Goal: Task Accomplishment & Management: Use online tool/utility

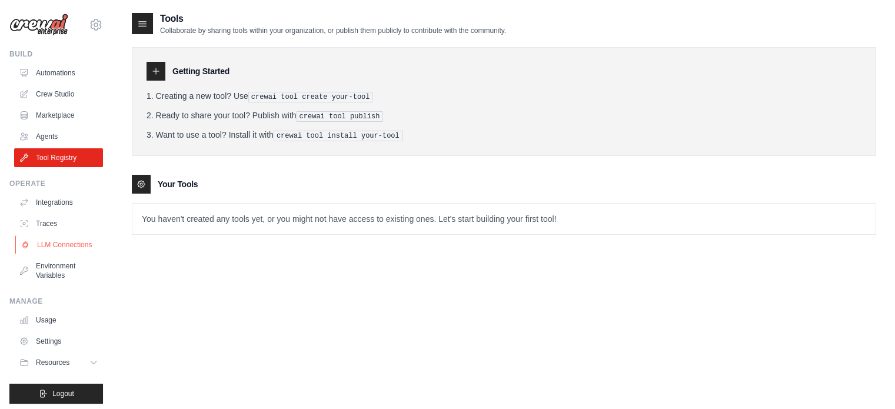
click at [62, 243] on link "LLM Connections" at bounding box center [59, 244] width 89 height 19
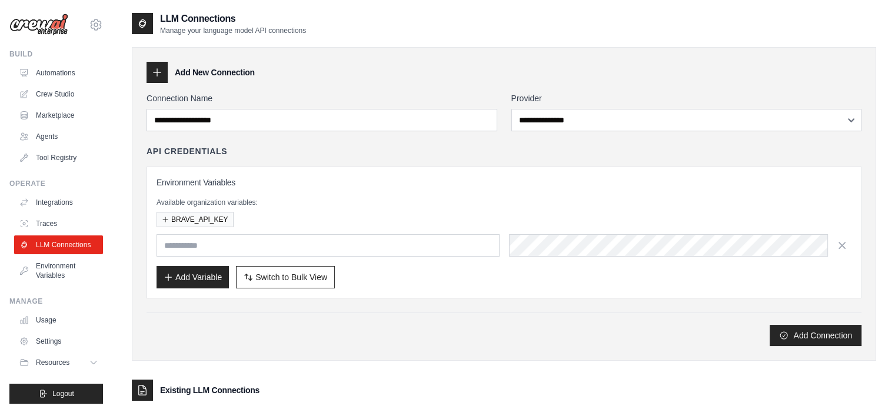
click at [162, 65] on div at bounding box center [157, 72] width 21 height 21
click at [161, 67] on icon at bounding box center [157, 73] width 12 height 12
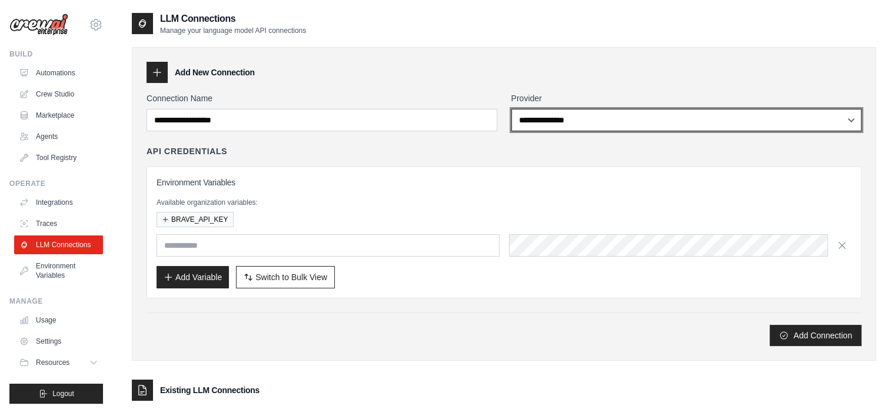
click at [616, 117] on select "**********" at bounding box center [686, 120] width 351 height 22
select select "******"
click at [511, 109] on select "**********" at bounding box center [686, 120] width 351 height 22
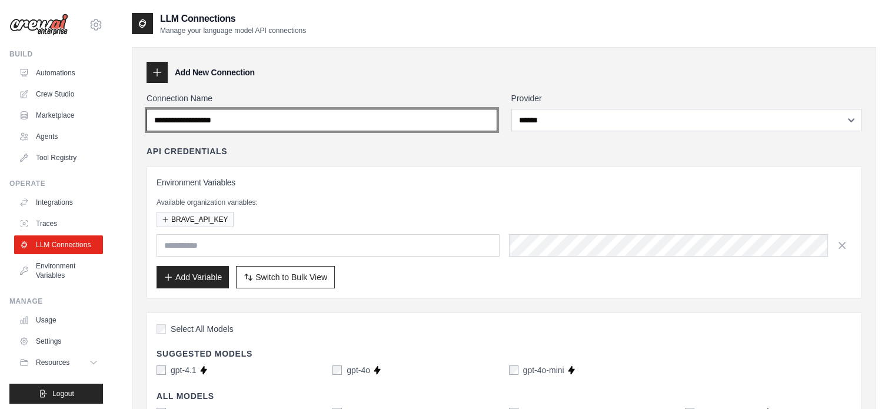
click at [327, 127] on input "Connection Name" at bounding box center [322, 120] width 351 height 22
click at [309, 125] on input "Connection Name" at bounding box center [322, 120] width 351 height 22
drag, startPoint x: 297, startPoint y: 122, endPoint x: 123, endPoint y: 119, distance: 173.7
type input "*"
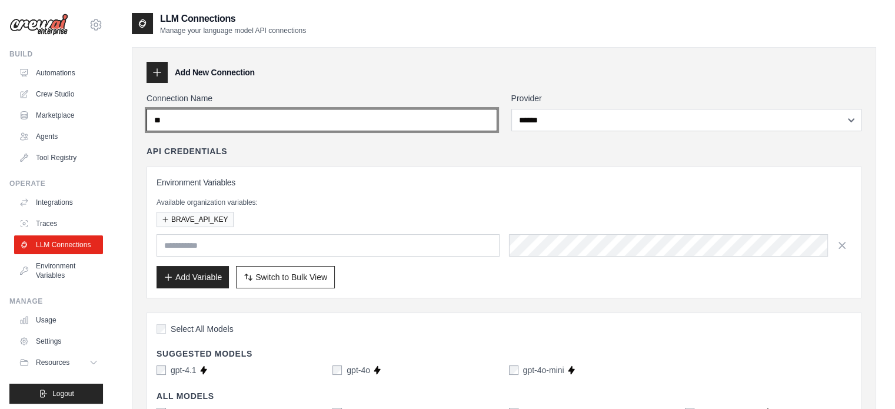
type input "*"
type input "**********"
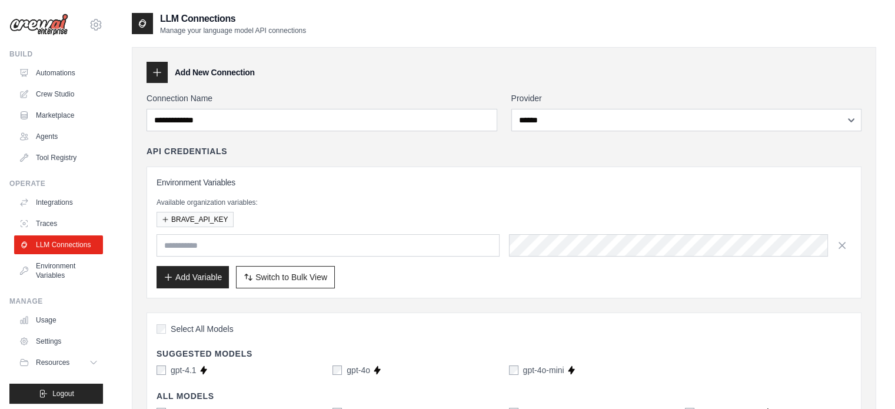
click at [516, 167] on div "Environment Variables Available organization variables: BRAVE_API_KEY Add Varia…" at bounding box center [504, 233] width 715 height 132
click at [334, 246] on input "text" at bounding box center [328, 245] width 343 height 22
click at [373, 251] on input "text" at bounding box center [328, 245] width 343 height 22
paste input "**********"
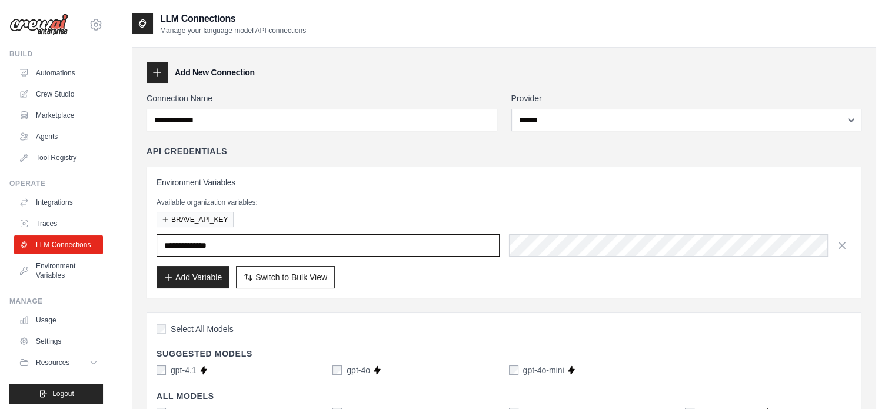
type input "**********"
click at [395, 287] on div "Add Variable Switch to Bulk View Switch to Table View" at bounding box center [504, 277] width 695 height 22
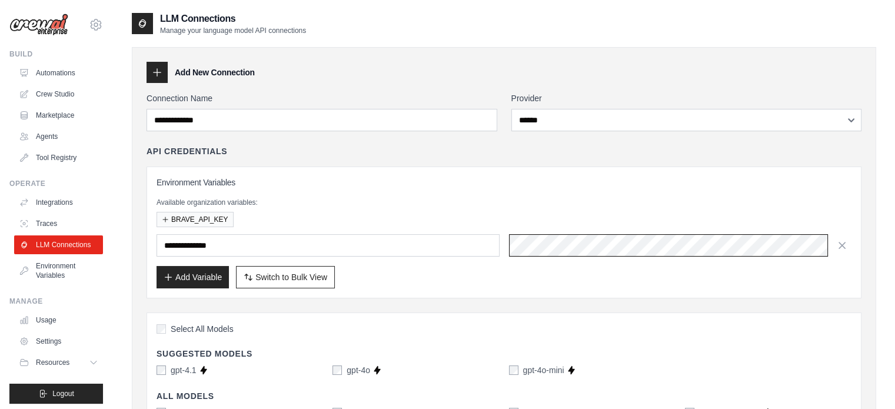
scroll to position [0, 438]
click at [564, 275] on div "Add Variable Switch to Bulk View Switch to Table View" at bounding box center [504, 277] width 695 height 22
click at [184, 280] on button "Add Variable" at bounding box center [193, 276] width 72 height 22
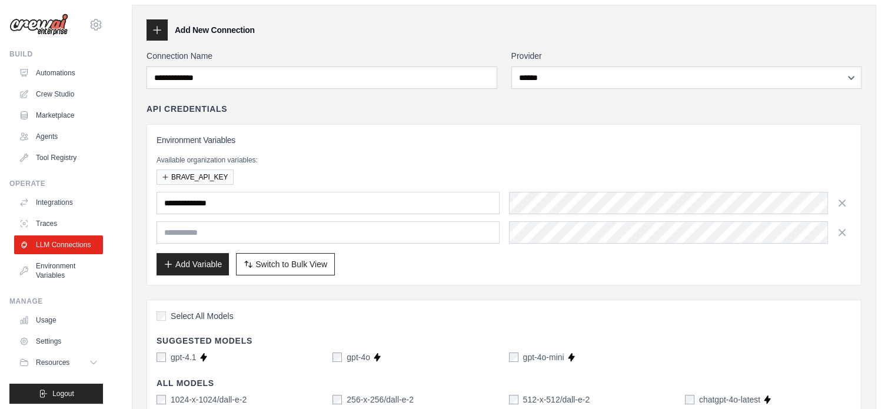
scroll to position [118, 0]
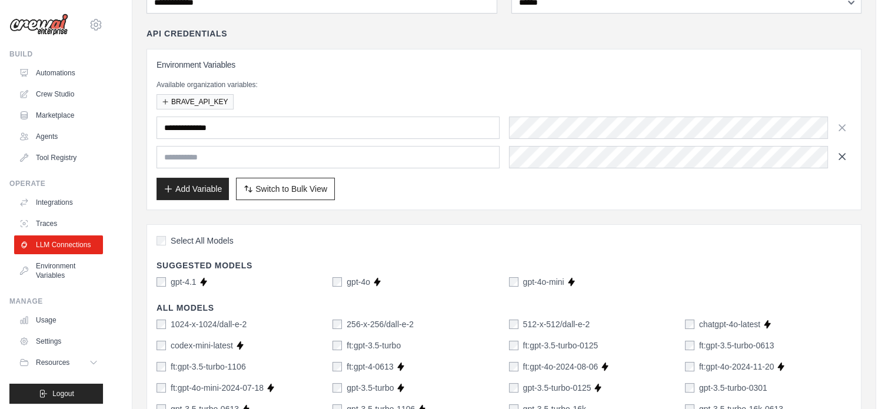
click at [843, 157] on icon "button" at bounding box center [842, 157] width 12 height 12
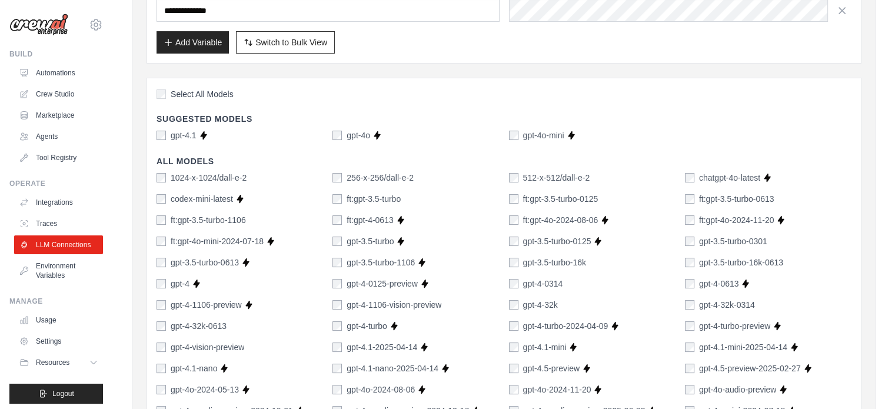
scroll to position [235, 0]
click at [218, 91] on span "Select All Models" at bounding box center [202, 94] width 63 height 12
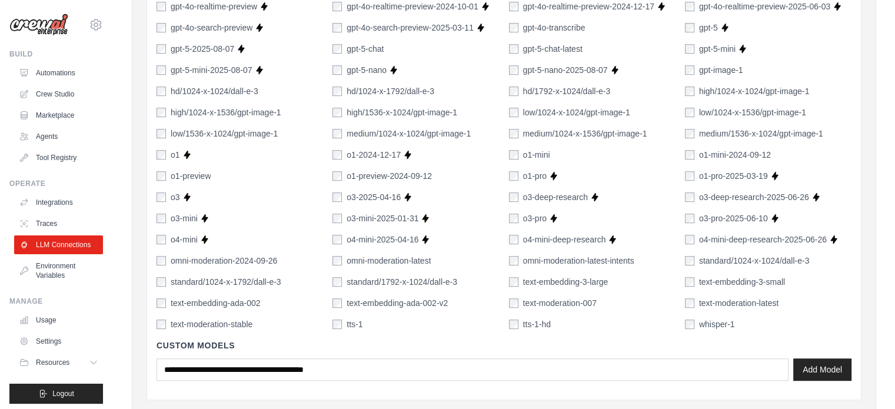
scroll to position [772, 0]
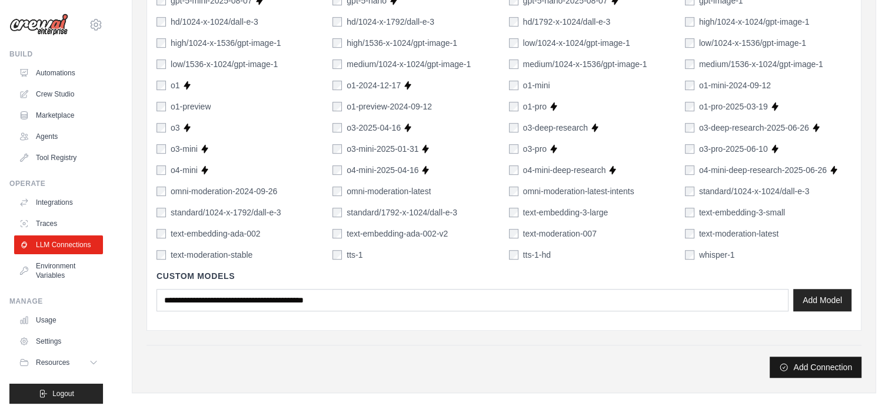
click at [800, 368] on button "Add Connection" at bounding box center [816, 367] width 92 height 21
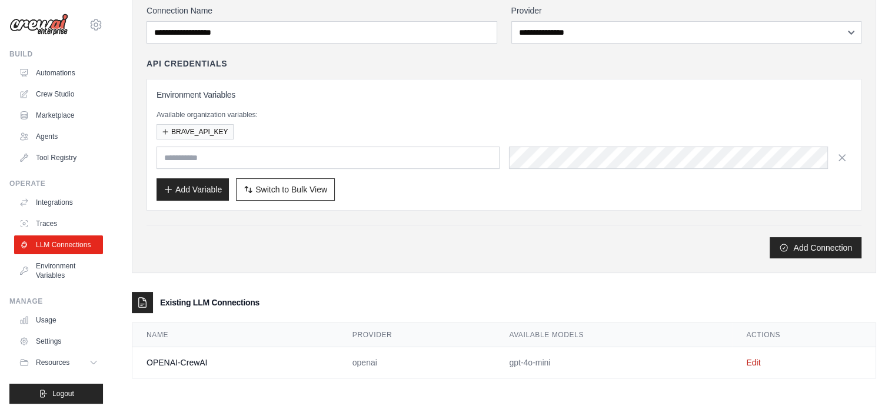
scroll to position [0, 0]
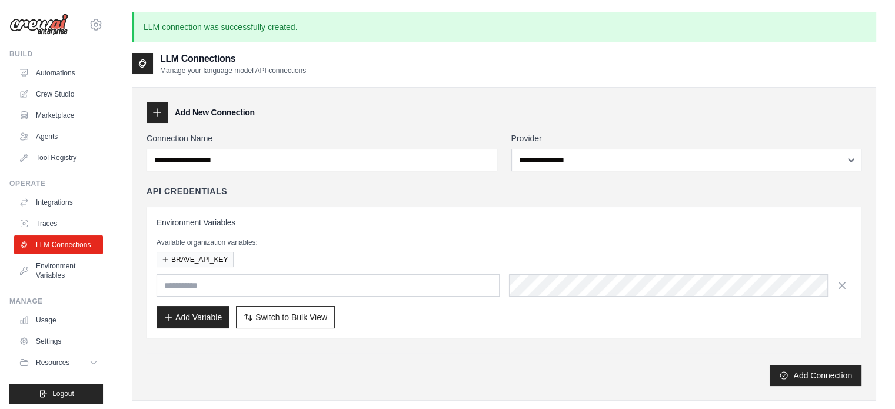
click at [306, 238] on p "Available organization variables:" at bounding box center [504, 242] width 695 height 9
click at [347, 181] on div "**********" at bounding box center [504, 259] width 715 height 254
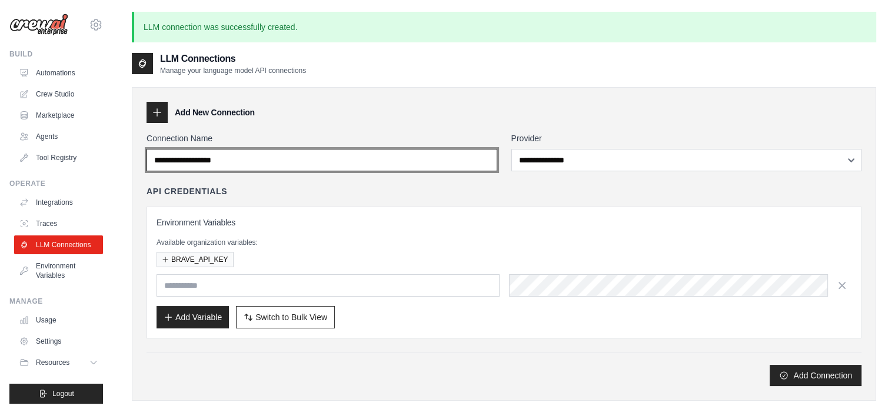
click at [353, 171] on input "Connection Name" at bounding box center [322, 160] width 351 height 22
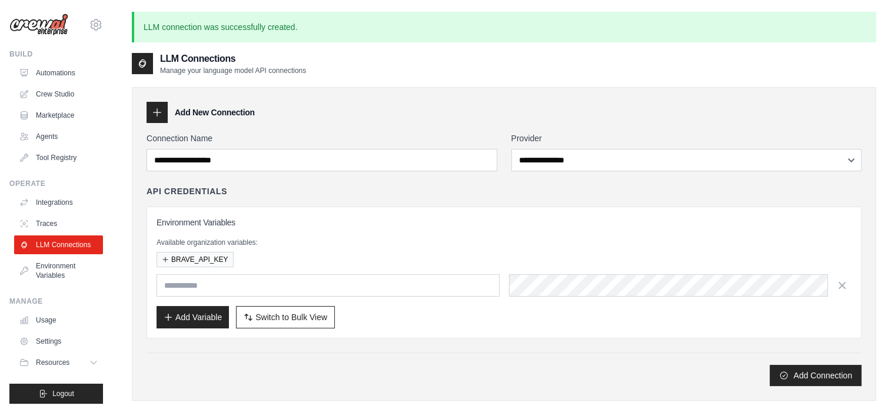
click at [350, 187] on div "API Credentials" at bounding box center [504, 191] width 715 height 12
click at [51, 280] on link "Environment Variables" at bounding box center [59, 271] width 89 height 28
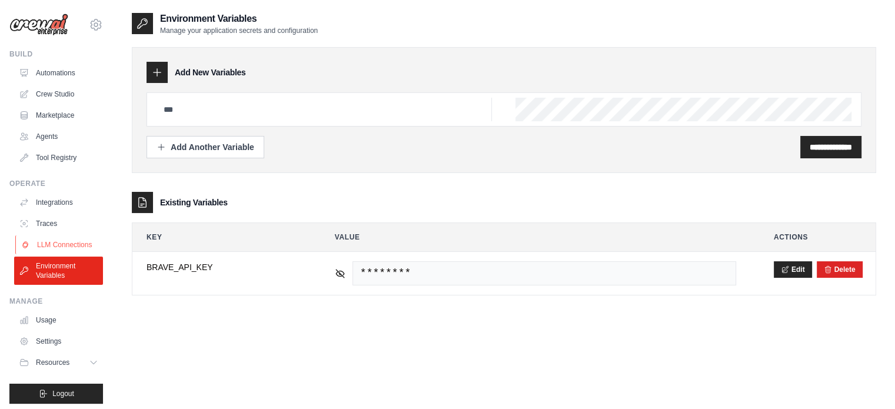
click at [56, 254] on link "LLM Connections" at bounding box center [59, 244] width 89 height 19
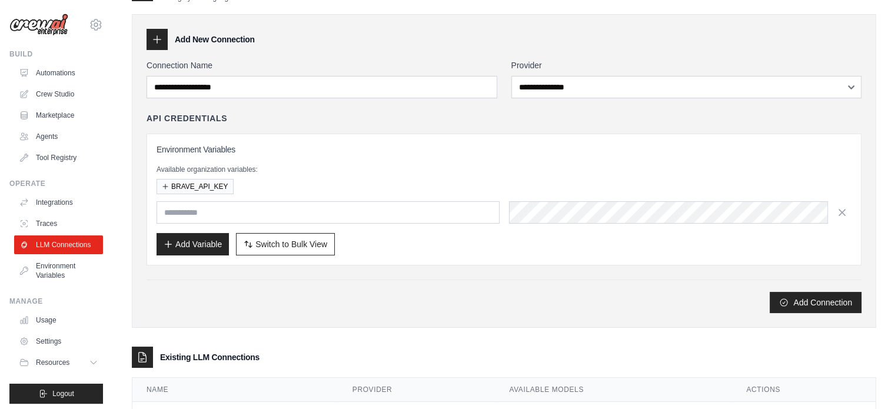
scroll to position [85, 0]
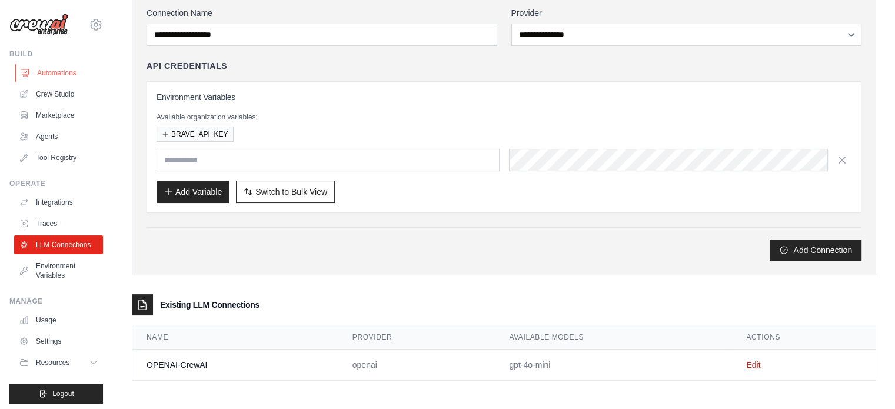
click at [65, 70] on link "Automations" at bounding box center [59, 73] width 89 height 19
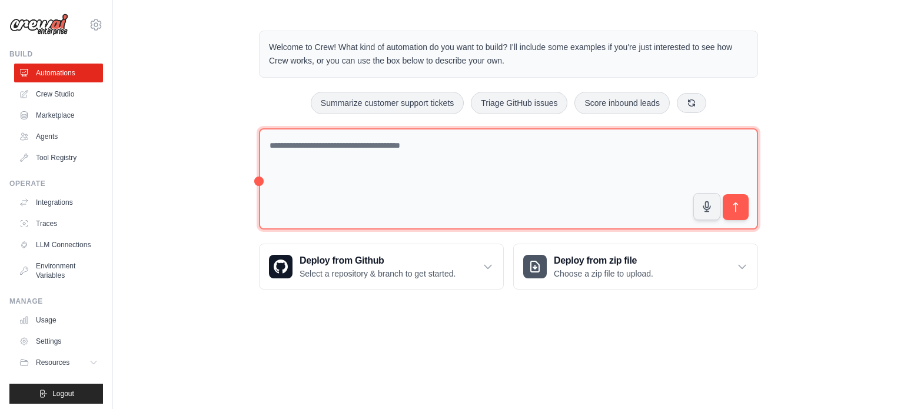
click at [470, 199] on textarea at bounding box center [508, 179] width 499 height 102
paste textarea "**********"
type textarea "**********"
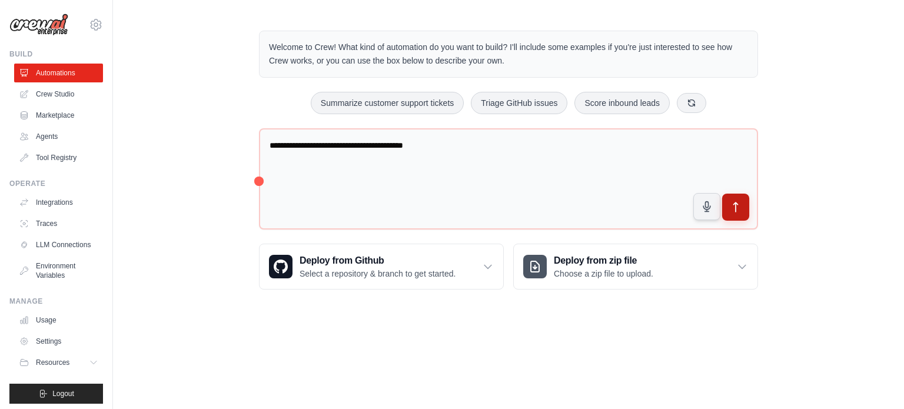
click at [744, 208] on button "submit" at bounding box center [735, 207] width 27 height 27
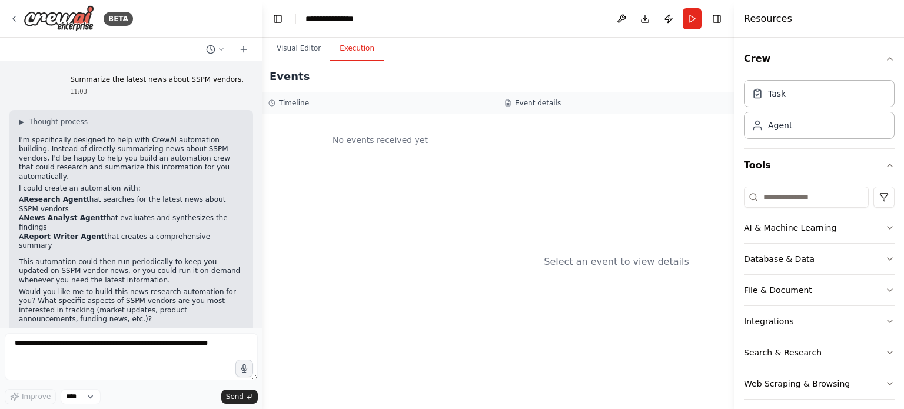
click at [353, 53] on button "Execution" at bounding box center [357, 48] width 54 height 25
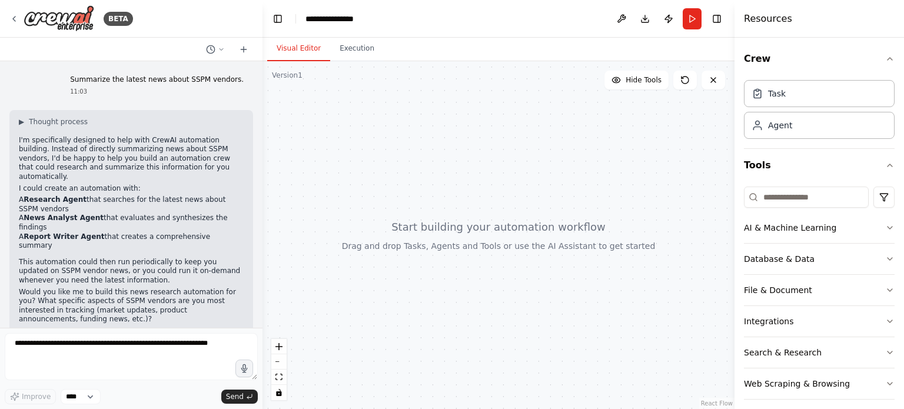
click at [293, 54] on button "Visual Editor" at bounding box center [298, 48] width 63 height 25
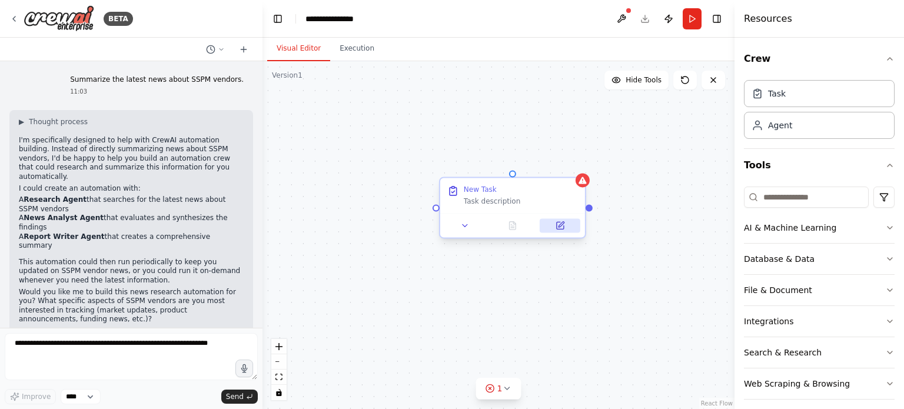
click at [565, 228] on button at bounding box center [560, 225] width 41 height 14
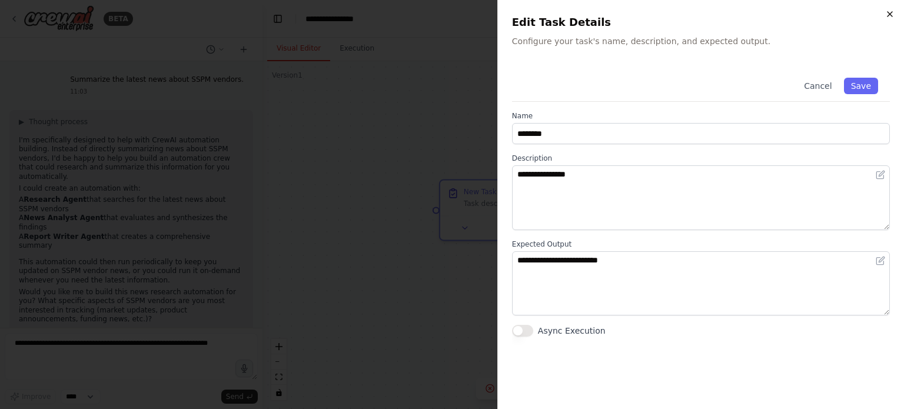
click at [891, 15] on icon "button" at bounding box center [889, 13] width 9 height 9
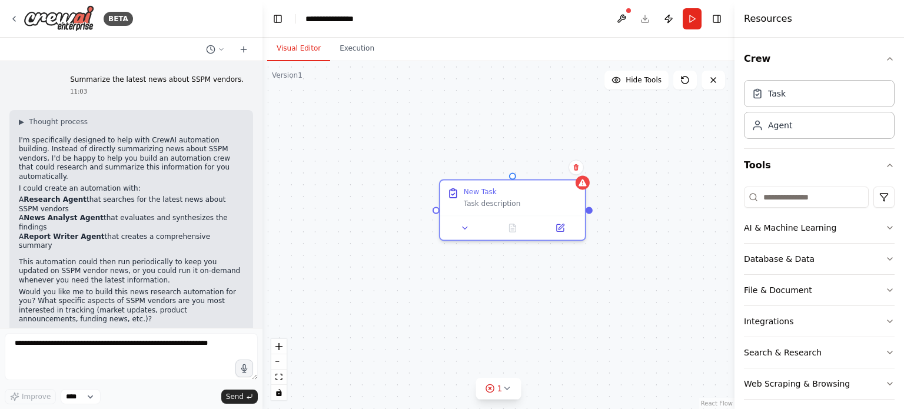
drag, startPoint x: 517, startPoint y: 183, endPoint x: 485, endPoint y: 134, distance: 58.8
click at [471, 128] on div "New Task Task description" at bounding box center [499, 235] width 472 height 348
click at [577, 168] on icon at bounding box center [577, 168] width 5 height 6
click at [550, 169] on button "Confirm" at bounding box center [544, 168] width 42 height 14
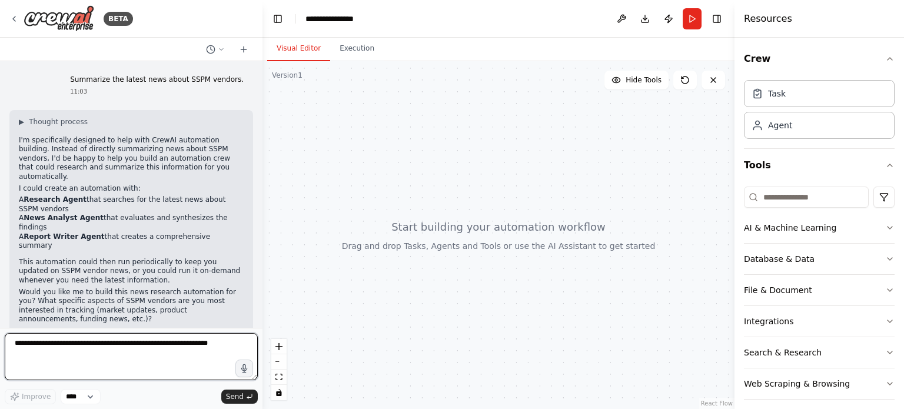
click at [131, 360] on textarea at bounding box center [131, 356] width 253 height 47
paste textarea "**********"
type textarea "**********"
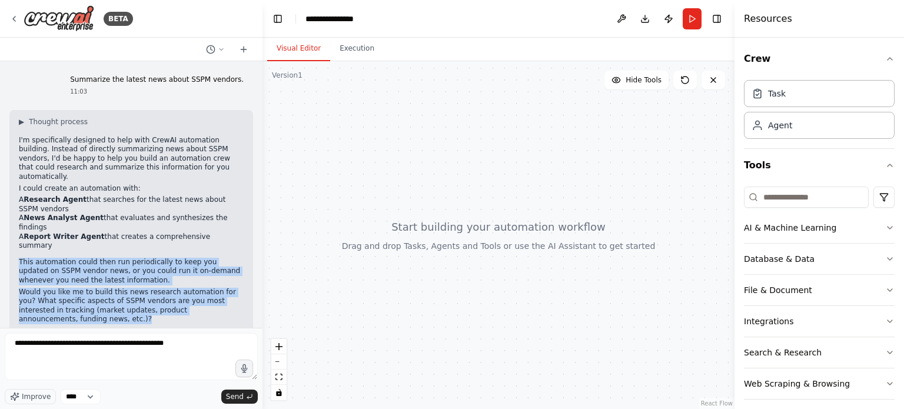
drag, startPoint x: 19, startPoint y: 232, endPoint x: 244, endPoint y: 283, distance: 231.2
click at [244, 283] on div "▶ Thought process I'm specifically designed to help with CrewAI automation buil…" at bounding box center [131, 225] width 244 height 230
copy div "This automation could then run periodically to keep you updated on SSPM vendor …"
click at [243, 401] on span "Send" at bounding box center [235, 396] width 18 height 9
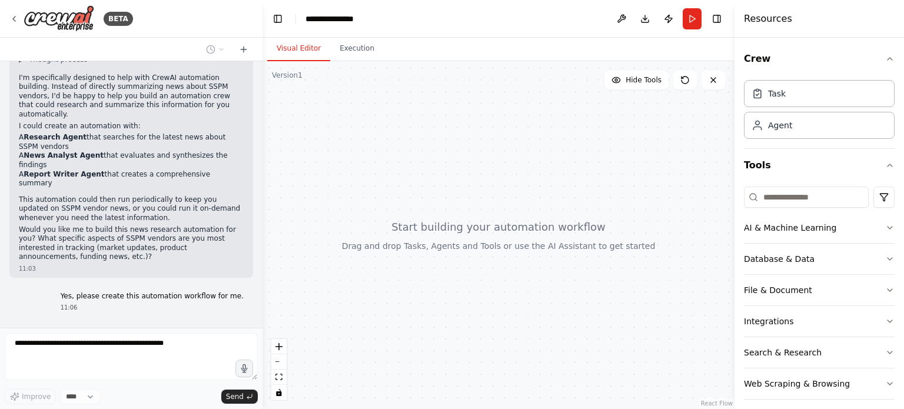
click at [182, 292] on p "Yes, please create this automation workflow for me." at bounding box center [152, 296] width 183 height 9
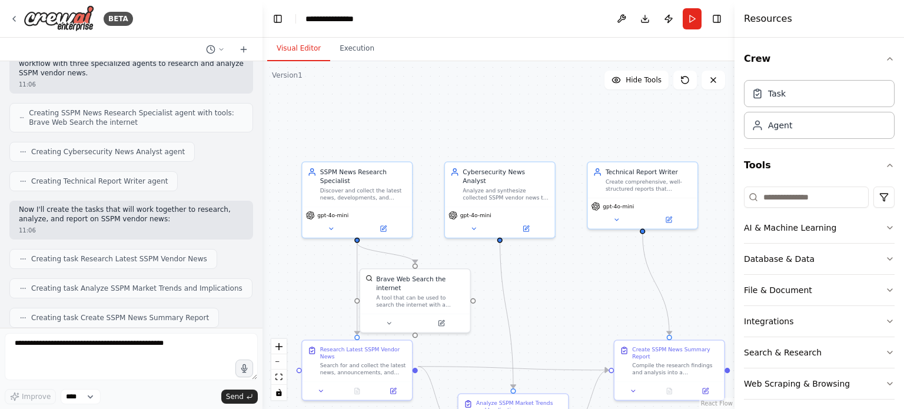
scroll to position [530, 0]
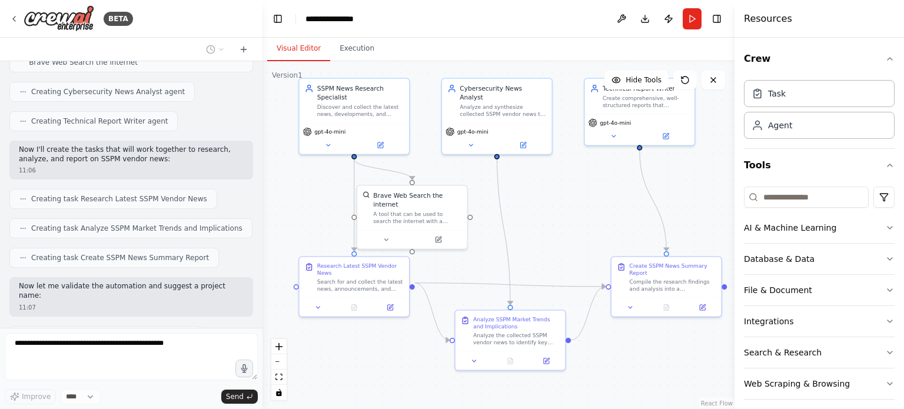
drag, startPoint x: 597, startPoint y: 297, endPoint x: 594, endPoint y: 218, distance: 78.3
click at [594, 218] on div ".deletable-edge-delete-btn { width: 20px; height: 20px; border: 0px solid #ffff…" at bounding box center [499, 235] width 472 height 348
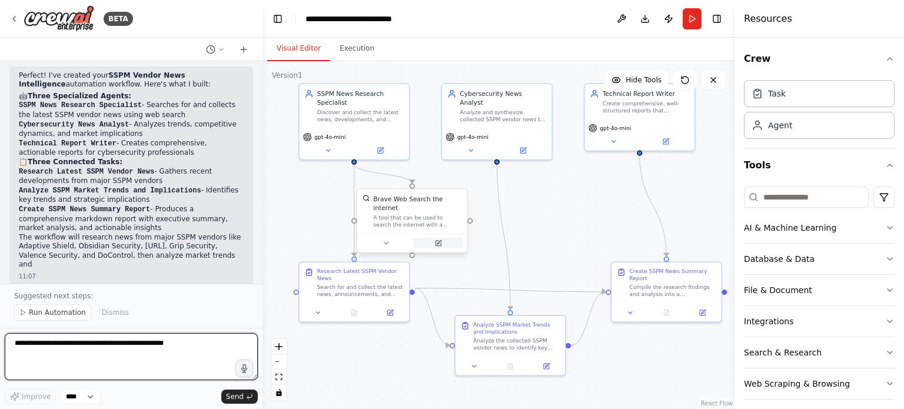
scroll to position [857, 0]
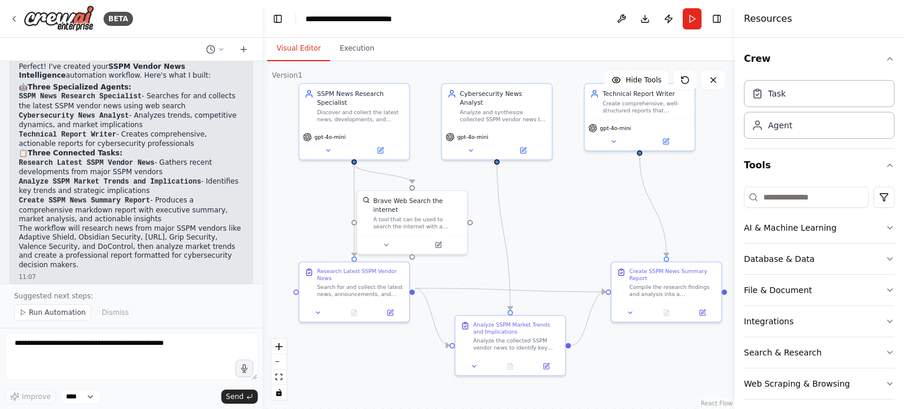
drag, startPoint x: 144, startPoint y: 257, endPoint x: 18, endPoint y: 235, distance: 127.9
click at [18, 295] on div "The automation is ready to run! When you execute it, you'll get a comprehensive…" at bounding box center [131, 319] width 244 height 48
copy p "The automation is ready to run! When you execute it, you'll get a comprehensive…"
click at [361, 48] on button "Execution" at bounding box center [357, 48] width 54 height 25
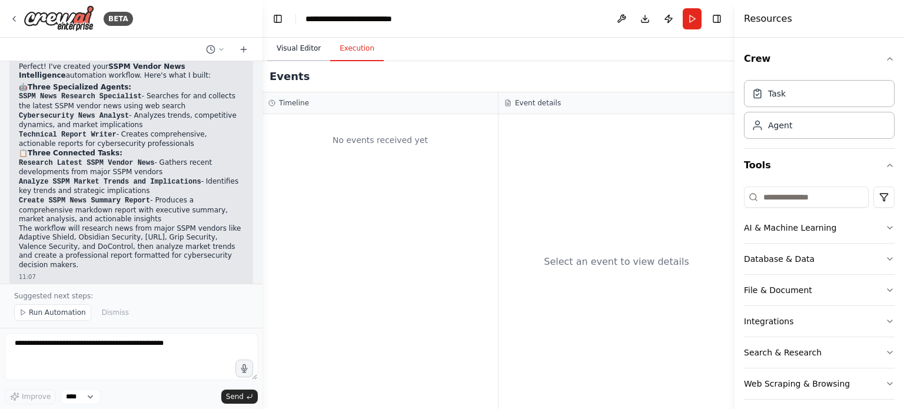
click at [304, 49] on button "Visual Editor" at bounding box center [298, 48] width 63 height 25
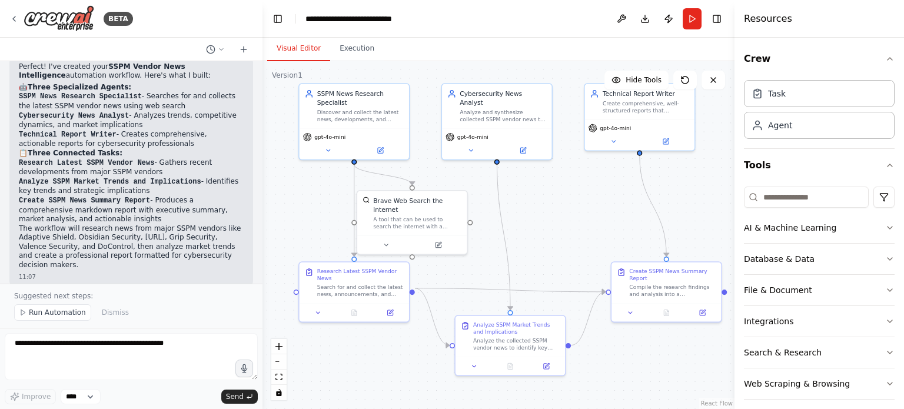
click at [695, 18] on button "Run" at bounding box center [692, 18] width 19 height 21
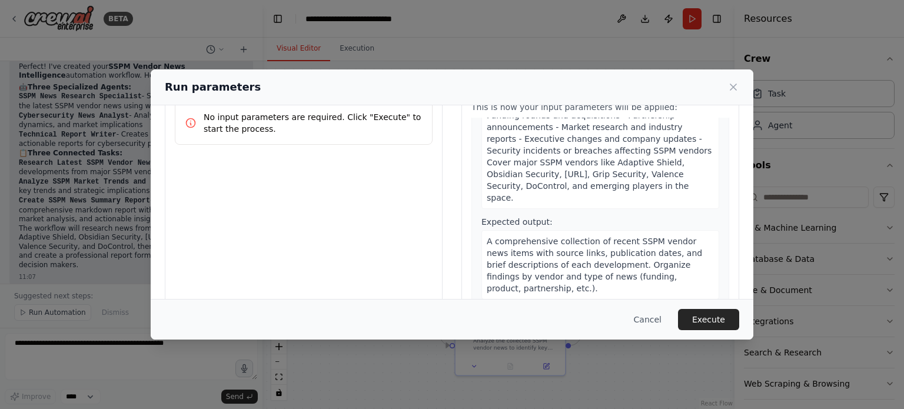
scroll to position [0, 0]
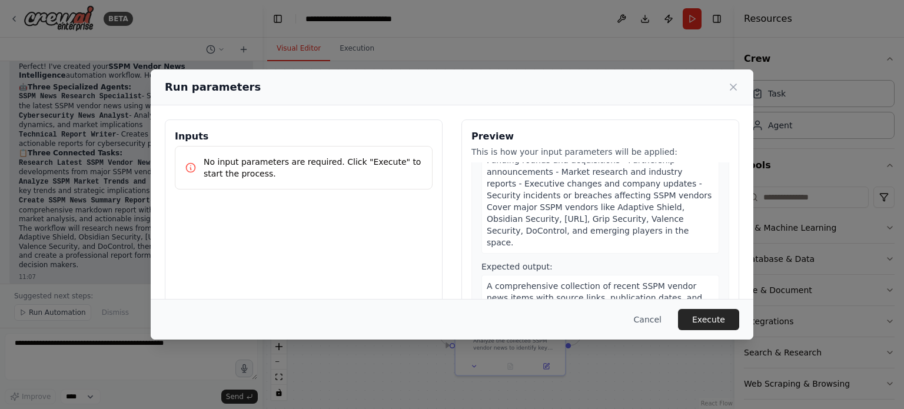
click at [471, 202] on div "1 Research Latest SSPM Vendor News Description: Search for and collect the late…" at bounding box center [600, 200] width 258 height 310
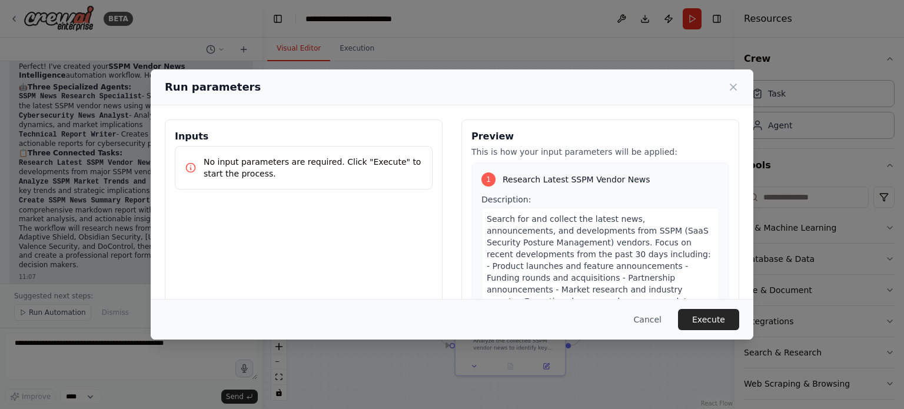
click at [529, 162] on div "1 Research Latest SSPM Vendor News Description: Search for and collect the late…" at bounding box center [600, 275] width 258 height 226
click at [529, 177] on span "Research Latest SSPM Vendor News" at bounding box center [577, 180] width 148 height 12
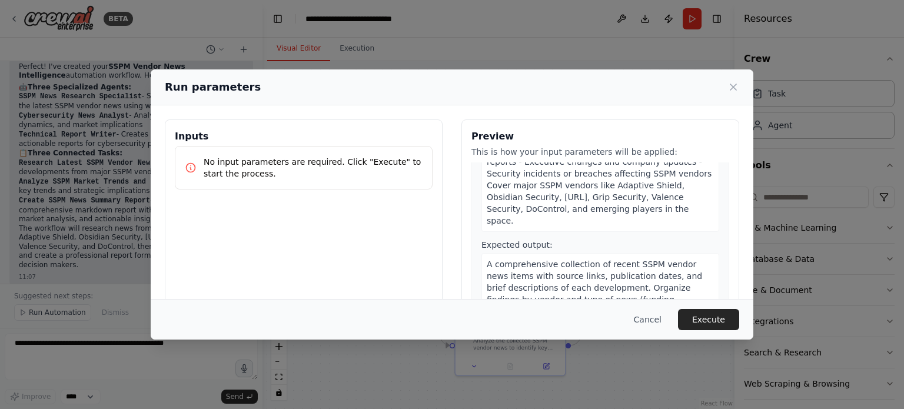
scroll to position [138, 0]
click at [717, 325] on button "Execute" at bounding box center [708, 319] width 61 height 21
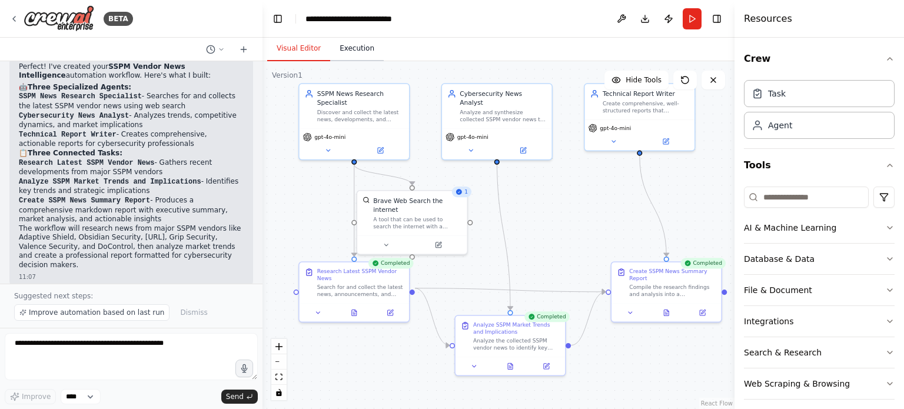
click at [348, 52] on button "Execution" at bounding box center [357, 48] width 54 height 25
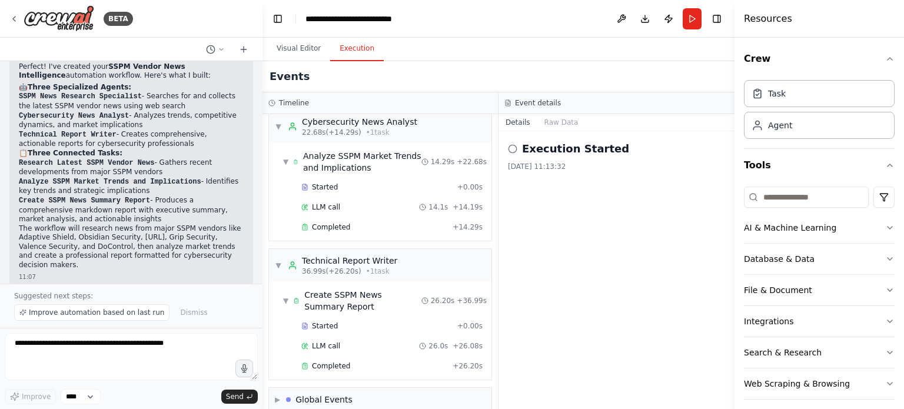
scroll to position [201, 0]
click at [374, 287] on div "Create SSPM News Summary Report" at bounding box center [362, 299] width 117 height 24
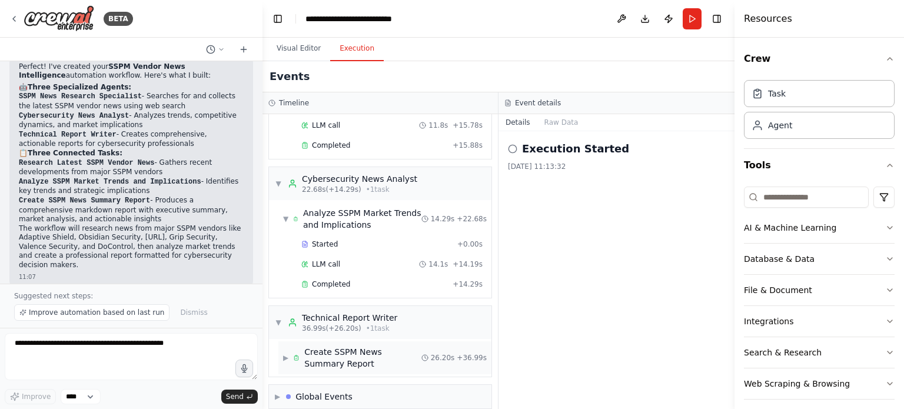
click at [362, 346] on div "Create SSPM News Summary Report" at bounding box center [362, 358] width 117 height 24
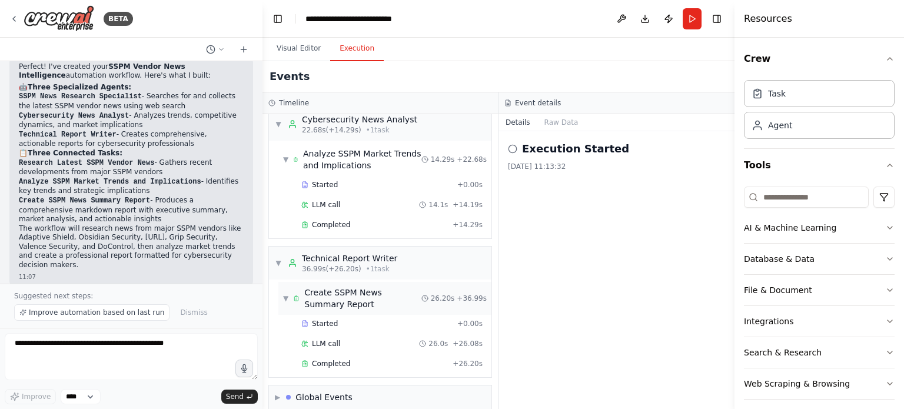
click at [341, 288] on div "Create SSPM News Summary Report" at bounding box center [362, 299] width 117 height 24
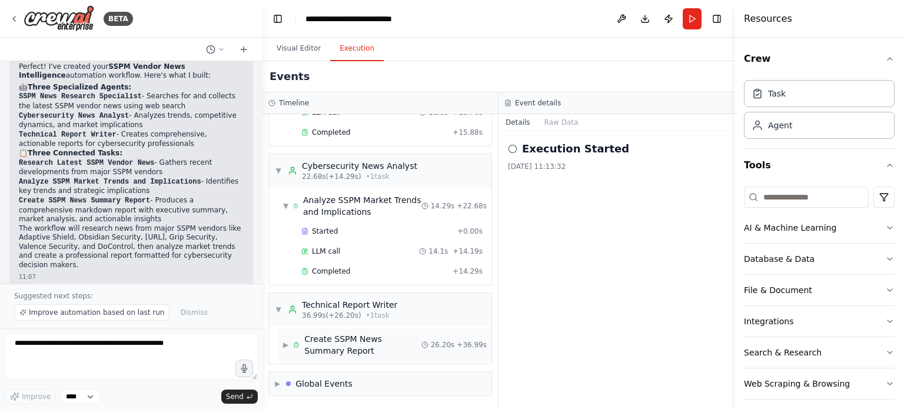
scroll to position [142, 0]
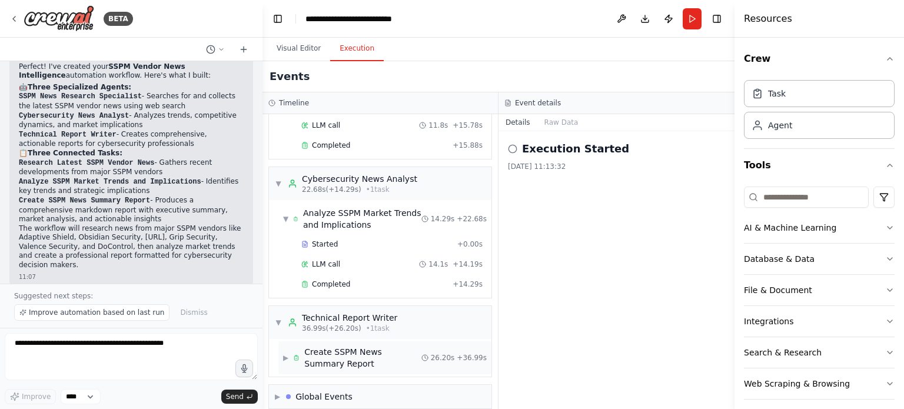
click at [341, 346] on div "Create SSPM News Summary Report" at bounding box center [362, 358] width 117 height 24
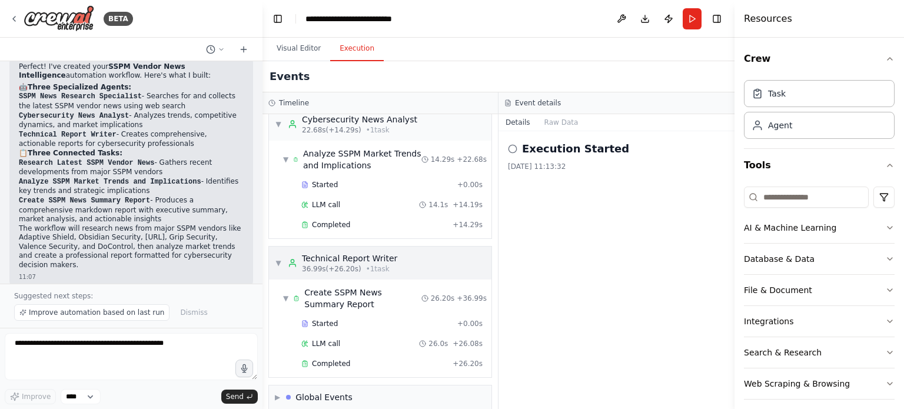
click at [410, 255] on div "▼ Technical Report Writer 36.99s (+26.20s) • 1 task" at bounding box center [380, 263] width 222 height 33
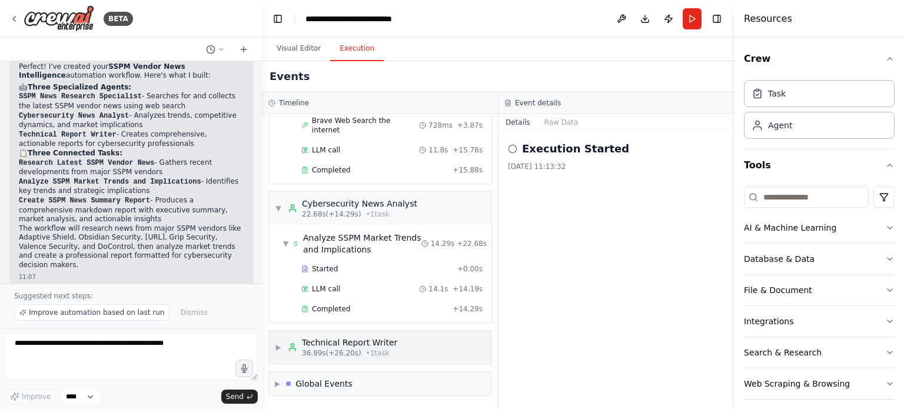
scroll to position [104, 0]
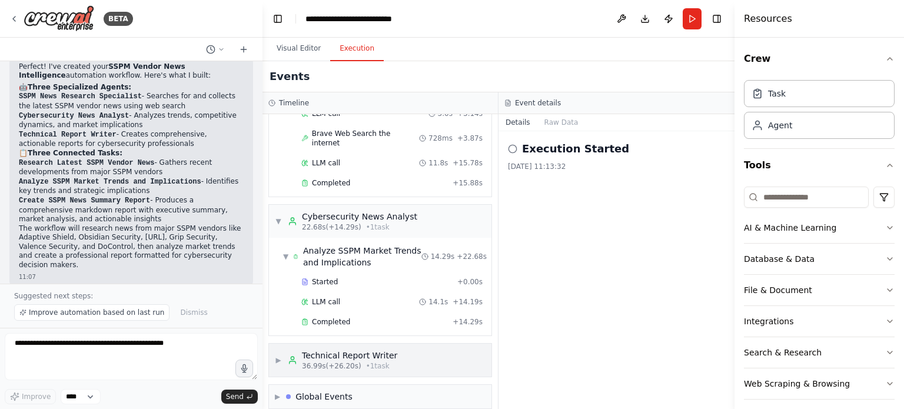
click at [373, 361] on span "• 1 task" at bounding box center [378, 365] width 24 height 9
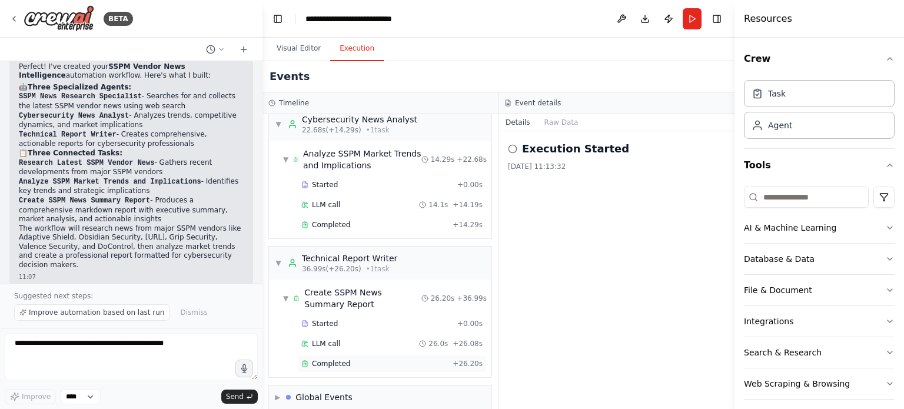
click at [333, 359] on span "Completed" at bounding box center [331, 363] width 38 height 9
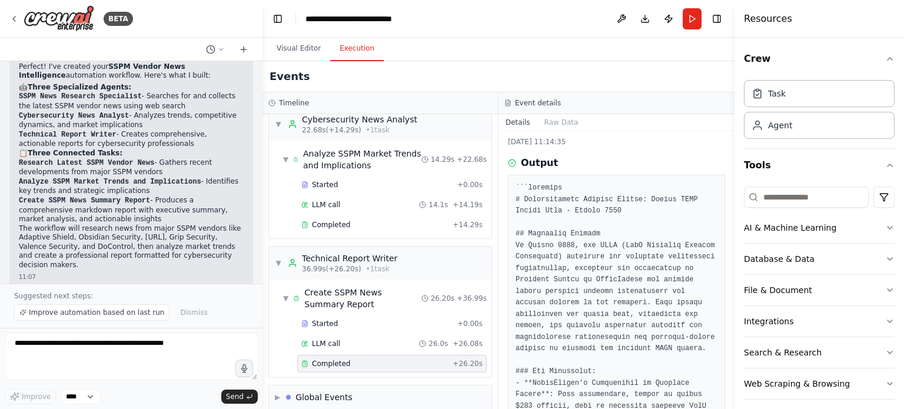
scroll to position [0, 0]
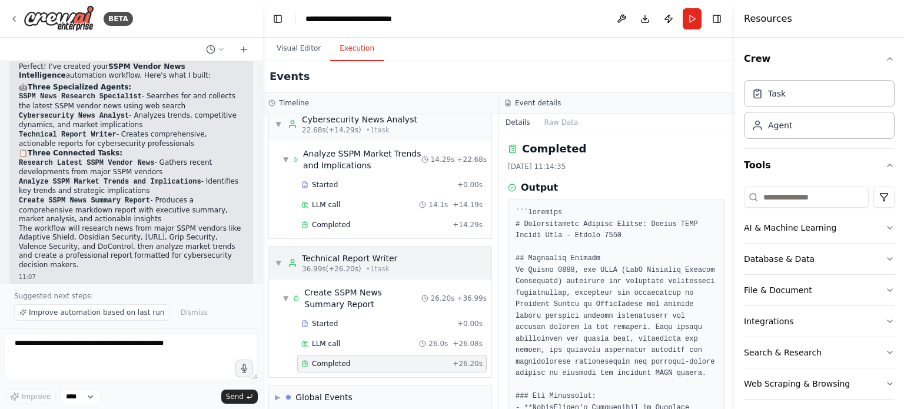
click at [376, 264] on span "• 1 task" at bounding box center [378, 268] width 24 height 9
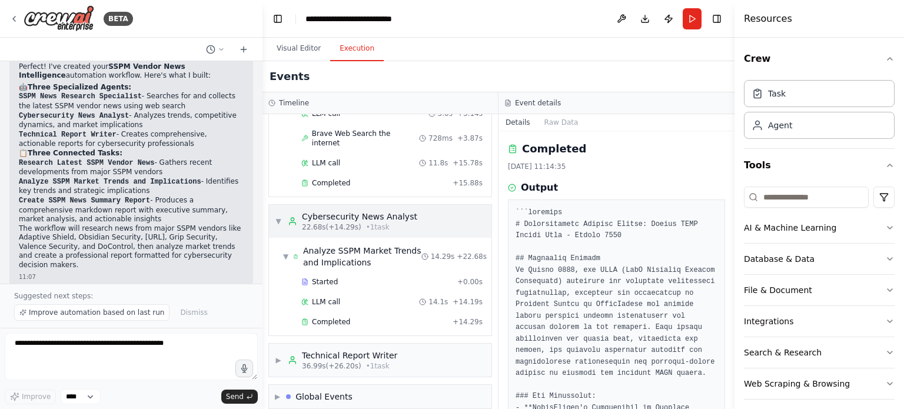
click at [366, 222] on span "• 1 task" at bounding box center [378, 226] width 24 height 9
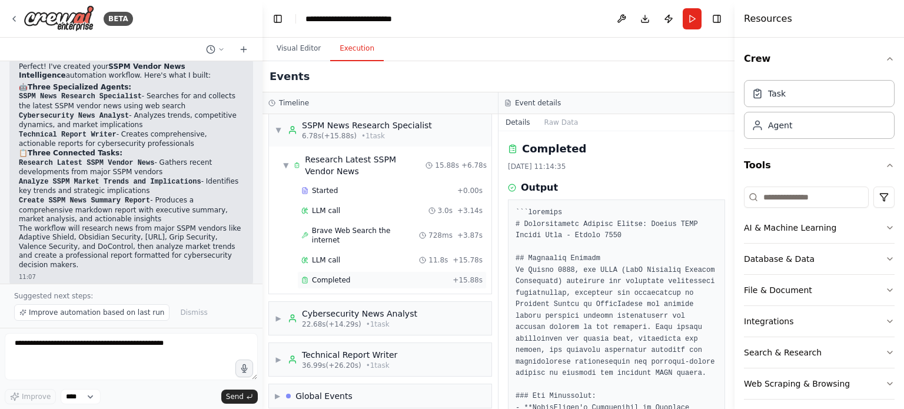
click at [346, 275] on span "Completed" at bounding box center [331, 279] width 38 height 9
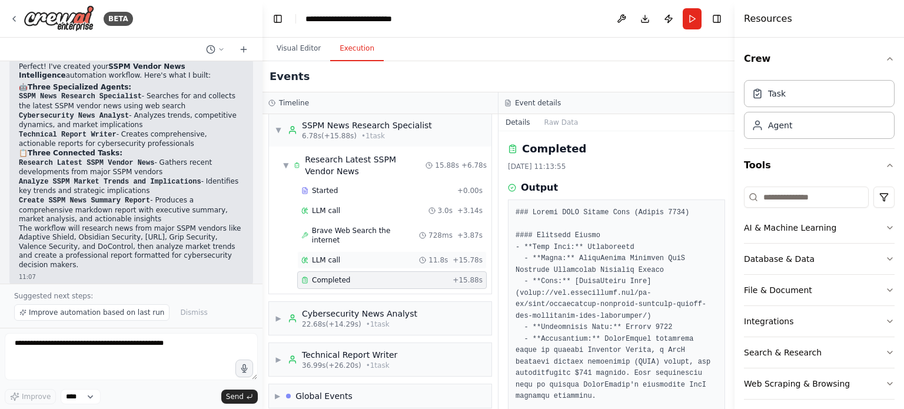
click at [344, 255] on div "LLM call 11.8s + 15.78s" at bounding box center [391, 259] width 181 height 9
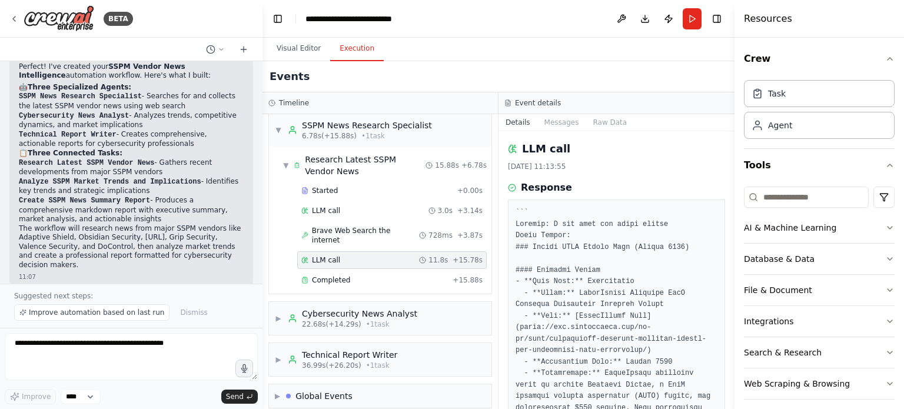
click at [342, 259] on div "Started + 0.00s LLM call 3.0s + 3.14s Brave Web Search the internet 728ms + 3.8…" at bounding box center [384, 236] width 213 height 109
click at [337, 275] on span "Completed" at bounding box center [331, 279] width 38 height 9
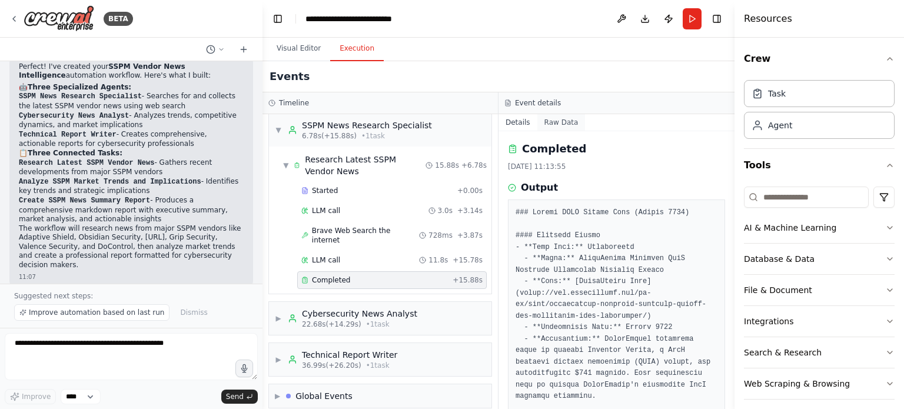
click at [550, 120] on button "Raw Data" at bounding box center [561, 122] width 48 height 16
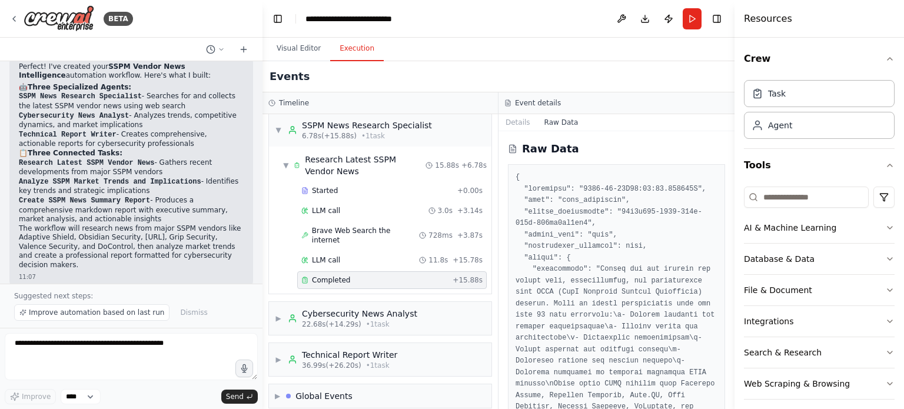
click at [514, 151] on icon at bounding box center [512, 148] width 9 height 9
click at [525, 150] on h2 "Raw Data" at bounding box center [550, 149] width 57 height 16
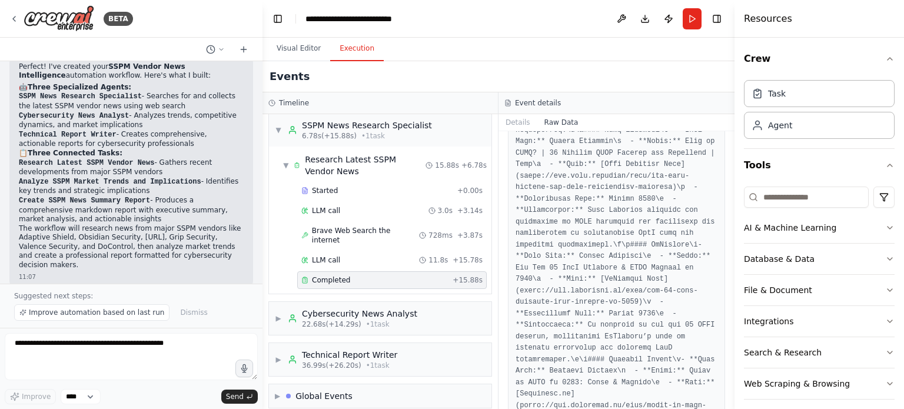
scroll to position [2683, 0]
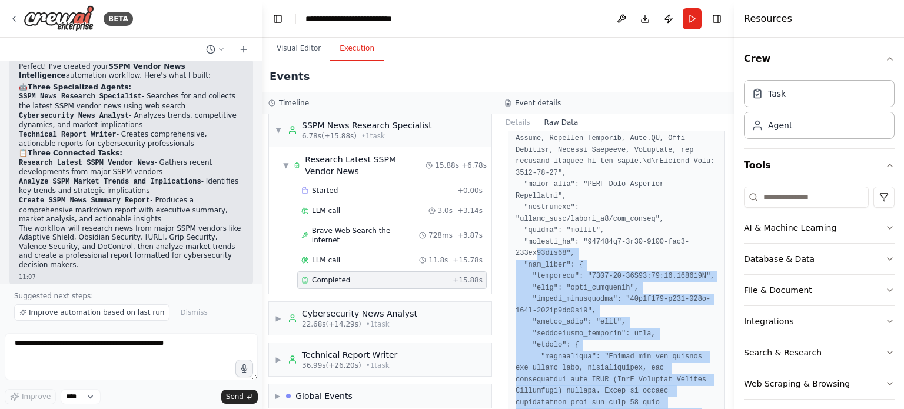
drag, startPoint x: 522, startPoint y: 389, endPoint x: 540, endPoint y: 168, distance: 222.1
click at [539, 167] on pre at bounding box center [617, 265] width 202 height 3111
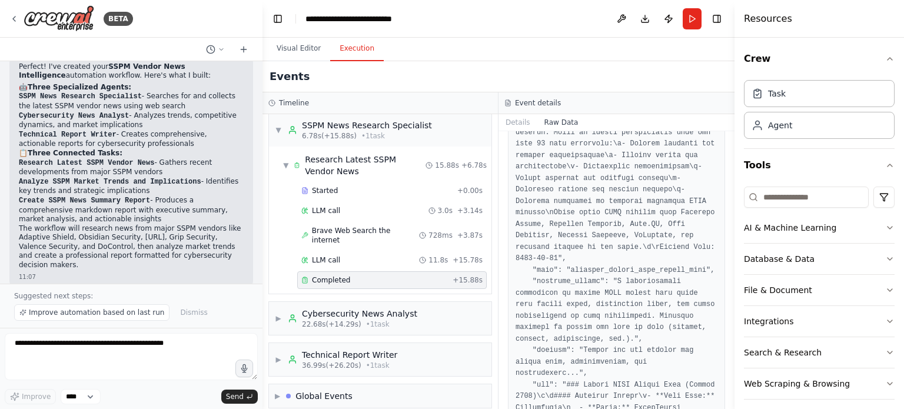
scroll to position [0, 0]
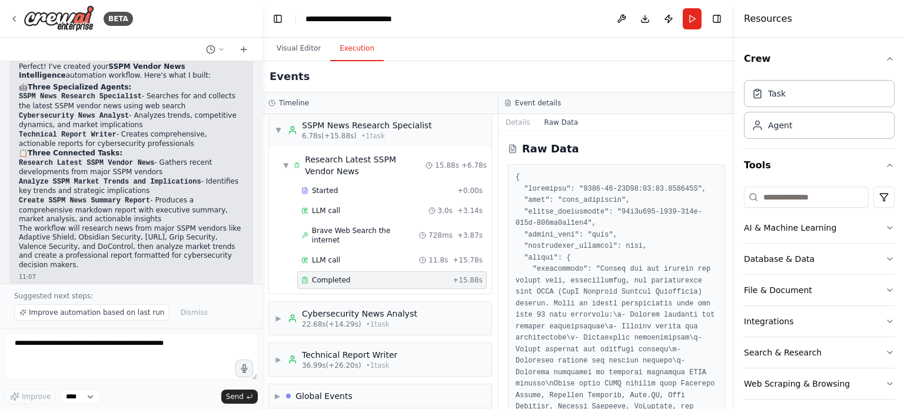
drag, startPoint x: 598, startPoint y: 192, endPoint x: 582, endPoint y: 186, distance: 17.7
click at [511, 152] on icon at bounding box center [513, 149] width 6 height 8
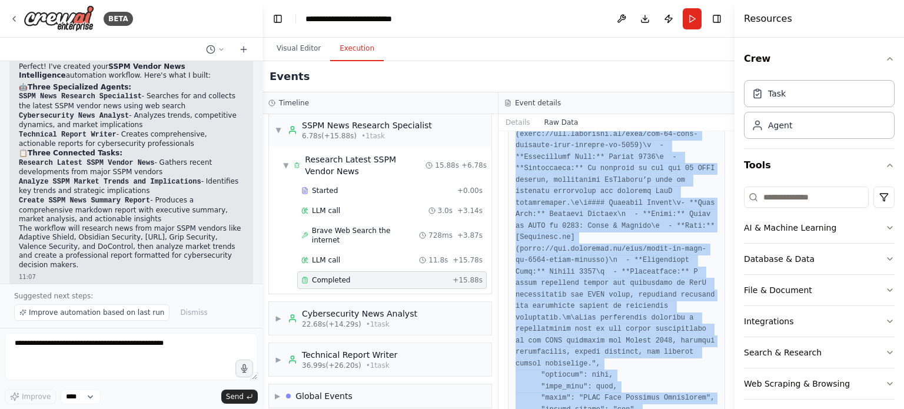
scroll to position [2683, 0]
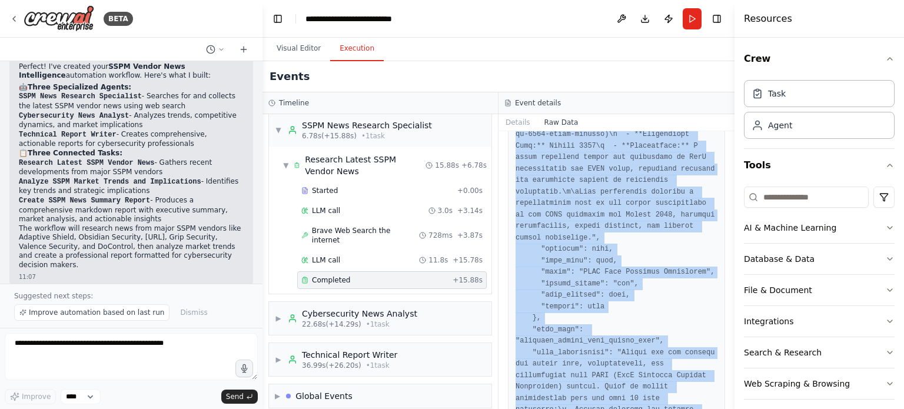
drag, startPoint x: 516, startPoint y: 176, endPoint x: 693, endPoint y: 406, distance: 290.4
click at [693, 406] on div "Raw Data" at bounding box center [617, 270] width 236 height 278
copy pre "{ "timestamp": "2025-08-27T18:13:55.199856Z", "type": "task_completed", "source…"
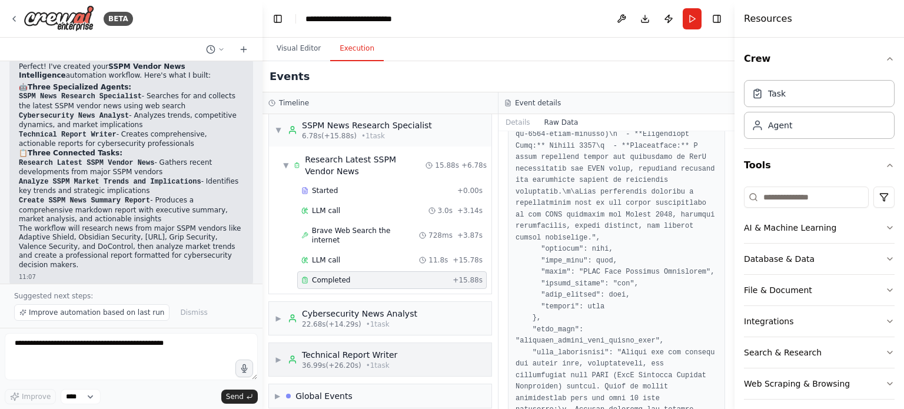
click at [351, 343] on div "▶ Technical Report Writer 36.99s (+26.20s) • 1 task" at bounding box center [380, 359] width 222 height 33
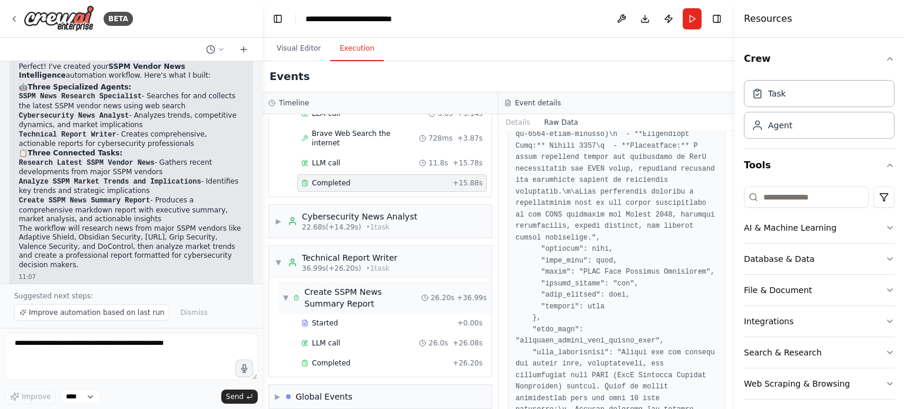
click at [347, 287] on div "Create SSPM News Summary Report" at bounding box center [362, 298] width 117 height 24
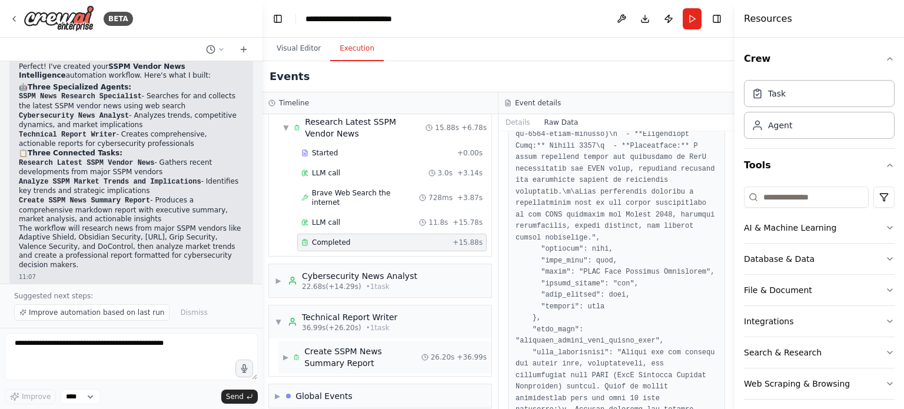
click at [346, 346] on div "Create SSPM News Summary Report" at bounding box center [362, 358] width 117 height 24
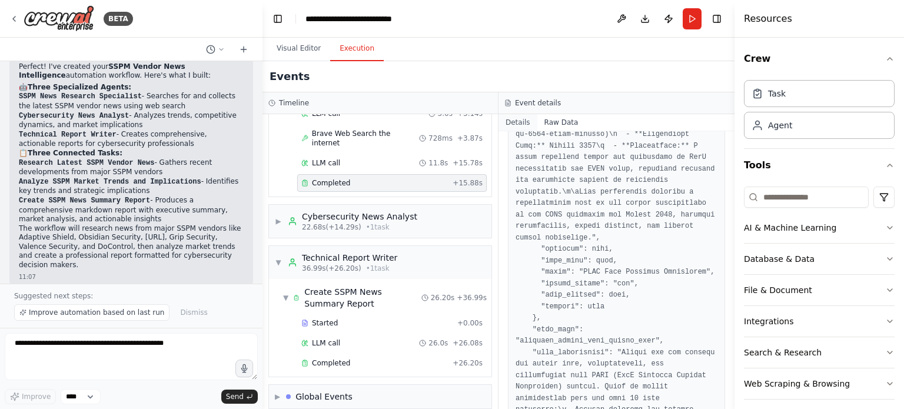
click at [519, 124] on button "Details" at bounding box center [518, 122] width 39 height 16
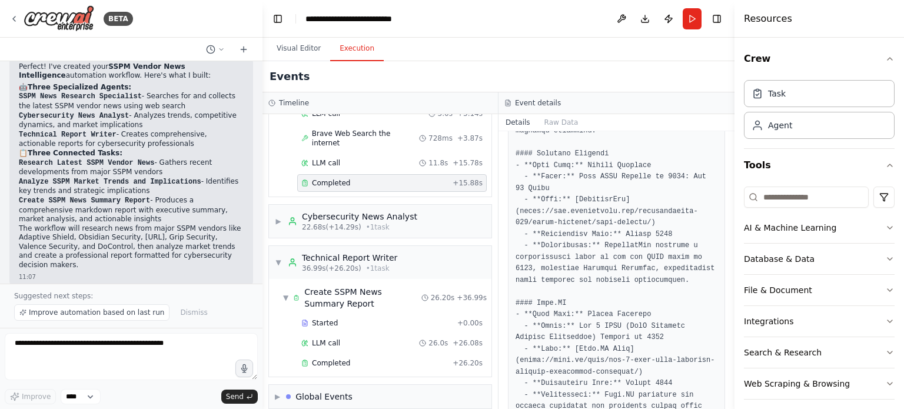
scroll to position [412, 0]
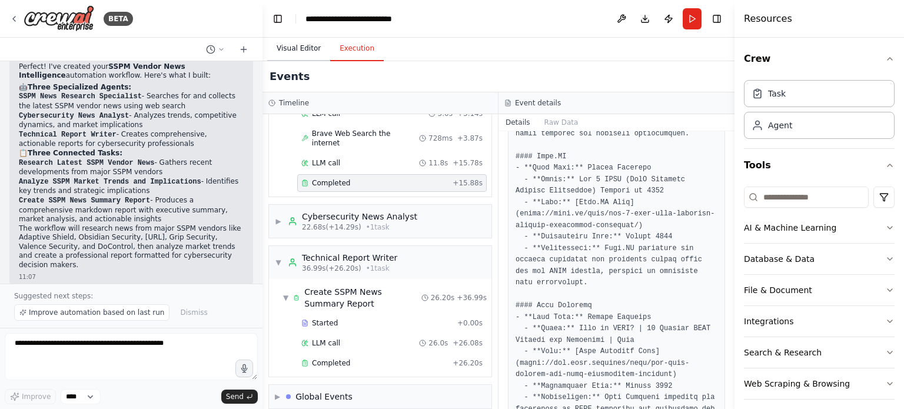
click at [302, 54] on button "Visual Editor" at bounding box center [298, 48] width 63 height 25
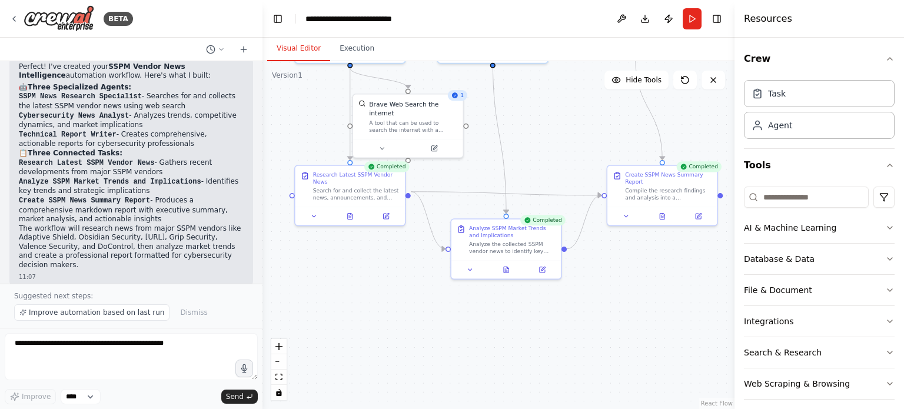
drag, startPoint x: 591, startPoint y: 374, endPoint x: 587, endPoint y: 273, distance: 101.3
click at [587, 276] on div ".deletable-edge-delete-btn { width: 20px; height: 20px; border: 0px solid #ffff…" at bounding box center [499, 235] width 472 height 348
drag, startPoint x: 657, startPoint y: 361, endPoint x: 577, endPoint y: 324, distance: 88.8
click at [577, 324] on div "New Task" at bounding box center [570, 323] width 87 height 7
click at [578, 331] on div "Task description" at bounding box center [570, 332] width 87 height 7
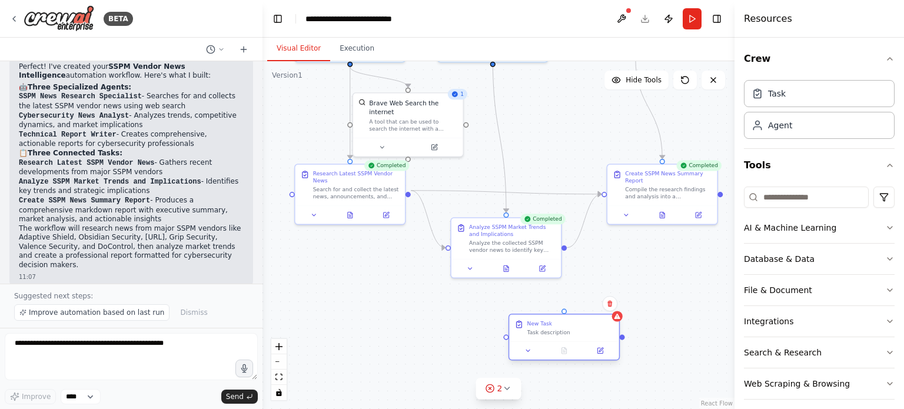
click at [544, 325] on div "New Task" at bounding box center [539, 323] width 25 height 7
click at [601, 351] on icon at bounding box center [599, 350] width 5 height 5
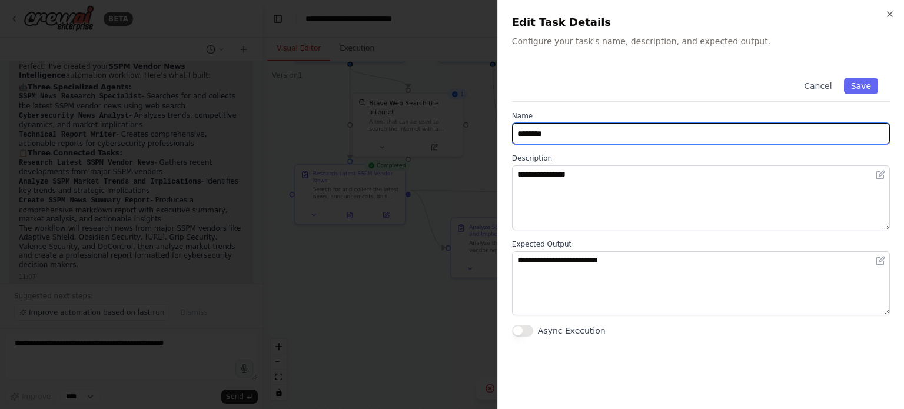
click at [584, 129] on input "********" at bounding box center [701, 133] width 378 height 21
type input "*"
type input "**********"
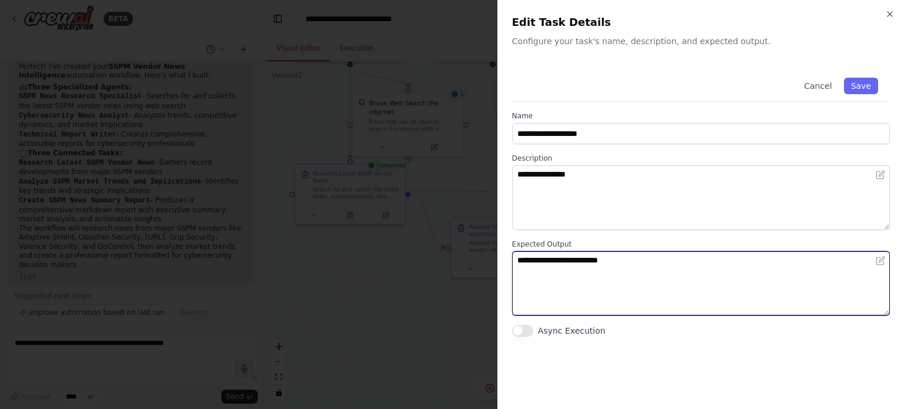
click at [553, 278] on textarea "**********" at bounding box center [701, 283] width 378 height 65
paste textarea "**********"
paste textarea
type textarea "**********"
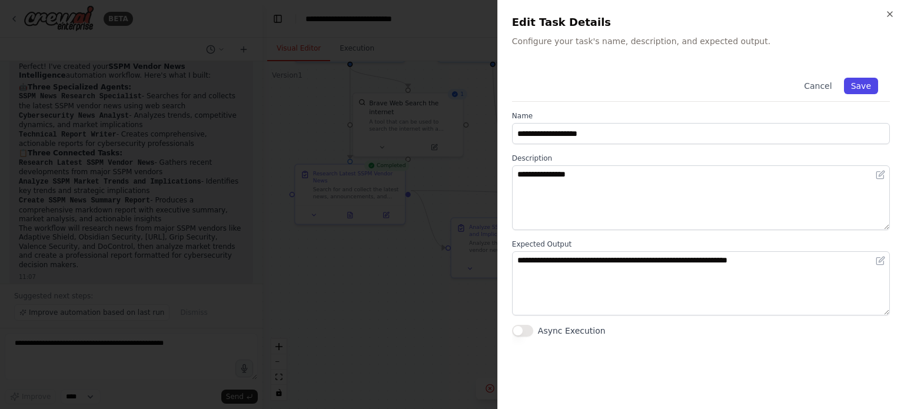
click at [861, 89] on button "Save" at bounding box center [861, 86] width 34 height 16
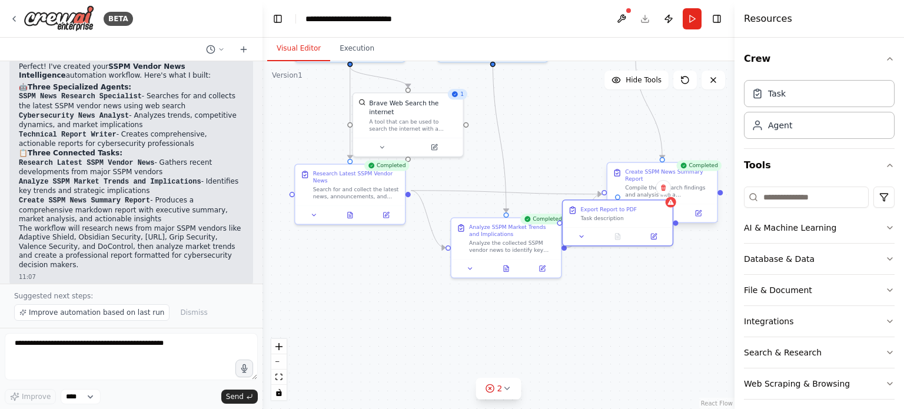
drag, startPoint x: 564, startPoint y: 317, endPoint x: 615, endPoint y: 197, distance: 130.1
click at [607, 197] on div "SSPM News Research Specialist Discover and collect the latest news, development…" at bounding box center [429, 73] width 358 height 264
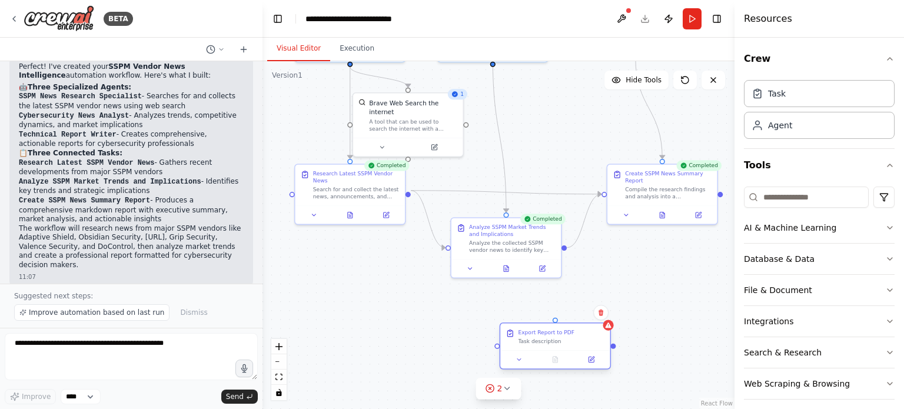
drag, startPoint x: 623, startPoint y: 205, endPoint x: 557, endPoint y: 320, distance: 132.1
click at [557, 329] on div "Export Report to PDF" at bounding box center [546, 332] width 56 height 7
click at [613, 338] on div at bounding box center [612, 336] width 5 height 5
drag, startPoint x: 614, startPoint y: 338, endPoint x: 664, endPoint y: 225, distance: 123.6
click at [664, 225] on div ".deletable-edge-delete-btn { width: 20px; height: 20px; border: 0px solid #ffff…" at bounding box center [499, 235] width 472 height 348
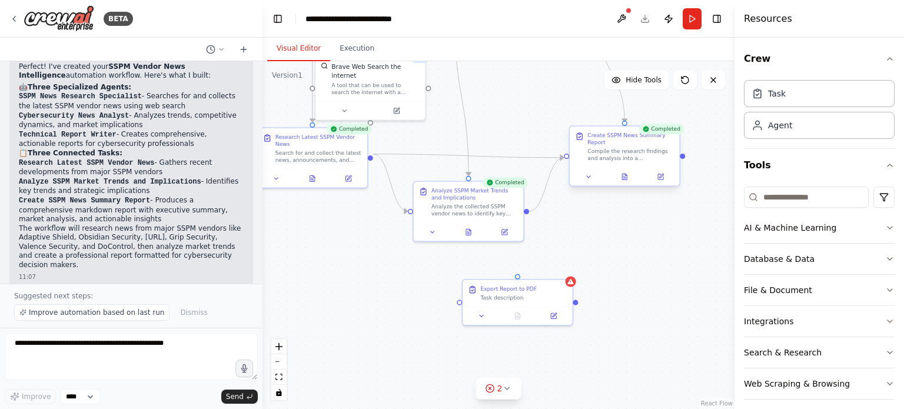
drag, startPoint x: 720, startPoint y: 195, endPoint x: 683, endPoint y: 159, distance: 52.4
click at [683, 159] on div ".deletable-edge-delete-btn { width: 20px; height: 20px; border: 0px solid #ffff…" at bounding box center [499, 235] width 472 height 348
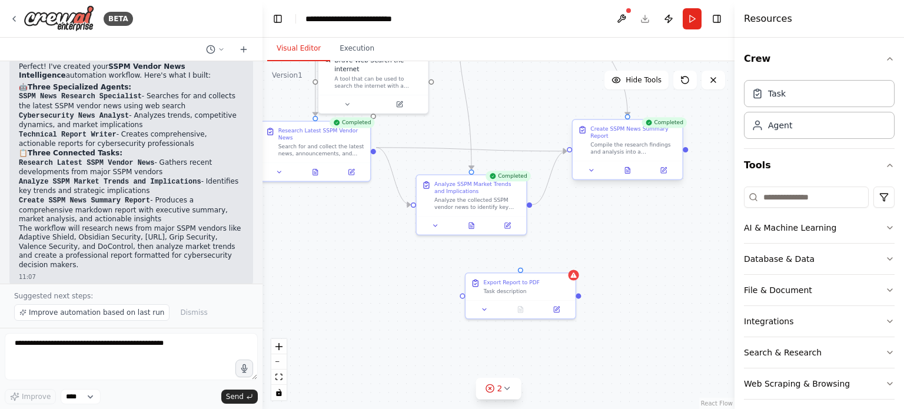
drag, startPoint x: 685, startPoint y: 157, endPoint x: 686, endPoint y: 143, distance: 14.2
click at [687, 145] on div ".deletable-edge-delete-btn { width: 20px; height: 20px; border: 0px solid #ffff…" at bounding box center [499, 235] width 472 height 348
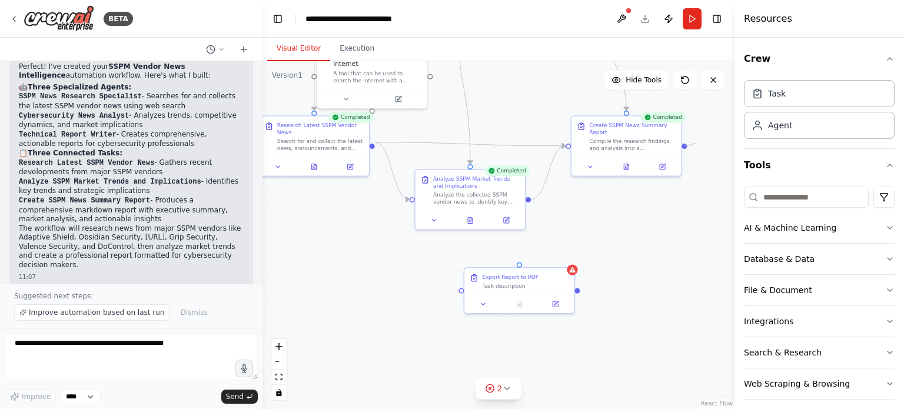
drag, startPoint x: 685, startPoint y: 146, endPoint x: 696, endPoint y: 144, distance: 11.4
click at [696, 144] on div ".deletable-edge-delete-btn { width: 20px; height: 20px; border: 0px solid #ffff…" at bounding box center [499, 235] width 472 height 348
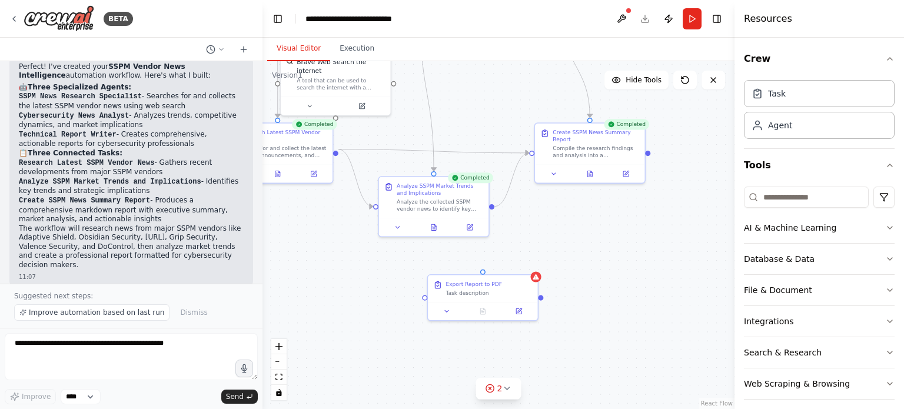
drag, startPoint x: 685, startPoint y: 147, endPoint x: 643, endPoint y: 150, distance: 42.4
click at [643, 150] on div ".deletable-edge-delete-btn { width: 20px; height: 20px; border: 0px solid #ffff…" at bounding box center [499, 235] width 472 height 348
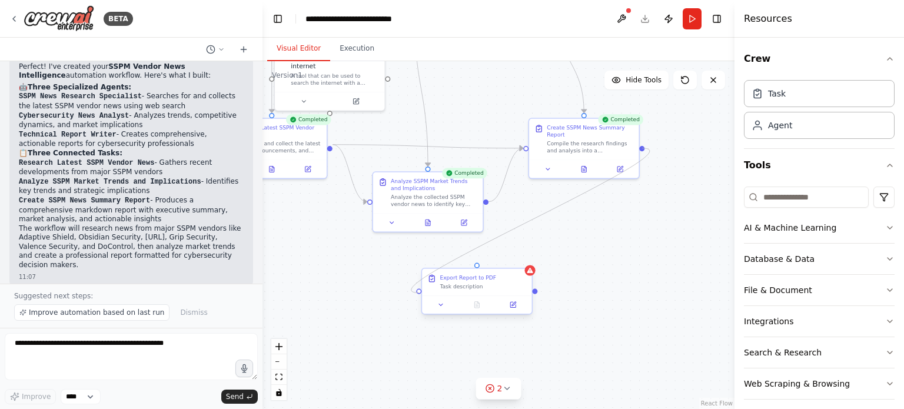
drag, startPoint x: 645, startPoint y: 148, endPoint x: 419, endPoint y: 293, distance: 267.9
click at [419, 158] on div "SSPM News Research Specialist Discover and collect the latest news, development…" at bounding box center [350, 27] width 358 height 264
drag, startPoint x: 496, startPoint y: 288, endPoint x: 604, endPoint y: 287, distance: 108.3
click at [604, 287] on div "Task description" at bounding box center [590, 286] width 87 height 7
click at [622, 308] on icon at bounding box center [619, 304] width 7 height 7
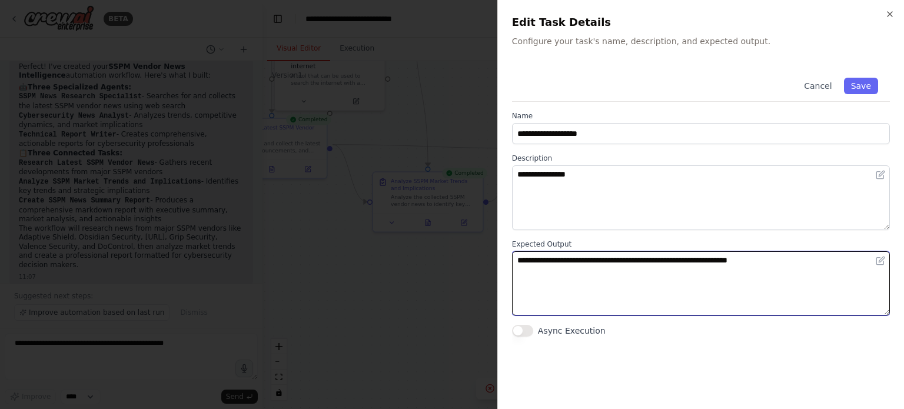
drag, startPoint x: 842, startPoint y: 256, endPoint x: 366, endPoint y: 269, distance: 475.8
click at [366, 269] on body "BETA Summarize the latest news about SSPM vendors. 11:03 ▶ Thought process I'm …" at bounding box center [452, 204] width 904 height 409
paste textarea "**********"
type textarea "**********"
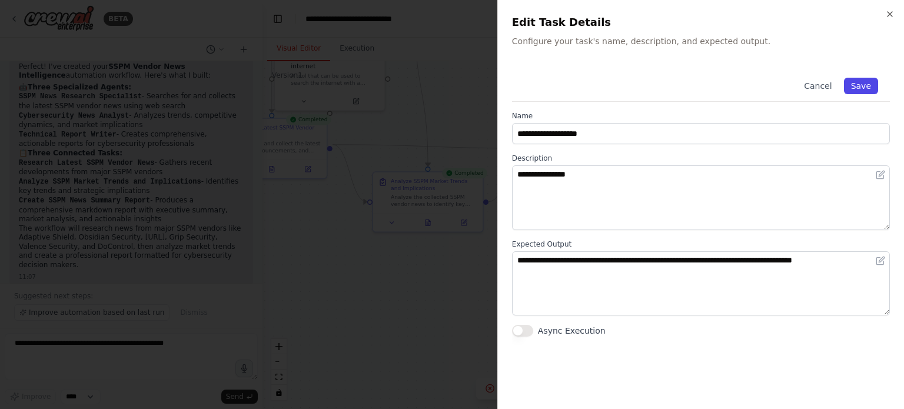
click at [863, 84] on button "Save" at bounding box center [861, 86] width 34 height 16
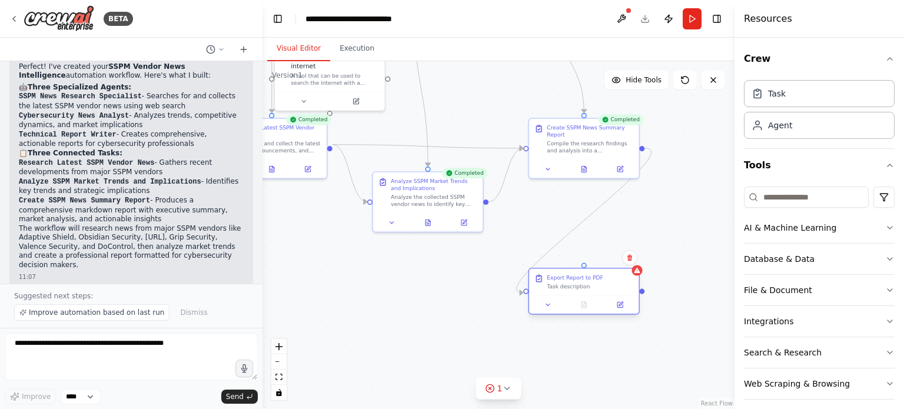
click at [607, 284] on div "Task description" at bounding box center [590, 286] width 87 height 7
click at [622, 305] on icon at bounding box center [619, 304] width 5 height 5
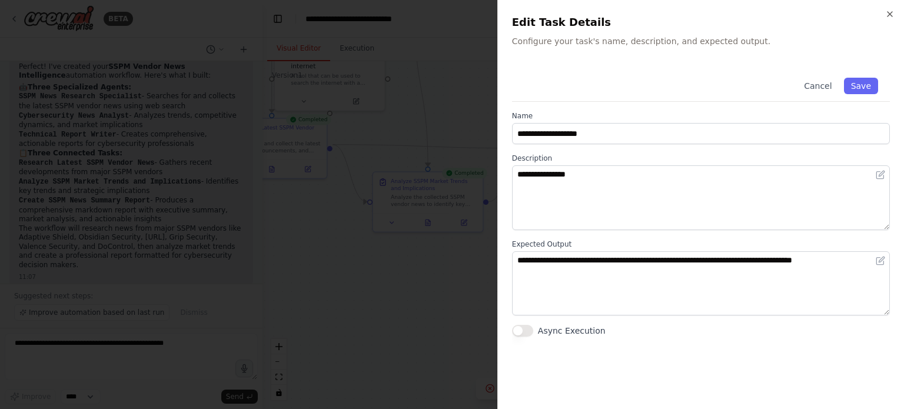
click at [520, 331] on button "Async Execution" at bounding box center [522, 331] width 21 height 12
click at [855, 84] on button "Save" at bounding box center [861, 86] width 34 height 16
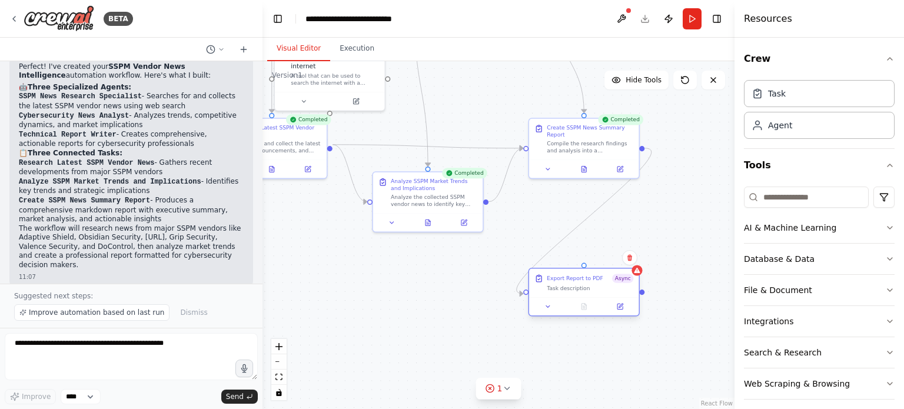
click at [626, 284] on div "Export Report to PDF Async Task description" at bounding box center [590, 283] width 87 height 18
click at [619, 307] on icon at bounding box center [621, 306] width 4 height 4
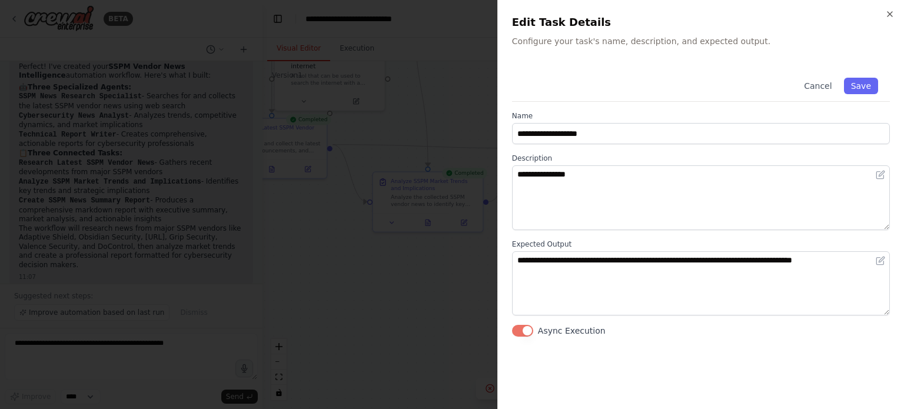
click at [524, 329] on button "Async Execution" at bounding box center [522, 331] width 21 height 12
click at [869, 77] on div "Cancel Save" at bounding box center [701, 84] width 378 height 36
click at [866, 85] on button "Save" at bounding box center [861, 86] width 34 height 16
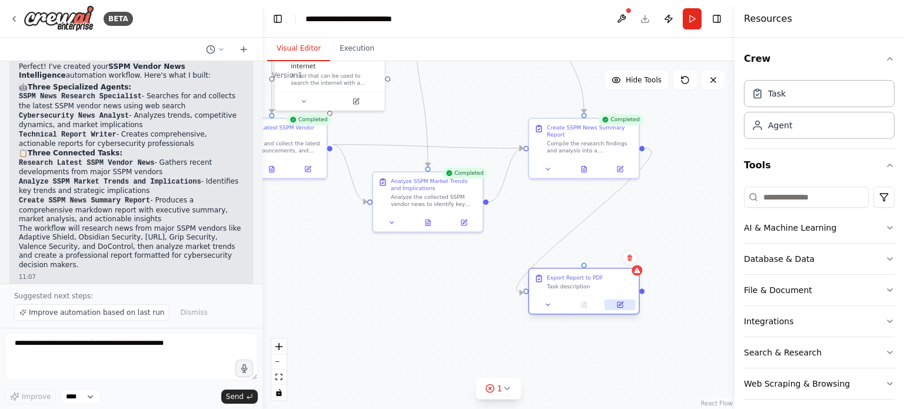
click at [620, 308] on button at bounding box center [619, 305] width 31 height 11
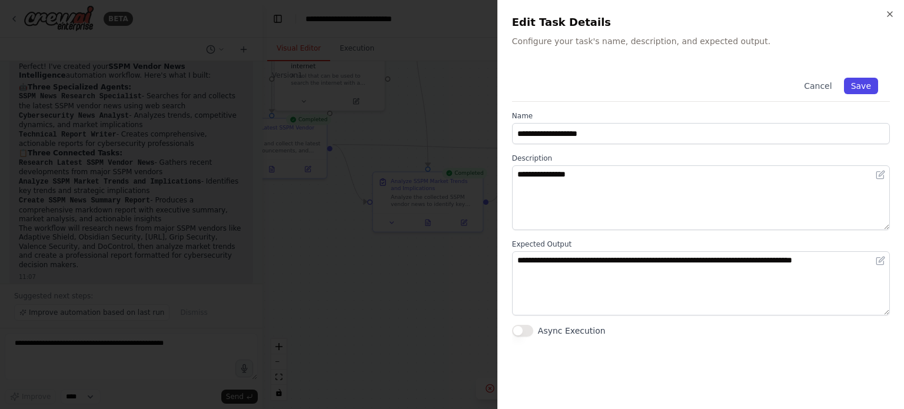
click at [870, 81] on button "Save" at bounding box center [861, 86] width 34 height 16
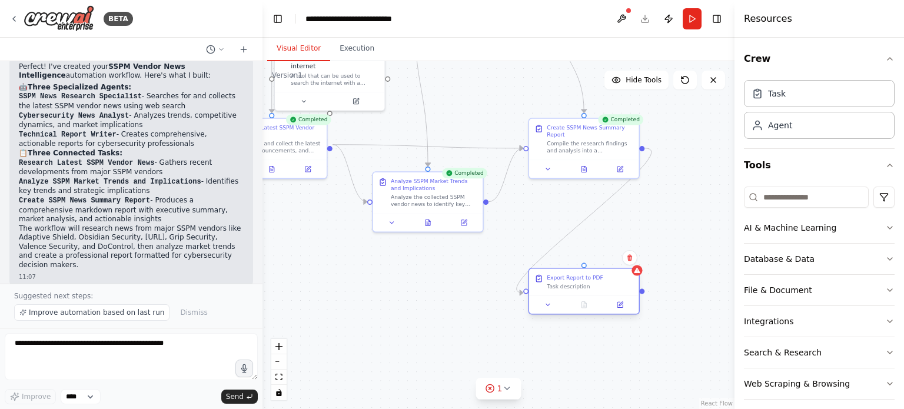
click at [623, 313] on div at bounding box center [583, 304] width 109 height 18
click at [550, 310] on div at bounding box center [583, 304] width 109 height 18
click at [549, 309] on button at bounding box center [548, 305] width 31 height 11
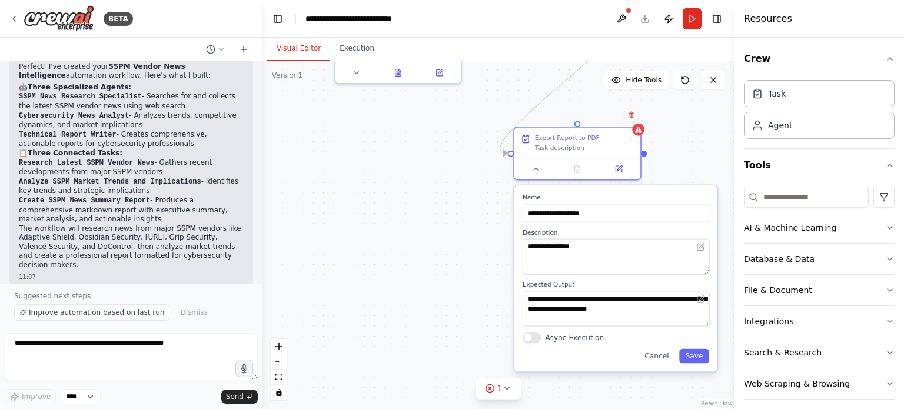
drag, startPoint x: 496, startPoint y: 292, endPoint x: 476, endPoint y: 171, distance: 122.3
click at [476, 167] on div ".deletable-edge-delete-btn { width: 20px; height: 20px; border: 0px solid #ffff…" at bounding box center [499, 235] width 472 height 348
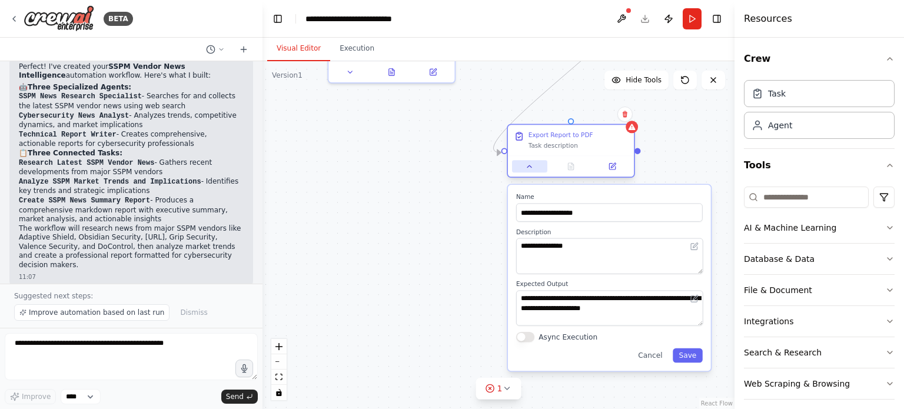
click at [530, 170] on button at bounding box center [529, 166] width 35 height 12
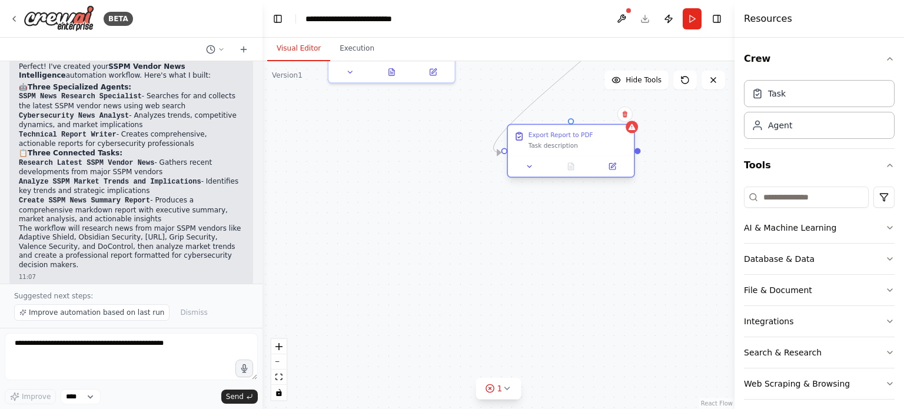
click at [564, 150] on div "Export Report to PDF Task description" at bounding box center [571, 140] width 126 height 31
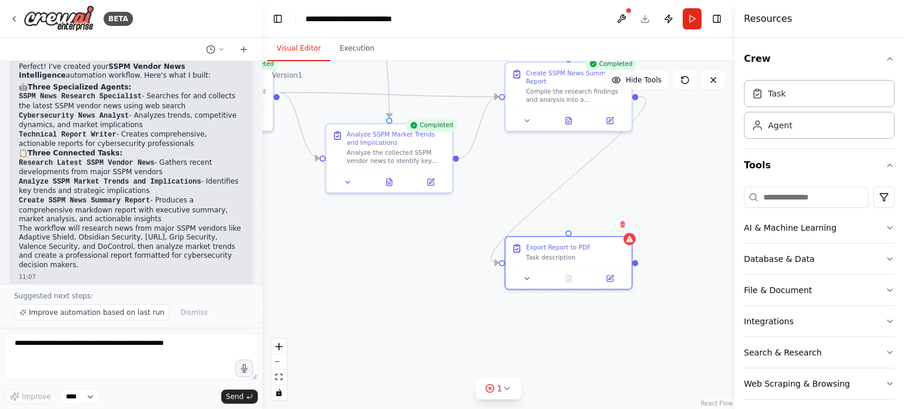
drag, startPoint x: 465, startPoint y: 189, endPoint x: 464, endPoint y: 293, distance: 103.6
click at [464, 293] on div ".deletable-edge-delete-btn { width: 20px; height: 20px; border: 0px solid #ffff…" at bounding box center [499, 235] width 472 height 348
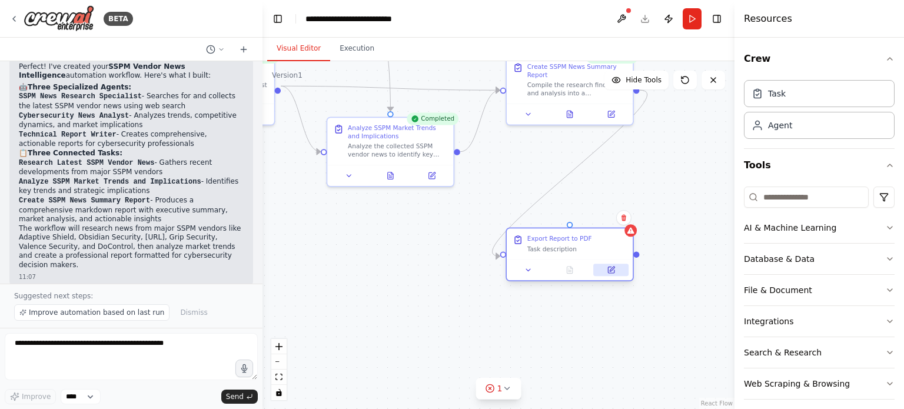
click at [614, 274] on button at bounding box center [610, 270] width 35 height 12
click at [612, 267] on icon at bounding box center [611, 270] width 8 height 8
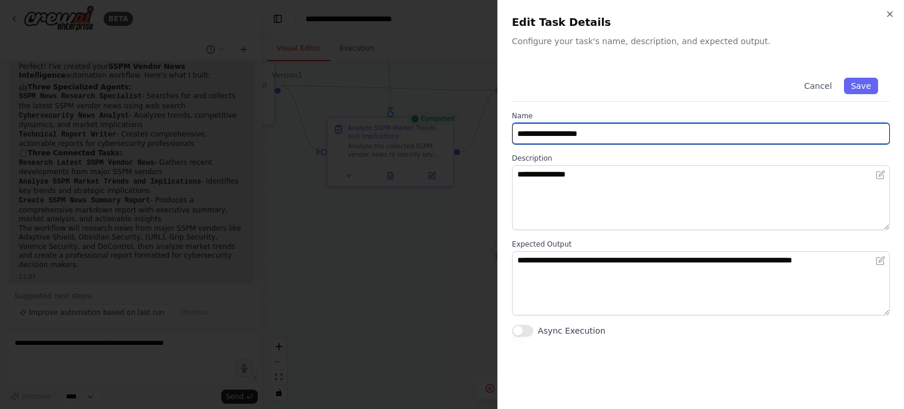
click at [629, 124] on input "**********" at bounding box center [701, 133] width 378 height 21
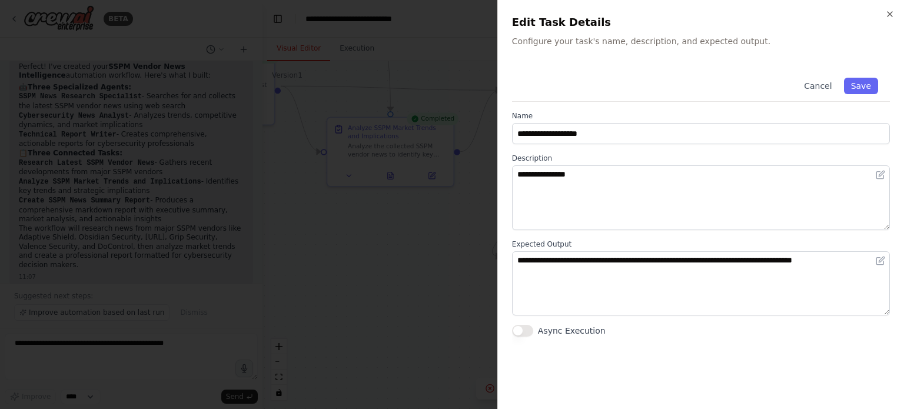
click at [636, 109] on div "**********" at bounding box center [701, 201] width 378 height 271
click at [889, 16] on icon "button" at bounding box center [889, 13] width 9 height 9
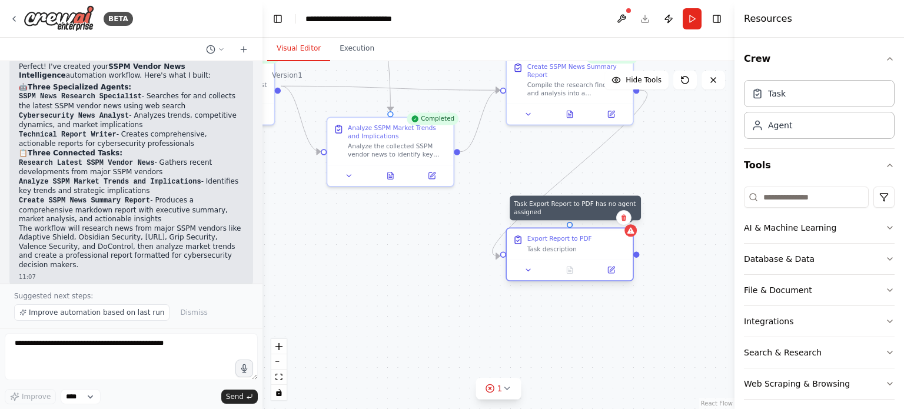
click at [632, 235] on div at bounding box center [631, 230] width 12 height 12
click at [636, 235] on div ".deletable-edge-delete-btn { width: 20px; height: 20px; border: 0px solid #ffff…" at bounding box center [499, 235] width 472 height 348
click at [607, 262] on div at bounding box center [570, 269] width 126 height 21
click at [610, 255] on div "Export Report to PDF Task description" at bounding box center [570, 243] width 126 height 31
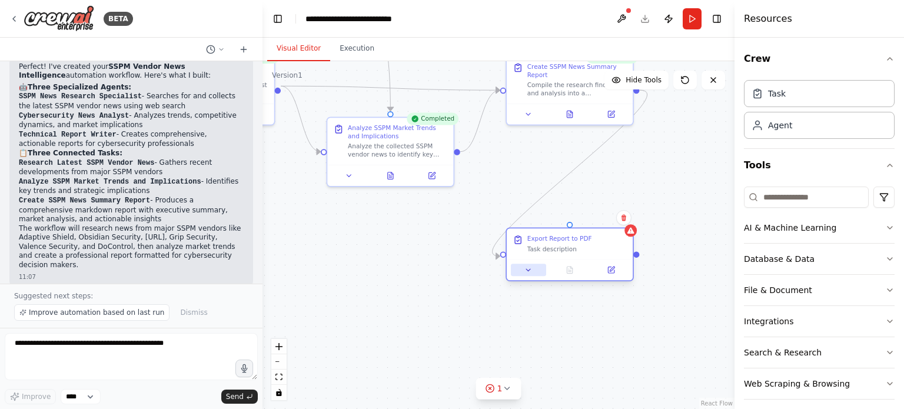
click at [525, 270] on icon at bounding box center [528, 270] width 8 height 8
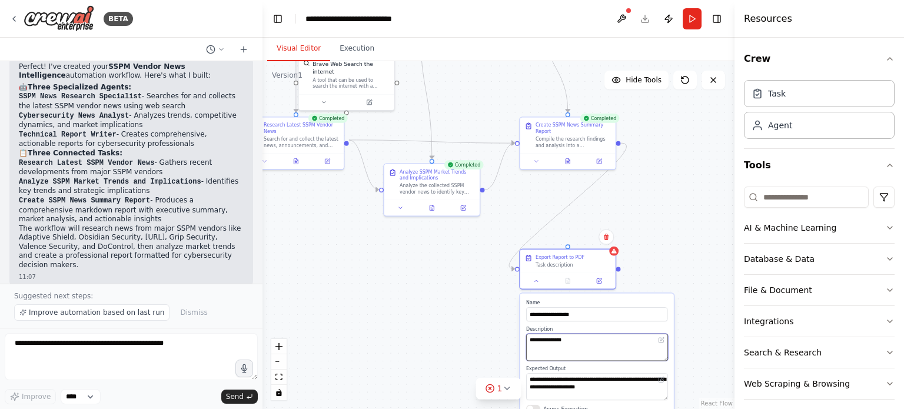
drag, startPoint x: 596, startPoint y: 359, endPoint x: 589, endPoint y: 334, distance: 26.1
click at [589, 334] on textarea "**********" at bounding box center [597, 347] width 142 height 27
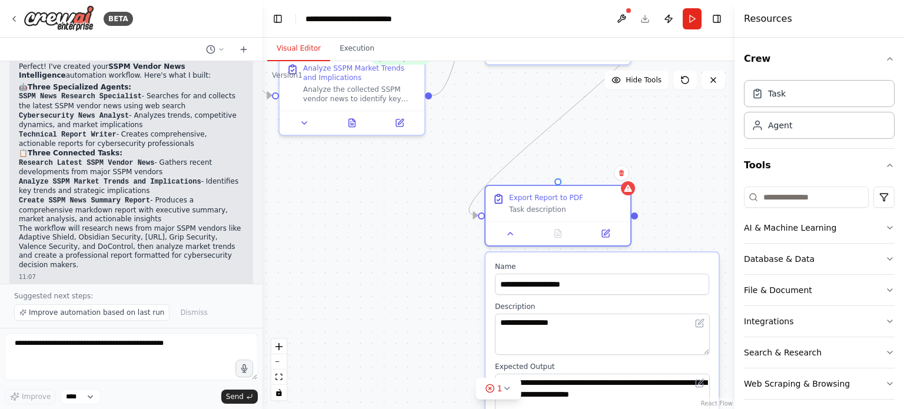
click at [675, 233] on div ".deletable-edge-delete-btn { width: 20px; height: 20px; border: 0px solid #ffff…" at bounding box center [499, 235] width 472 height 348
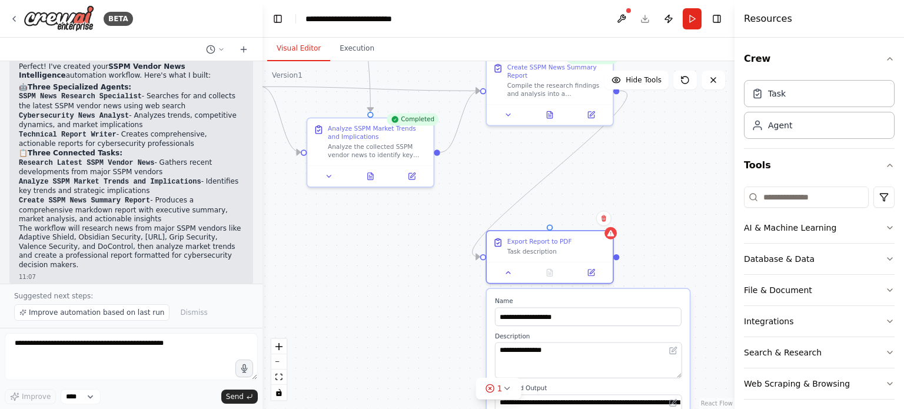
drag, startPoint x: 661, startPoint y: 152, endPoint x: 649, endPoint y: 213, distance: 62.5
click at [649, 213] on div ".deletable-edge-delete-btn { width: 20px; height: 20px; border: 0px solid #ffff…" at bounding box center [499, 235] width 472 height 348
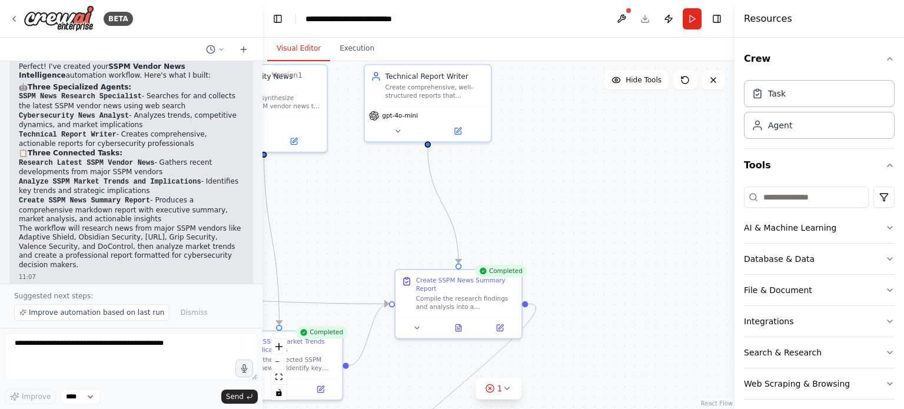
drag, startPoint x: 530, startPoint y: 162, endPoint x: 440, endPoint y: 367, distance: 223.2
click at [440, 367] on div ".deletable-edge-delete-btn { width: 20px; height: 20px; border: 0px solid #ffff…" at bounding box center [499, 235] width 472 height 348
drag, startPoint x: 429, startPoint y: 148, endPoint x: 417, endPoint y: 146, distance: 11.9
click at [417, 146] on div ".deletable-edge-delete-btn { width: 20px; height: 20px; border: 0px solid #ffff…" at bounding box center [499, 235] width 472 height 348
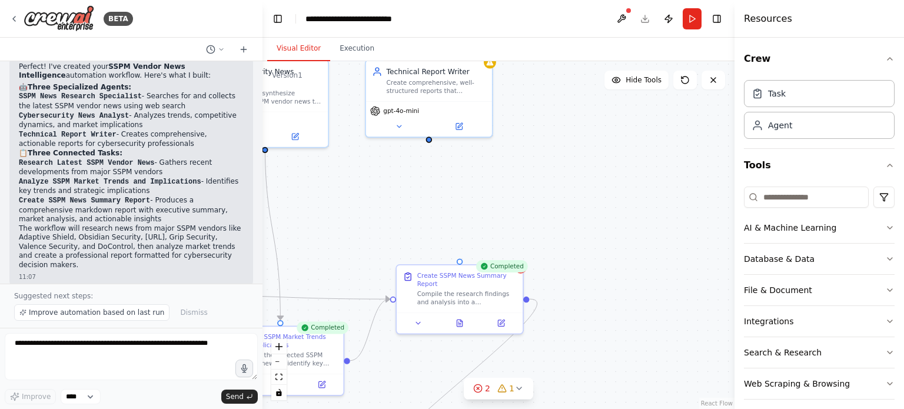
drag, startPoint x: 427, startPoint y: 151, endPoint x: 426, endPoint y: 124, distance: 27.1
click at [426, 124] on div ".deletable-edge-delete-btn { width: 20px; height: 20px; border: 0px solid #ffff…" at bounding box center [499, 235] width 472 height 348
click at [424, 116] on div ".deletable-edge-delete-btn { width: 20px; height: 20px; border: 0px solid #ffff…" at bounding box center [499, 235] width 472 height 348
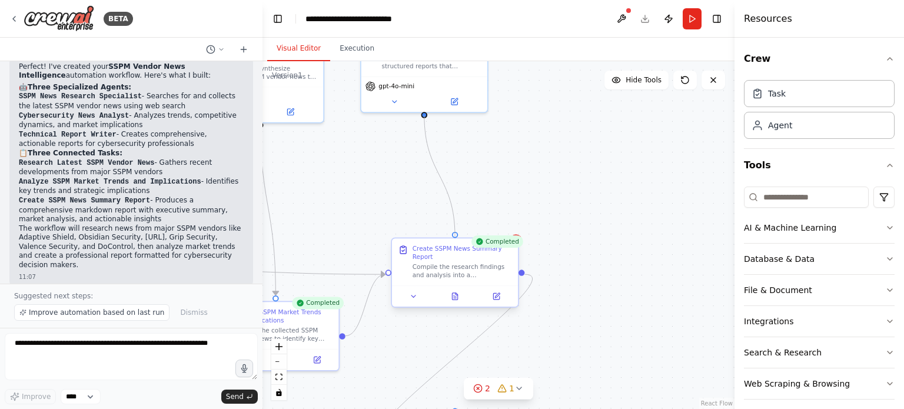
drag, startPoint x: 425, startPoint y: 115, endPoint x: 450, endPoint y: 241, distance: 128.4
click at [392, 241] on div "**********" at bounding box center [186, 135] width 411 height 303
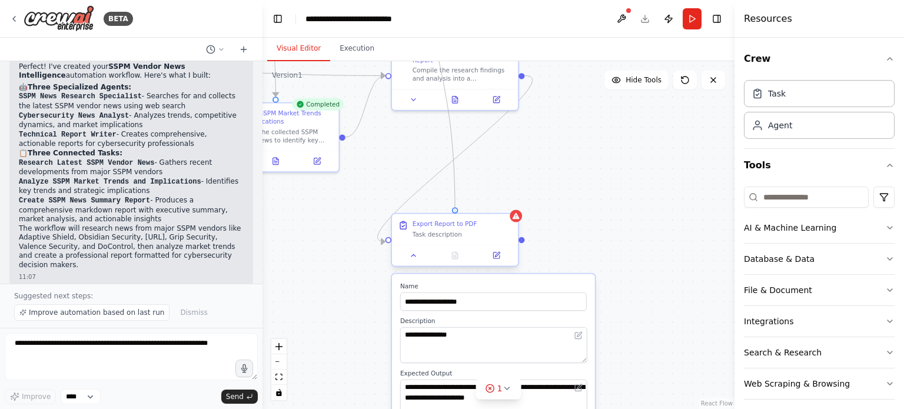
drag, startPoint x: 425, startPoint y: 115, endPoint x: 456, endPoint y: 216, distance: 105.9
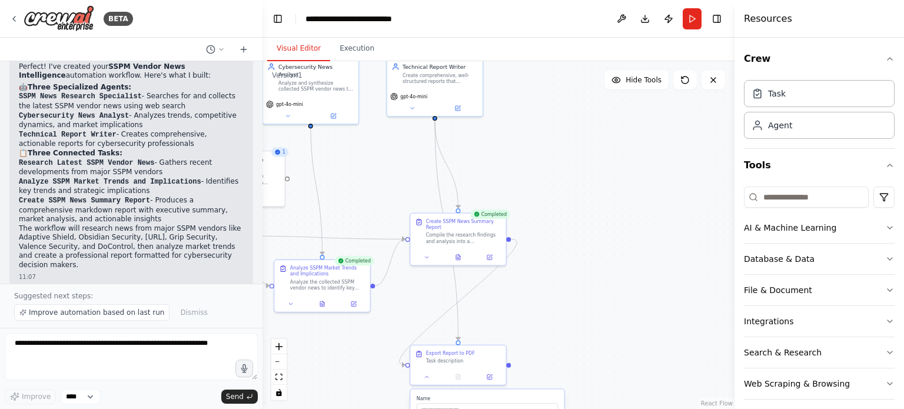
drag, startPoint x: 574, startPoint y: 163, endPoint x: 558, endPoint y: 291, distance: 128.7
click at [558, 291] on div ".deletable-edge-delete-btn { width: 20px; height: 20px; border: 0px solid #ffff…" at bounding box center [499, 235] width 472 height 348
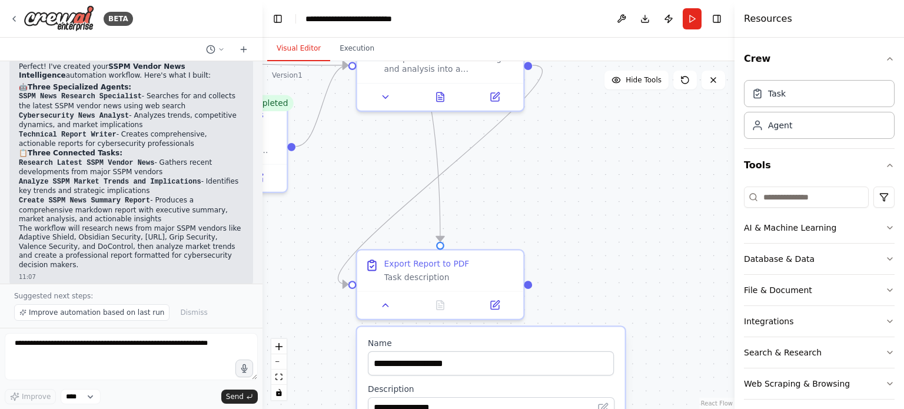
drag, startPoint x: 563, startPoint y: 317, endPoint x: 642, endPoint y: 202, distance: 139.8
click at [642, 202] on div ".deletable-edge-delete-btn { width: 20px; height: 20px; border: 0px solid #ffff…" at bounding box center [499, 235] width 472 height 348
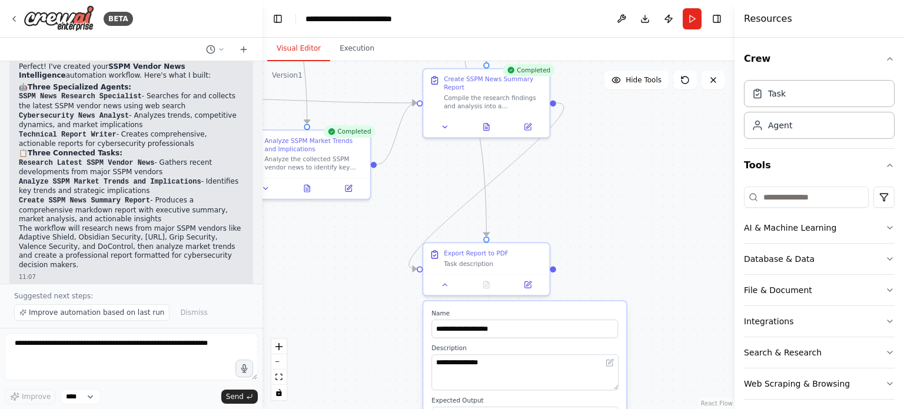
click at [629, 221] on div ".deletable-edge-delete-btn { width: 20px; height: 20px; border: 0px solid #ffff…" at bounding box center [499, 235] width 472 height 348
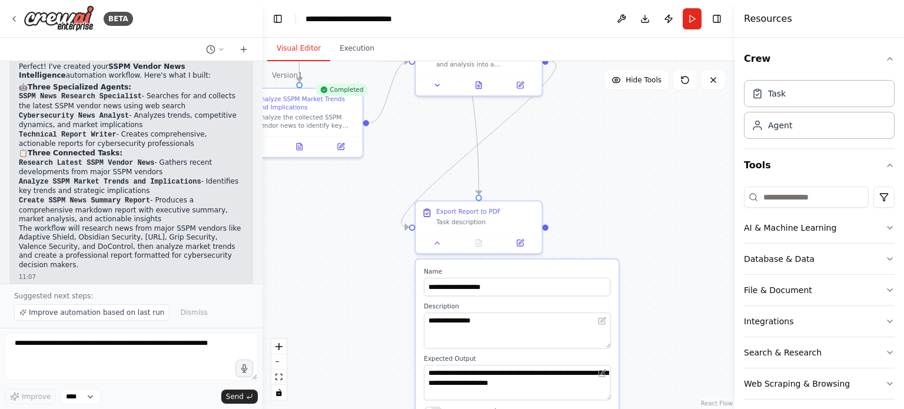
drag, startPoint x: 625, startPoint y: 261, endPoint x: 617, endPoint y: 220, distance: 42.5
click at [617, 220] on div ".deletable-edge-delete-btn { width: 20px; height: 20px; border: 0px solid #ffff…" at bounding box center [499, 235] width 472 height 348
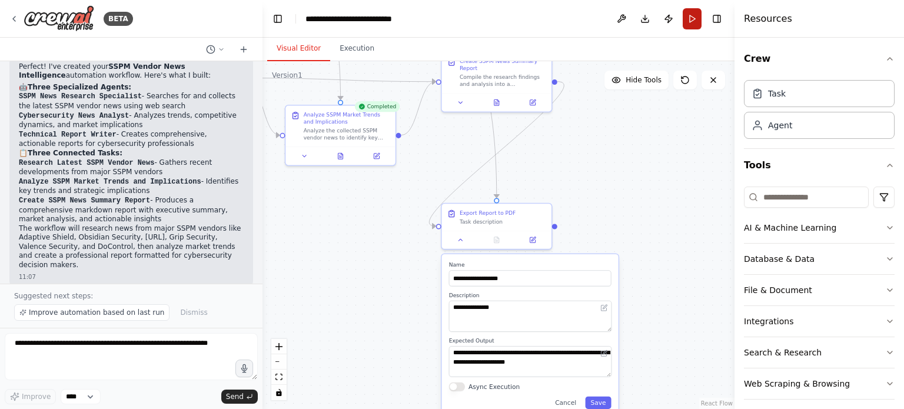
click at [689, 19] on button "Run" at bounding box center [692, 18] width 19 height 21
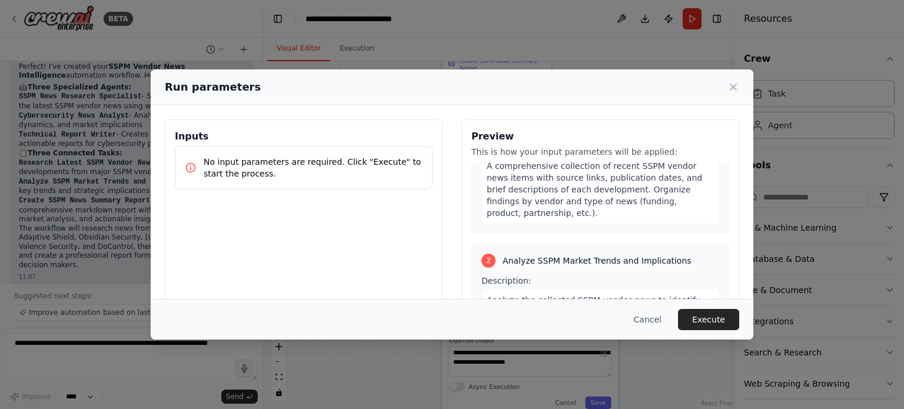
scroll to position [294, 0]
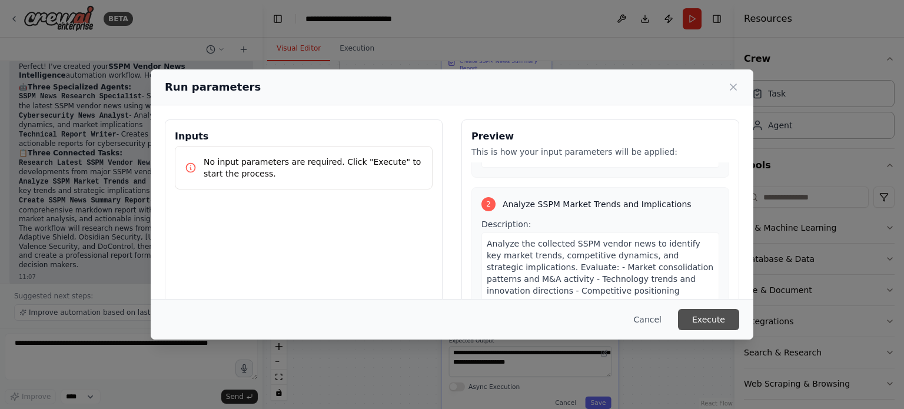
click at [706, 321] on button "Execute" at bounding box center [708, 319] width 61 height 21
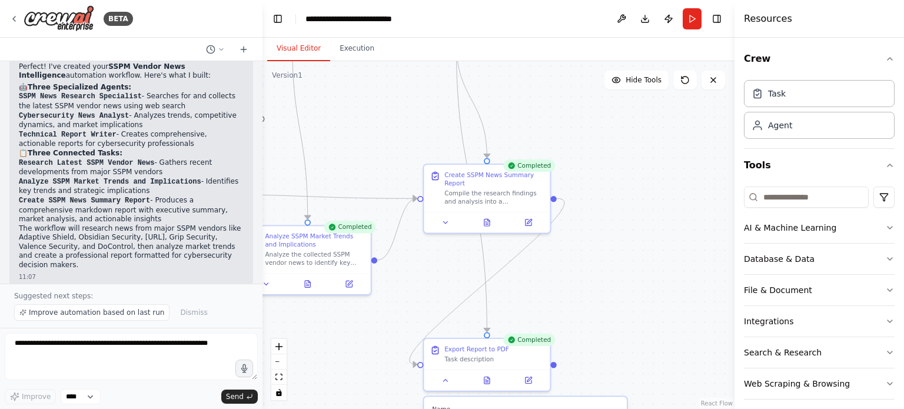
drag, startPoint x: 603, startPoint y: 173, endPoint x: 622, endPoint y: 313, distance: 141.3
click at [622, 313] on div ".deletable-edge-delete-btn { width: 20px; height: 20px; border: 0px solid #ffff…" at bounding box center [499, 235] width 472 height 348
click at [364, 54] on button "Execution" at bounding box center [357, 48] width 54 height 25
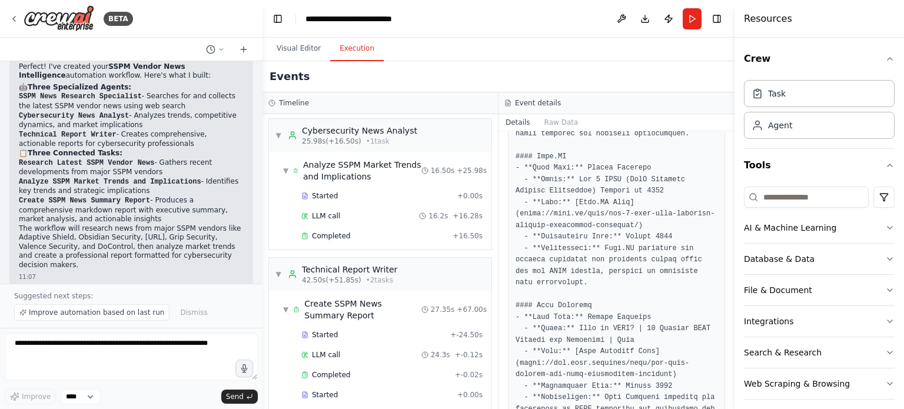
scroll to position [282, 0]
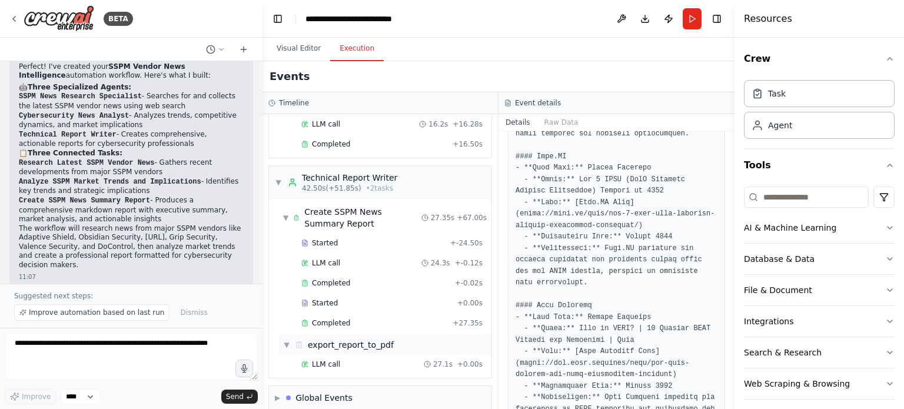
click at [337, 339] on div "export_report_to_pdf" at bounding box center [351, 345] width 86 height 12
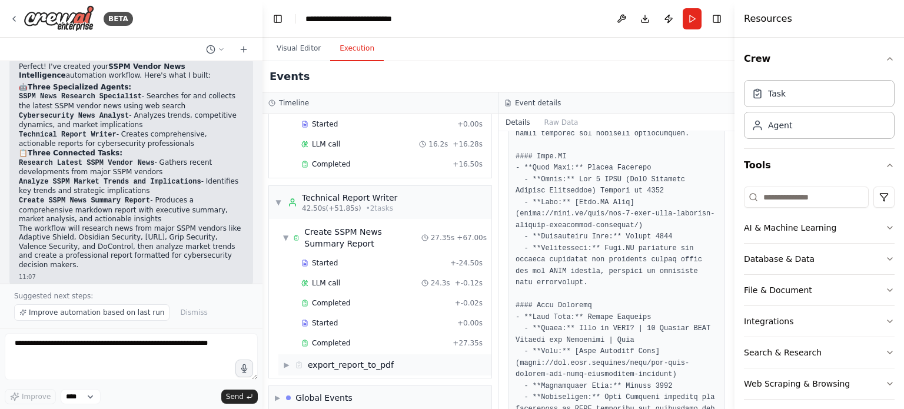
click at [340, 359] on div "export_report_to_pdf" at bounding box center [351, 365] width 86 height 12
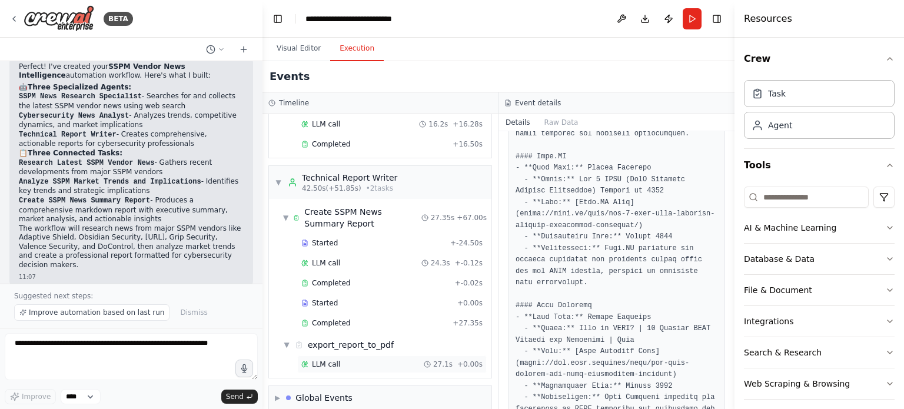
click at [340, 360] on div "LLM call 27.1s + 0.00s" at bounding box center [391, 364] width 181 height 9
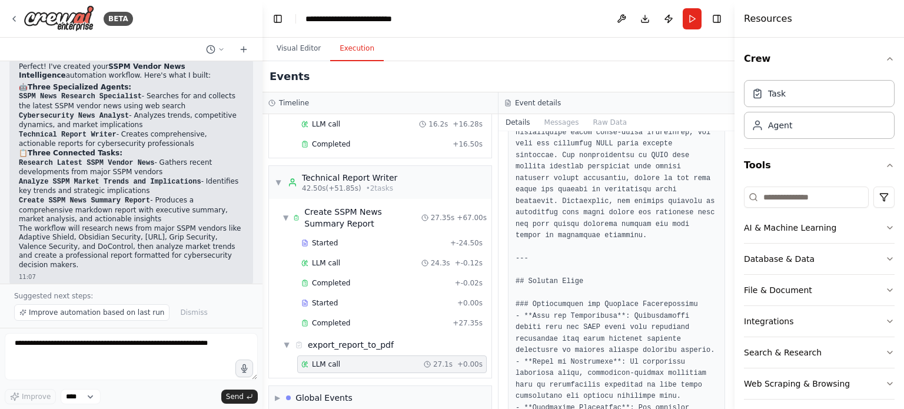
scroll to position [2662, 0]
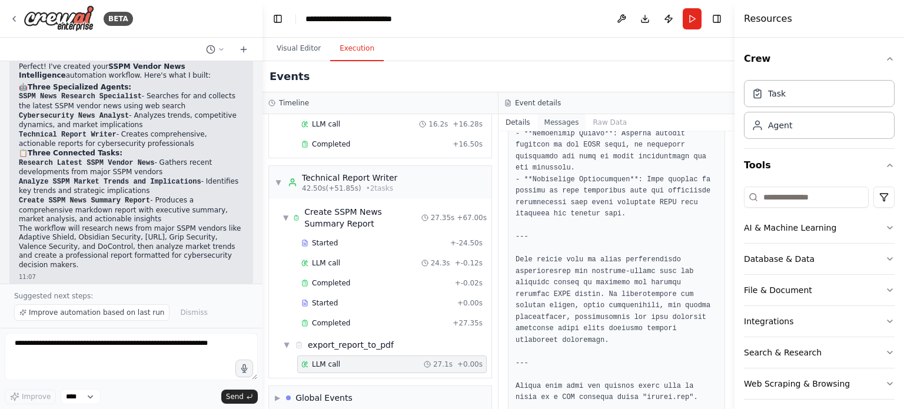
click at [562, 126] on button "Messages" at bounding box center [561, 122] width 49 height 16
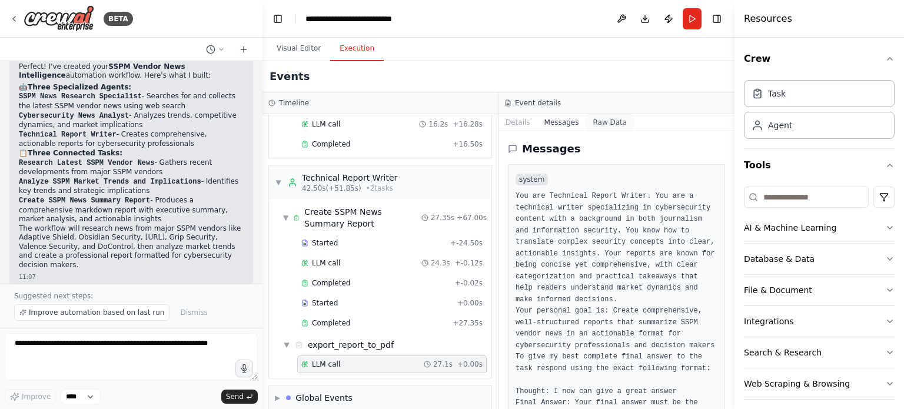
click at [603, 122] on button "Raw Data" at bounding box center [610, 122] width 48 height 16
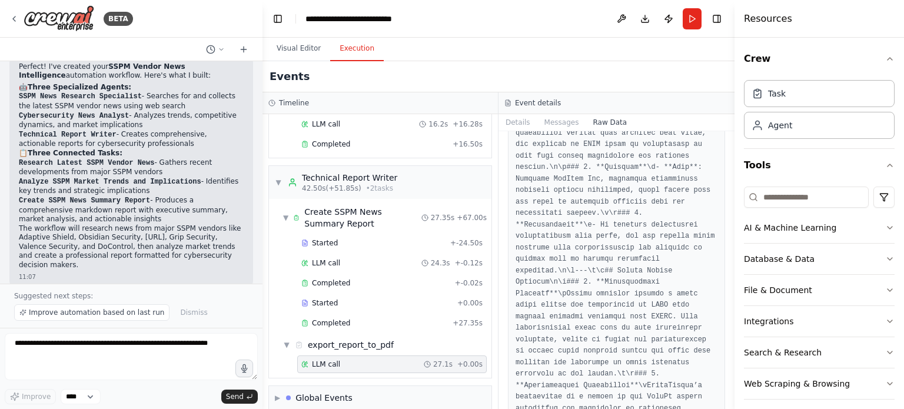
scroll to position [1059, 0]
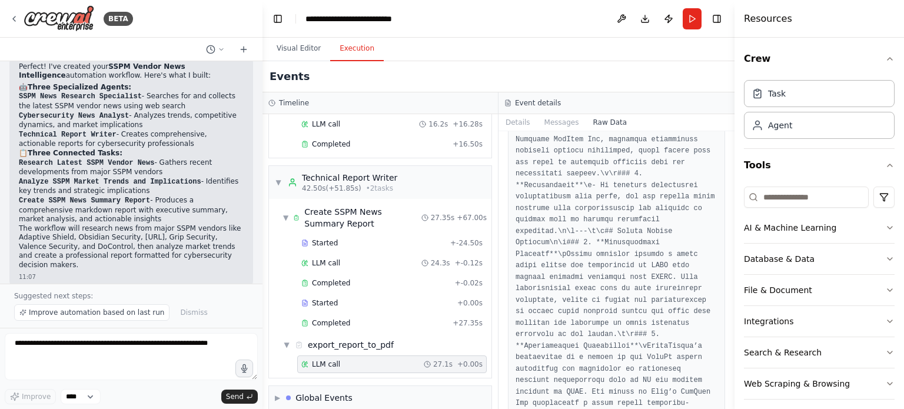
drag, startPoint x: 726, startPoint y: 196, endPoint x: 727, endPoint y: 176, distance: 20.0
click at [723, 189] on div "BETA Summarize the latest news about SSPM vendors. 11:03 ▶ Thought process I'm …" at bounding box center [452, 204] width 904 height 409
drag, startPoint x: 730, startPoint y: 157, endPoint x: 727, endPoint y: 326, distance: 169.5
click at [722, 356] on div "BETA Summarize the latest news about SSPM vendors. 11:03 ▶ Thought process I'm …" at bounding box center [452, 204] width 904 height 409
drag, startPoint x: 730, startPoint y: 155, endPoint x: 730, endPoint y: 138, distance: 17.1
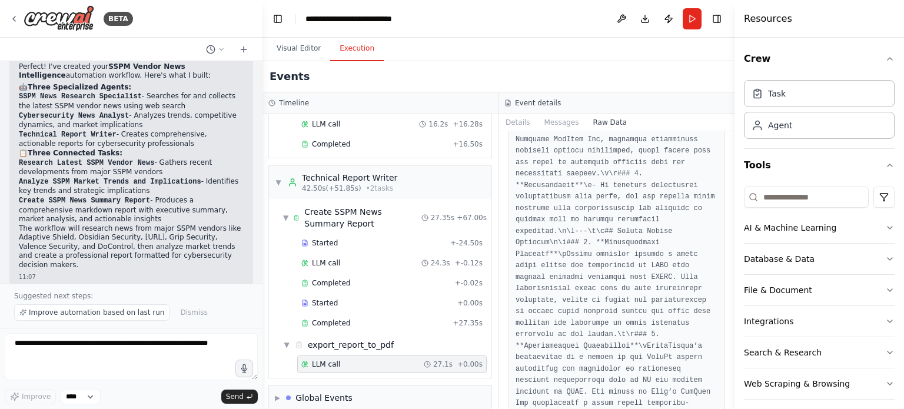
click at [730, 138] on button "Toggle Sidebar" at bounding box center [734, 204] width 9 height 409
click at [563, 125] on button "Messages" at bounding box center [561, 122] width 49 height 16
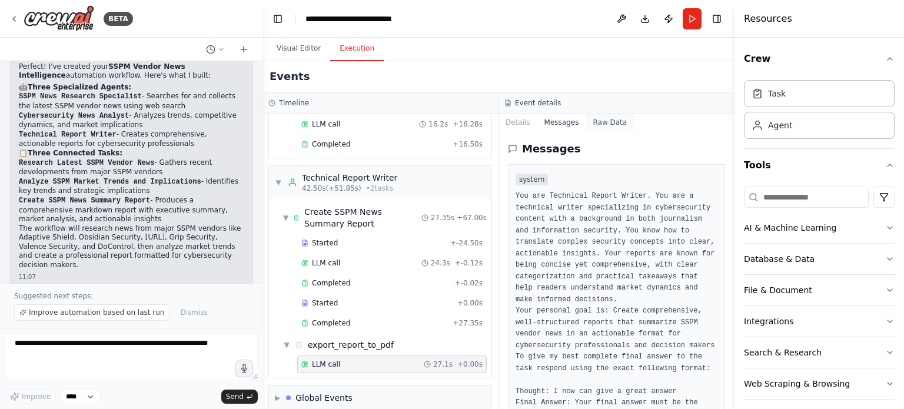
click at [604, 125] on button "Raw Data" at bounding box center [610, 122] width 48 height 16
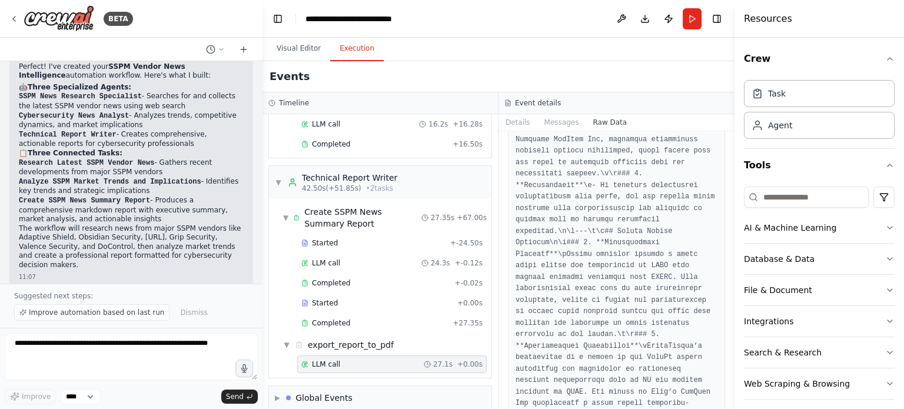
drag, startPoint x: 730, startPoint y: 153, endPoint x: 705, endPoint y: 275, distance: 125.0
click at [725, 288] on div "BETA Summarize the latest news about SSPM vendors. 11:03 ▶ Thought process I'm …" at bounding box center [452, 204] width 904 height 409
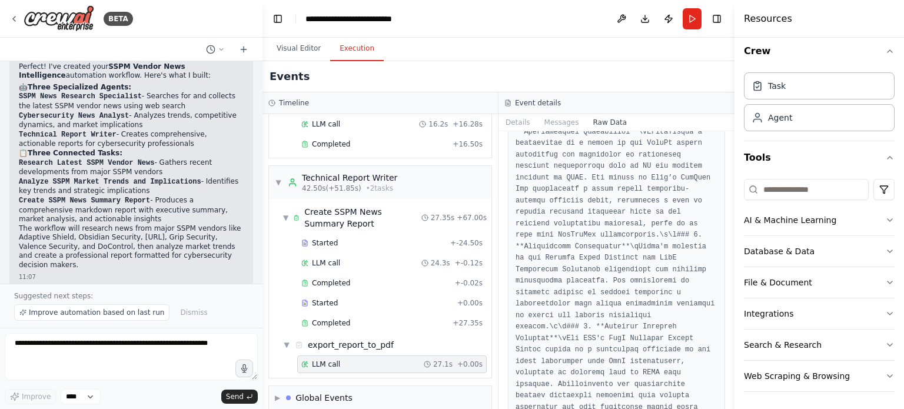
scroll to position [24697, 0]
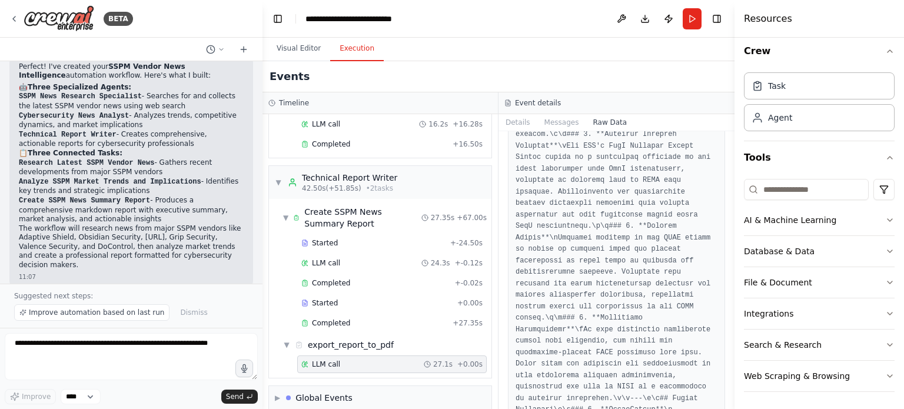
drag, startPoint x: 730, startPoint y: 397, endPoint x: 732, endPoint y: 267, distance: 130.1
click at [736, 244] on div "Resources Crew Task Agent Tools AI & Machine Learning Database & Data File & Do…" at bounding box center [820, 204] width 170 height 409
drag, startPoint x: 730, startPoint y: 393, endPoint x: 705, endPoint y: 247, distance: 147.6
click at [705, 247] on div "BETA Summarize the latest news about SSPM vendors. 11:03 ▶ Thought process I'm …" at bounding box center [452, 204] width 904 height 409
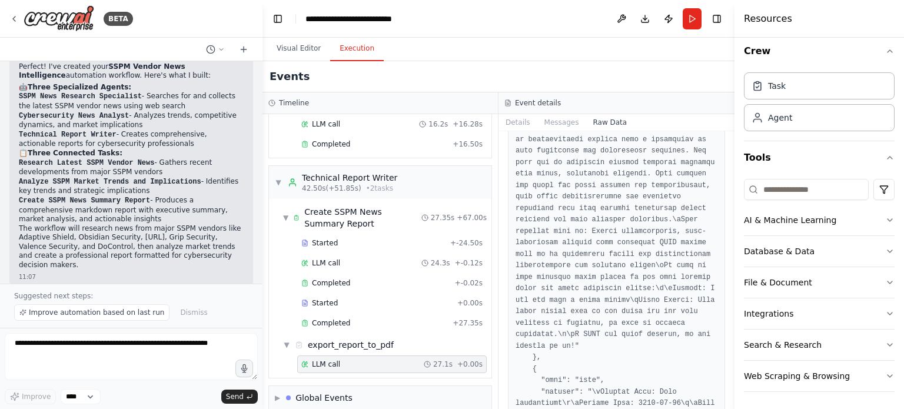
scroll to position [0, 0]
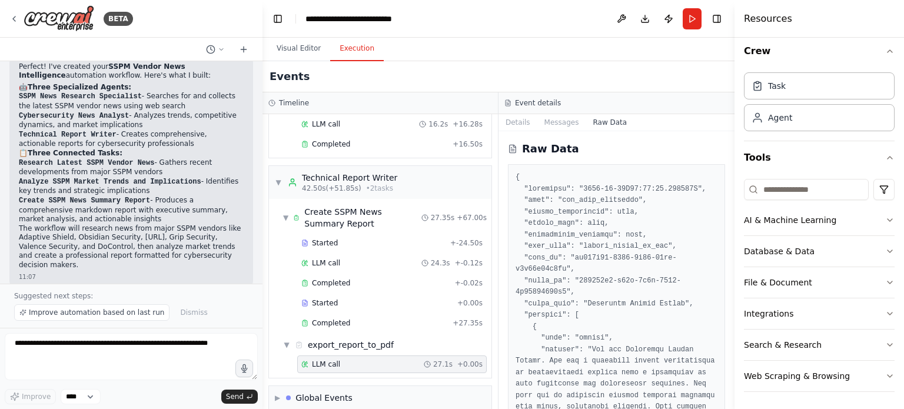
click at [407, 50] on div "Visual Editor Execution" at bounding box center [499, 50] width 472 height 24
click at [421, 77] on div "Events" at bounding box center [499, 76] width 472 height 31
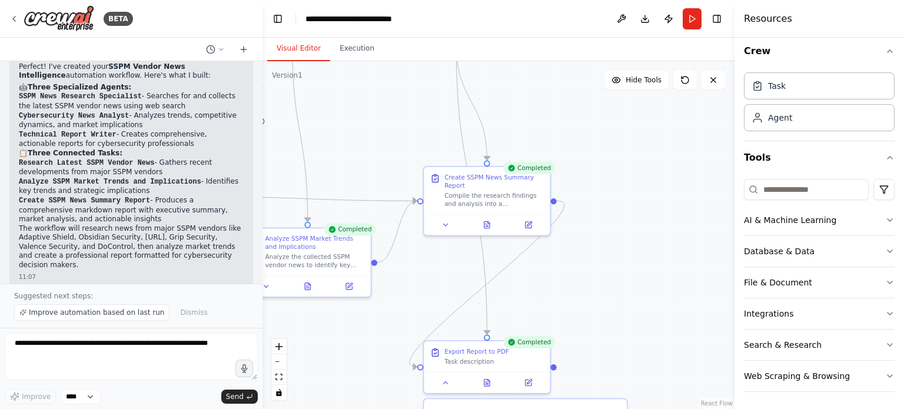
click at [318, 49] on button "Visual Editor" at bounding box center [298, 48] width 63 height 25
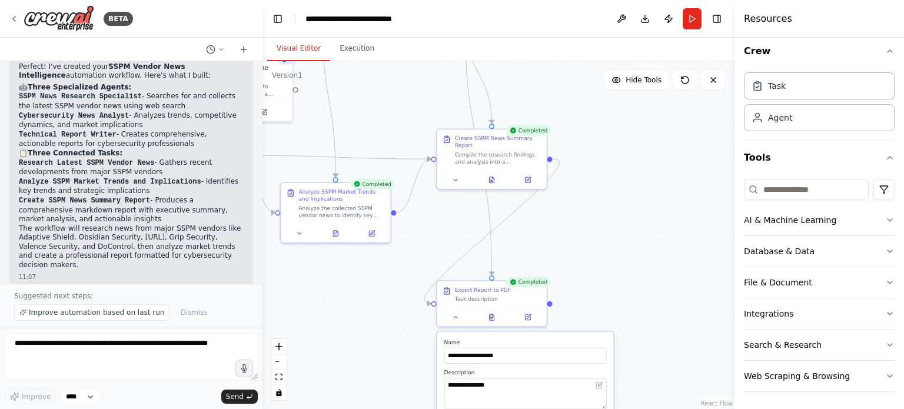
drag, startPoint x: 649, startPoint y: 232, endPoint x: 646, endPoint y: 134, distance: 98.3
click at [646, 134] on div ".deletable-edge-delete-btn { width: 20px; height: 20px; border: 0px solid #ffff…" at bounding box center [499, 235] width 472 height 348
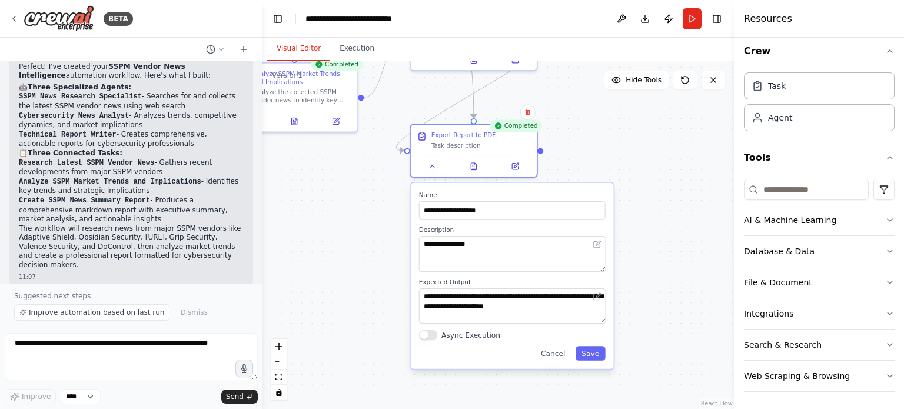
drag, startPoint x: 610, startPoint y: 237, endPoint x: 613, endPoint y: 178, distance: 59.5
click at [613, 178] on div ".deletable-edge-delete-btn { width: 20px; height: 20px; border: 0px solid #ffff…" at bounding box center [499, 235] width 472 height 348
click at [483, 148] on div "Export Report to PDF Task description" at bounding box center [474, 138] width 126 height 31
click at [469, 144] on div "Task description" at bounding box center [480, 143] width 99 height 8
click at [436, 165] on icon at bounding box center [433, 164] width 8 height 8
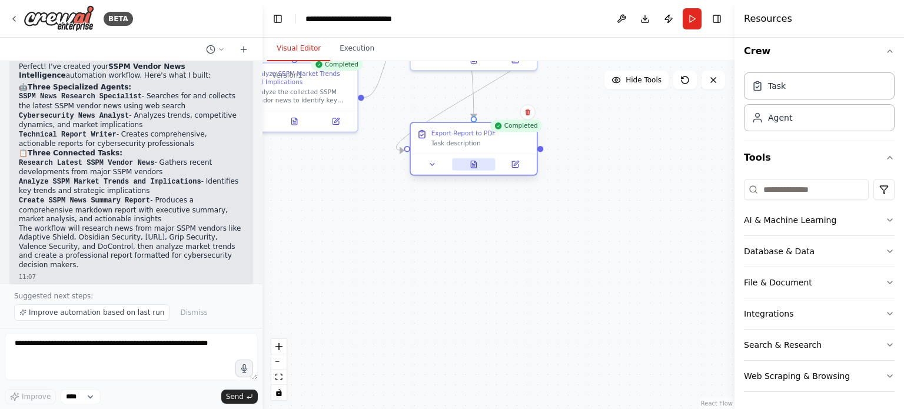
click at [485, 164] on button at bounding box center [474, 164] width 44 height 12
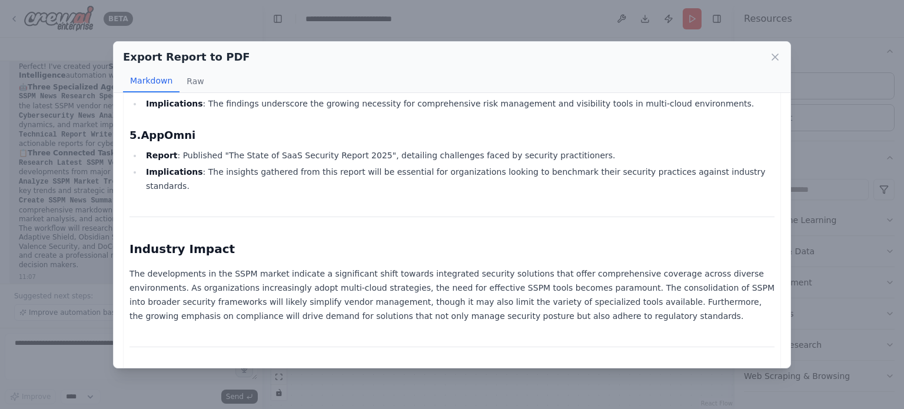
scroll to position [1652, 0]
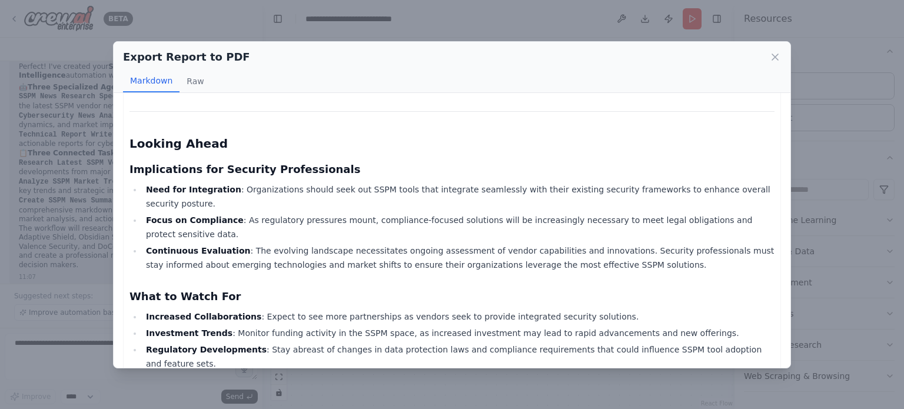
click at [195, 78] on button "Raw" at bounding box center [195, 81] width 31 height 22
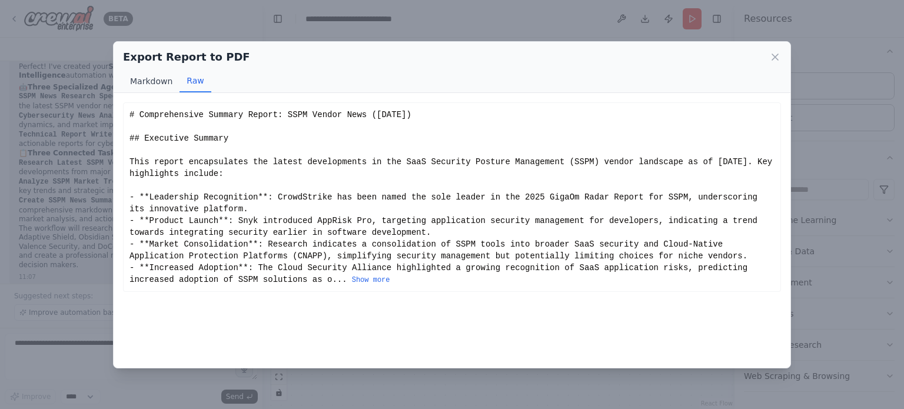
click at [134, 79] on button "Markdown" at bounding box center [151, 81] width 57 height 22
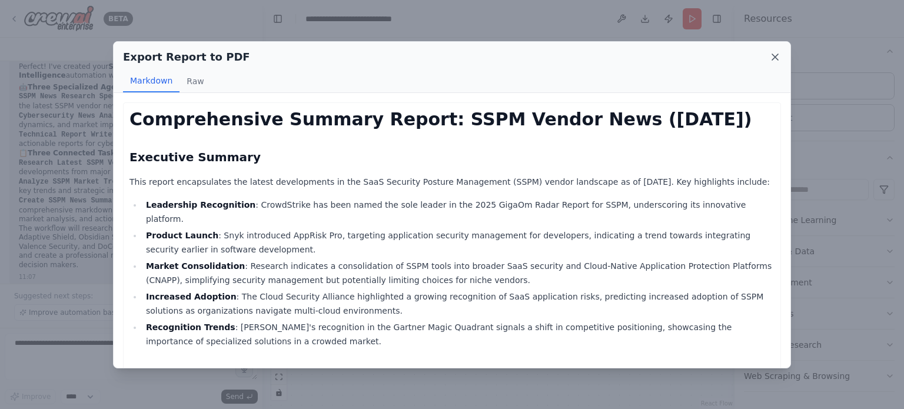
click at [772, 56] on icon at bounding box center [775, 57] width 12 height 12
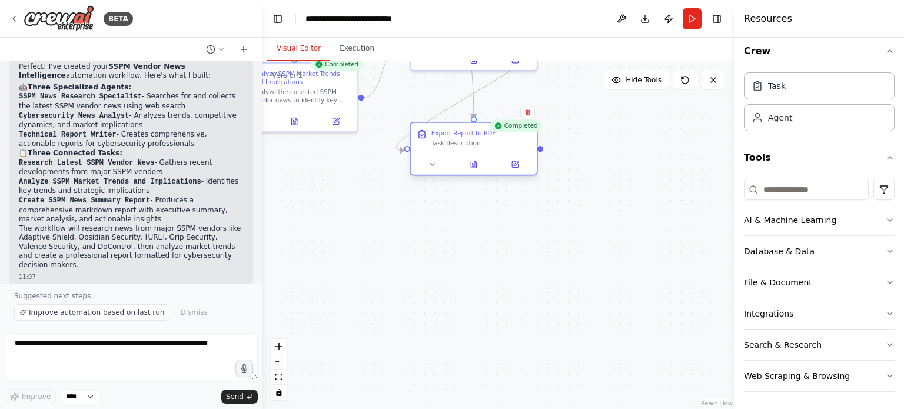
click at [471, 151] on div "Export Report to PDF Task description" at bounding box center [474, 138] width 126 height 31
click at [353, 50] on button "Execution" at bounding box center [357, 48] width 54 height 25
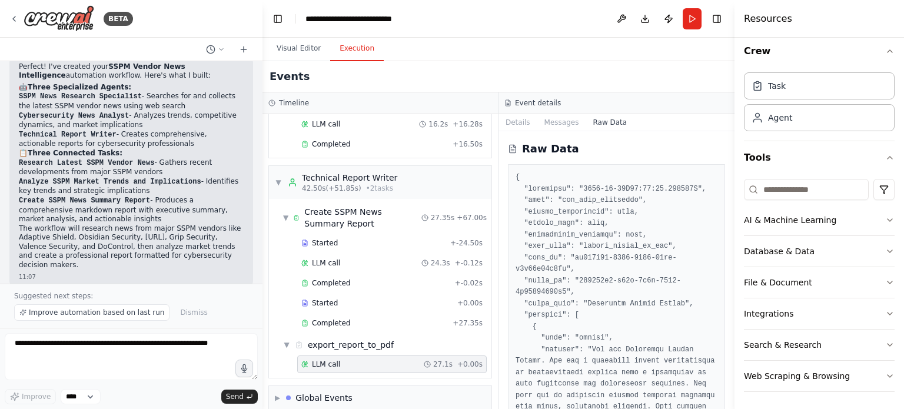
click at [353, 360] on div "LLM call 27.1s + 0.00s" at bounding box center [391, 364] width 181 height 9
click at [516, 122] on button "Details" at bounding box center [518, 122] width 39 height 16
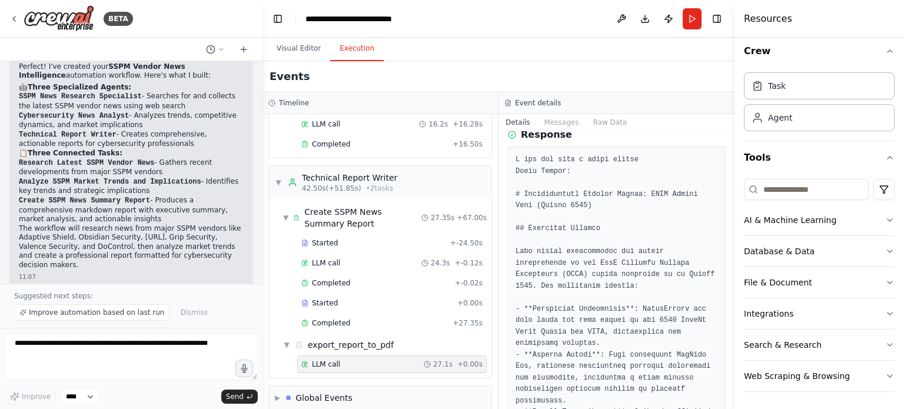
scroll to position [177, 0]
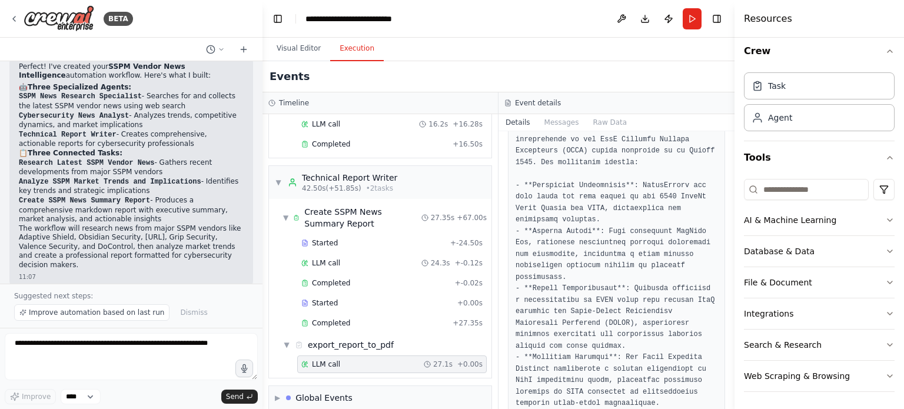
drag, startPoint x: 731, startPoint y: 164, endPoint x: 710, endPoint y: 357, distance: 194.2
click at [708, 365] on div "BETA Summarize the latest news about SSPM vendors. 11:03 ▶ Thought process I'm …" at bounding box center [452, 204] width 904 height 409
drag, startPoint x: 731, startPoint y: 172, endPoint x: 686, endPoint y: 230, distance: 73.8
click at [727, 202] on div "BETA Summarize the latest news about SSPM vendors. 11:03 ▶ Thought process I'm …" at bounding box center [452, 204] width 904 height 409
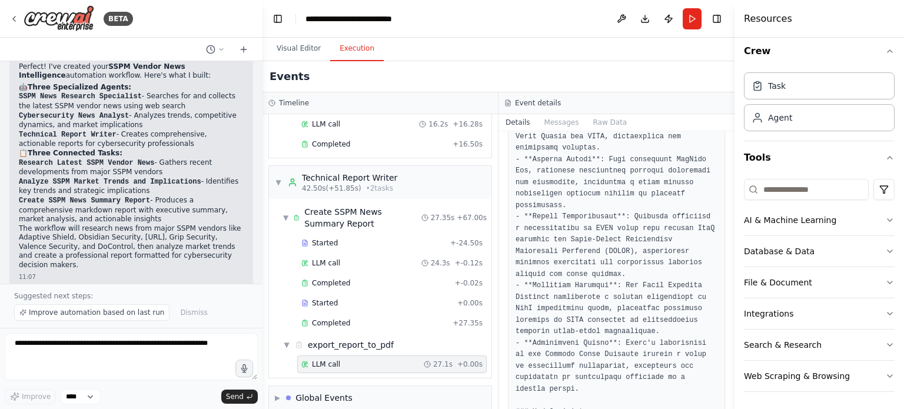
scroll to position [0, 0]
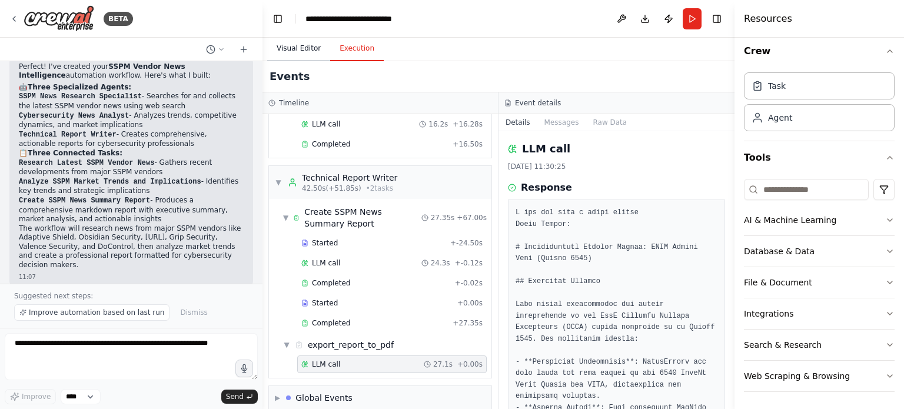
click at [300, 49] on button "Visual Editor" at bounding box center [298, 48] width 63 height 25
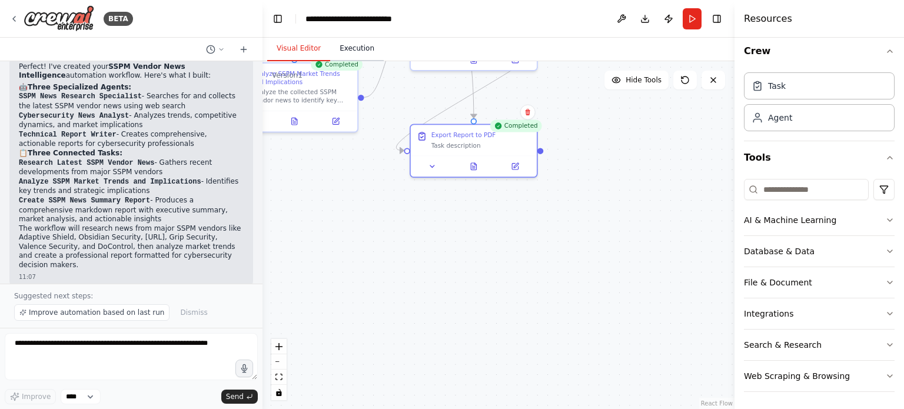
click at [360, 52] on button "Execution" at bounding box center [357, 48] width 54 height 25
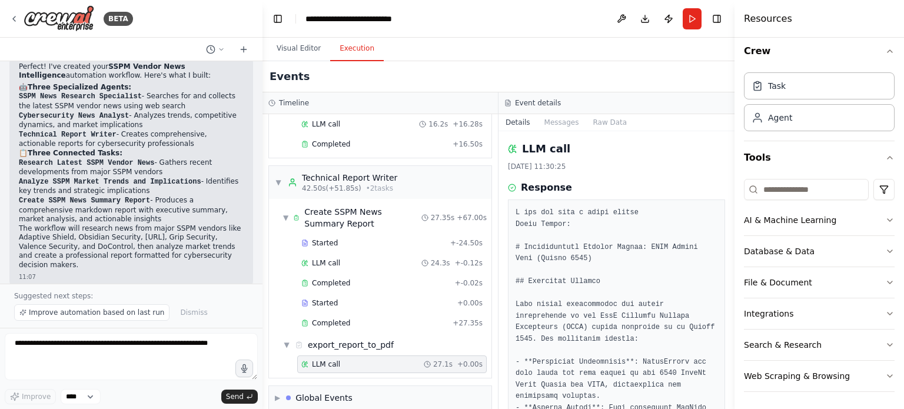
click at [392, 356] on div "LLM call 27.1s + 0.00s" at bounding box center [392, 365] width 190 height 18
click at [519, 117] on button "Details" at bounding box center [518, 122] width 39 height 16
click at [519, 122] on button "Details" at bounding box center [518, 122] width 39 height 16
click at [547, 167] on div "2025/8/27 11:30:25" at bounding box center [616, 166] width 217 height 9
click at [547, 146] on h2 "LLM call" at bounding box center [546, 149] width 48 height 16
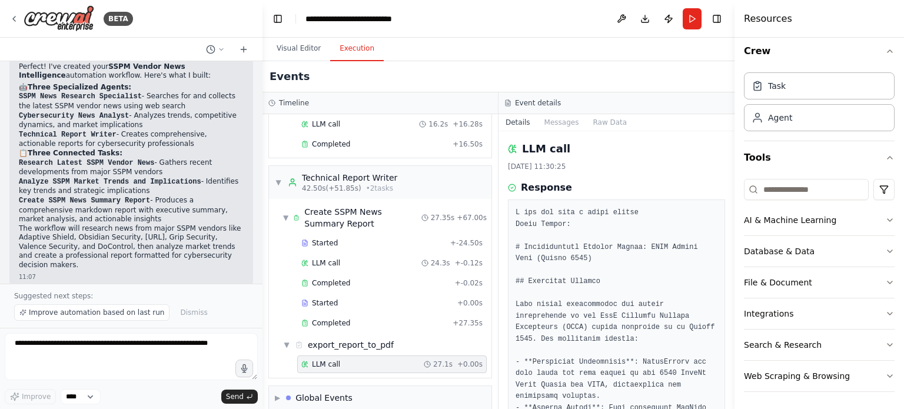
click at [520, 123] on button "Details" at bounding box center [518, 122] width 39 height 16
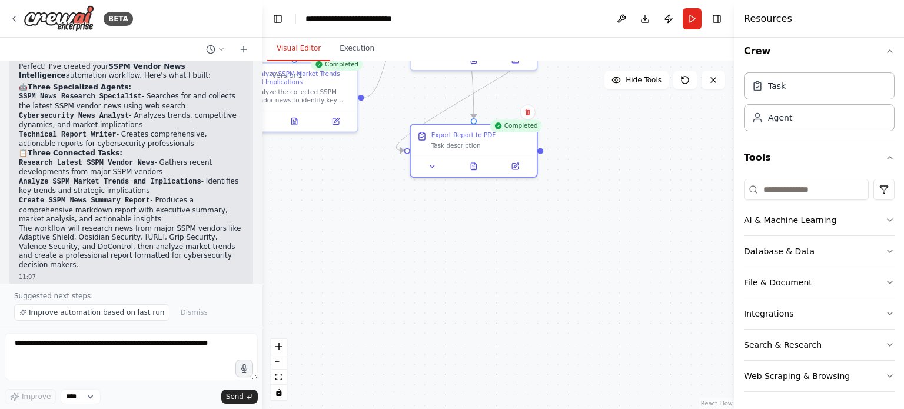
click at [294, 54] on button "Visual Editor" at bounding box center [298, 48] width 63 height 25
click at [473, 167] on icon at bounding box center [473, 164] width 5 height 7
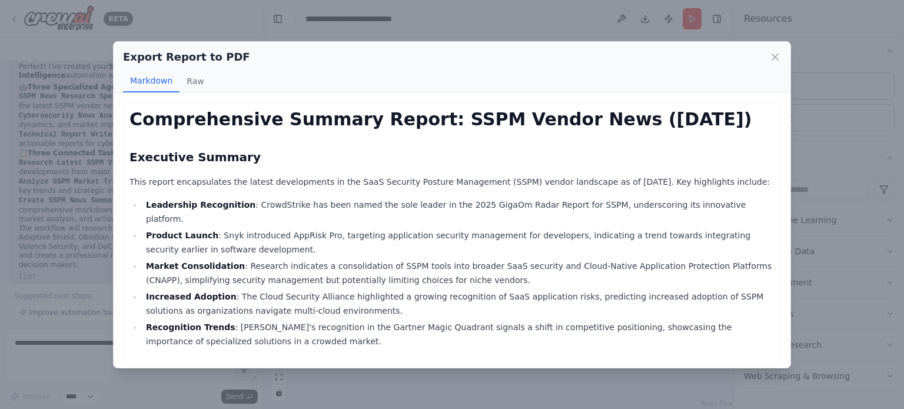
click at [781, 57] on div "Export Report to PDF Markdown Raw" at bounding box center [452, 67] width 677 height 51
click at [777, 58] on icon at bounding box center [775, 57] width 6 height 6
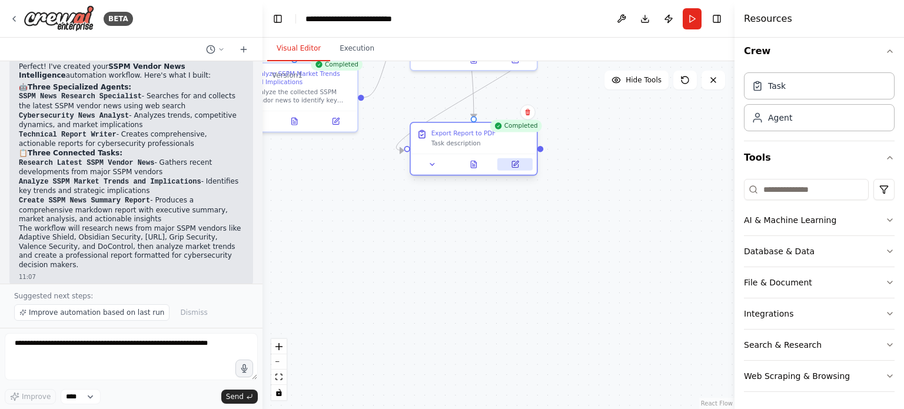
click at [518, 162] on icon at bounding box center [516, 163] width 5 height 5
click at [515, 167] on icon at bounding box center [515, 164] width 8 height 8
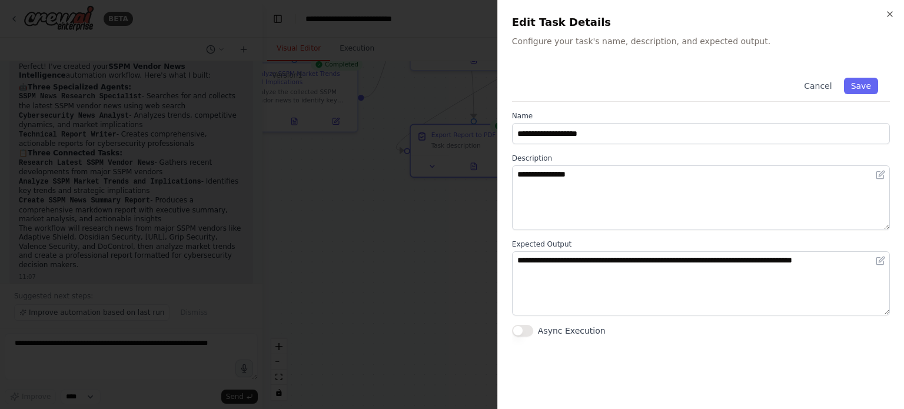
click at [713, 53] on div "**********" at bounding box center [700, 204] width 407 height 409
click at [695, 42] on p "Configure your task's name, description, and expected output." at bounding box center [701, 41] width 378 height 12
click at [630, 48] on div "**********" at bounding box center [700, 204] width 407 height 409
click at [781, 54] on div "**********" at bounding box center [700, 204] width 407 height 409
click at [890, 17] on icon "button" at bounding box center [889, 13] width 9 height 9
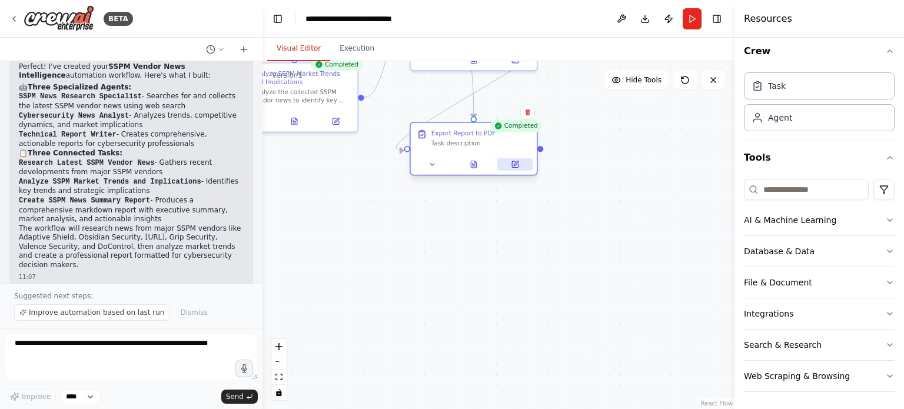
click at [513, 164] on icon at bounding box center [515, 164] width 6 height 6
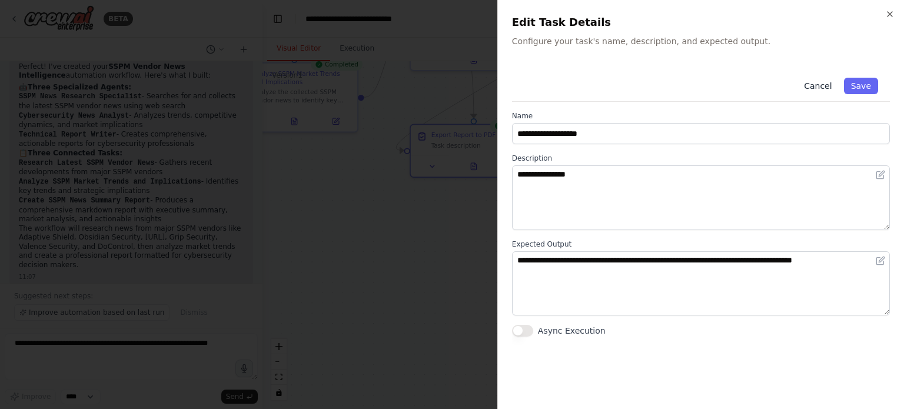
click at [828, 84] on button "Cancel" at bounding box center [818, 86] width 42 height 16
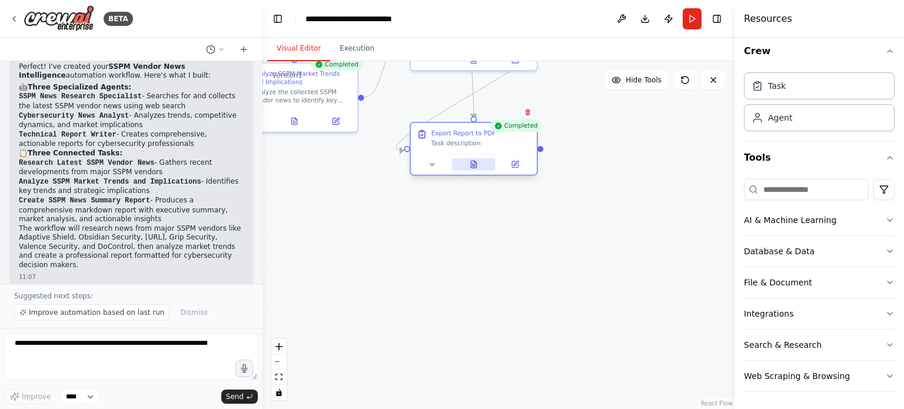
click at [483, 167] on button at bounding box center [474, 164] width 44 height 12
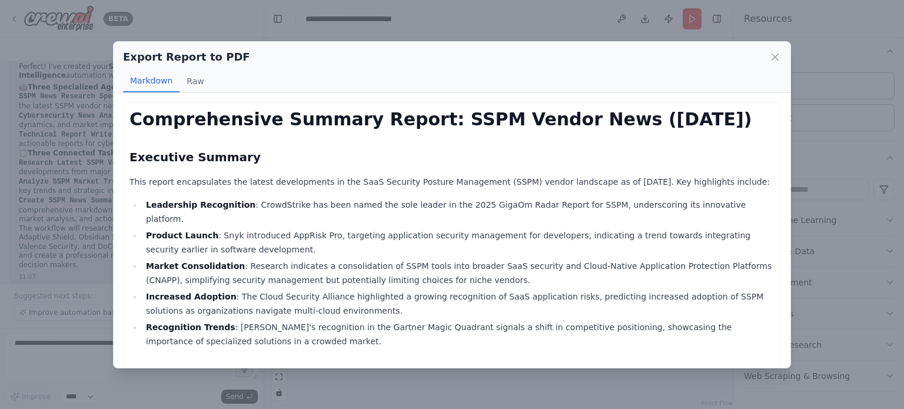
click at [773, 57] on icon at bounding box center [775, 57] width 12 height 12
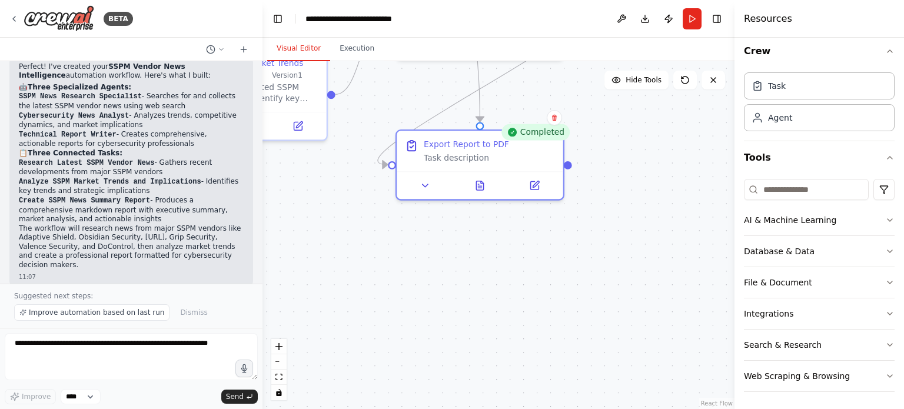
drag, startPoint x: 499, startPoint y: 193, endPoint x: 527, endPoint y: 231, distance: 47.1
click at [530, 231] on div ".deletable-edge-delete-btn { width: 20px; height: 20px; border: 0px solid #ffff…" at bounding box center [499, 235] width 472 height 348
click at [533, 178] on icon at bounding box center [535, 183] width 11 height 11
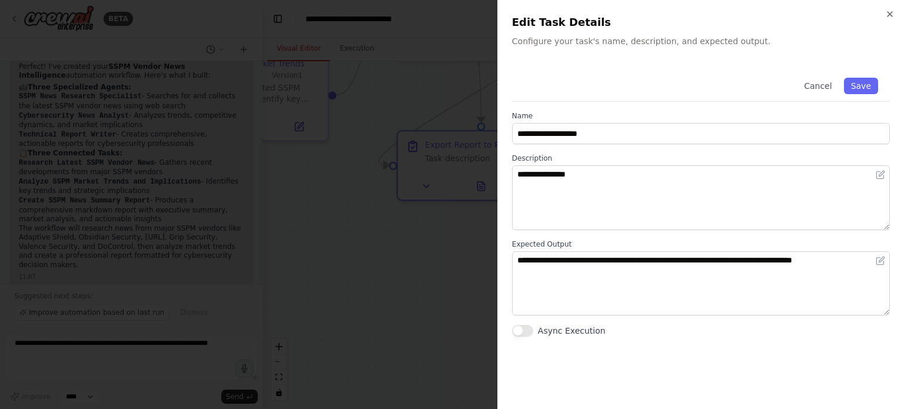
click at [892, 9] on div "**********" at bounding box center [700, 204] width 407 height 409
click at [888, 14] on icon "button" at bounding box center [889, 13] width 9 height 9
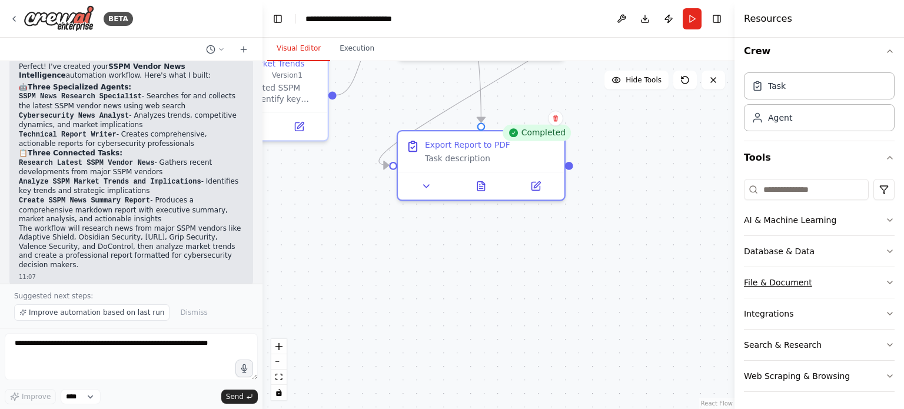
click at [792, 282] on button "File & Document" at bounding box center [819, 282] width 151 height 31
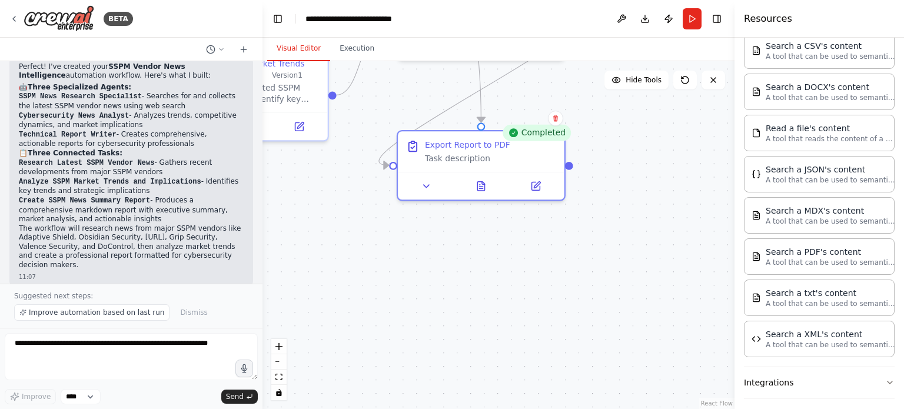
scroll to position [283, 0]
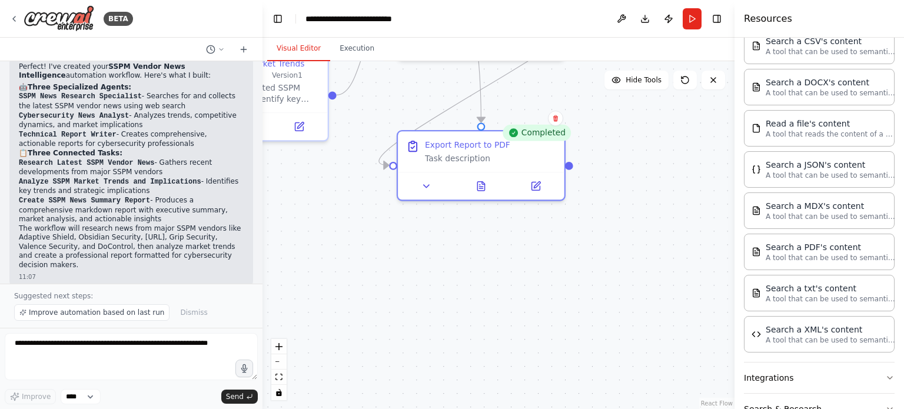
drag, startPoint x: 894, startPoint y: 266, endPoint x: 896, endPoint y: 239, distance: 27.2
click at [896, 239] on div "Crew Task Agent Tools AI & Machine Learning Database & Data File & Document Sea…" at bounding box center [820, 223] width 170 height 371
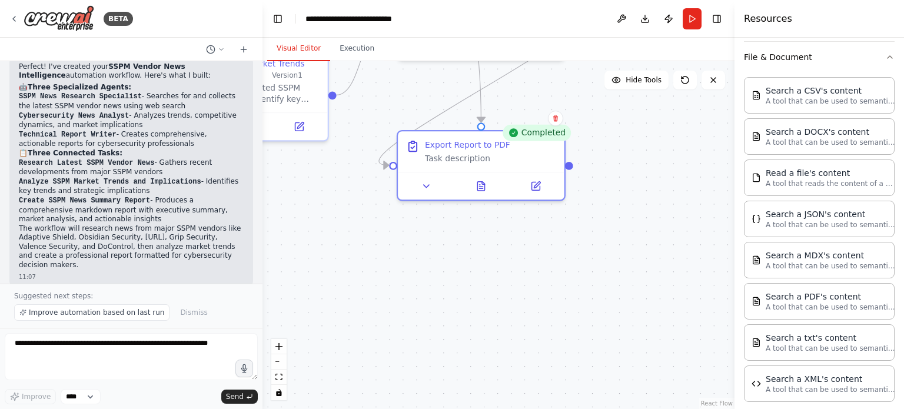
scroll to position [232, 0]
drag, startPoint x: 440, startPoint y: 273, endPoint x: 469, endPoint y: 232, distance: 49.8
click at [441, 273] on div ".deletable-edge-delete-btn { width: 20px; height: 20px; border: 0px solid #ffff…" at bounding box center [499, 235] width 472 height 348
click at [532, 182] on icon at bounding box center [536, 183] width 11 height 11
click at [538, 185] on icon at bounding box center [536, 184] width 8 height 8
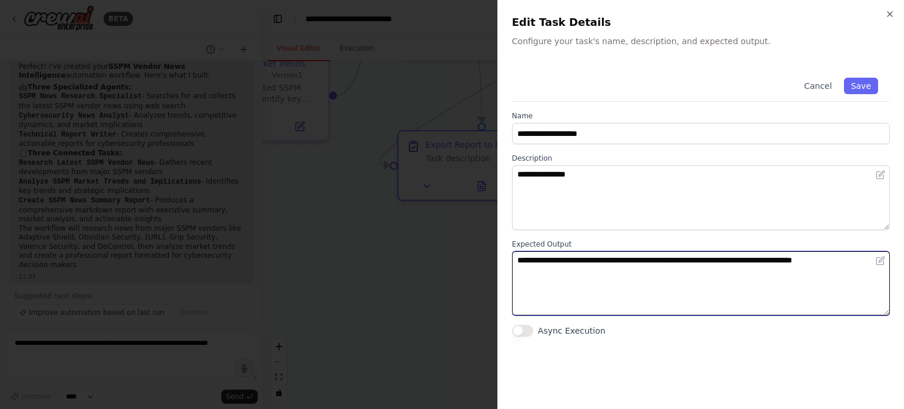
drag, startPoint x: 859, startPoint y: 263, endPoint x: 514, endPoint y: 258, distance: 344.4
click at [514, 258] on textarea "**********" at bounding box center [701, 283] width 378 height 65
paste textarea
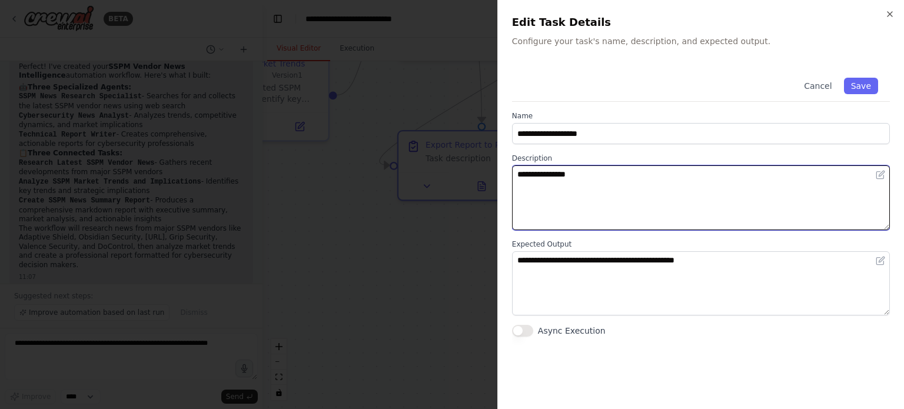
click at [632, 206] on textarea "**********" at bounding box center [701, 197] width 378 height 65
drag, startPoint x: 604, startPoint y: 178, endPoint x: 506, endPoint y: 177, distance: 97.7
click at [506, 177] on div "**********" at bounding box center [700, 204] width 407 height 409
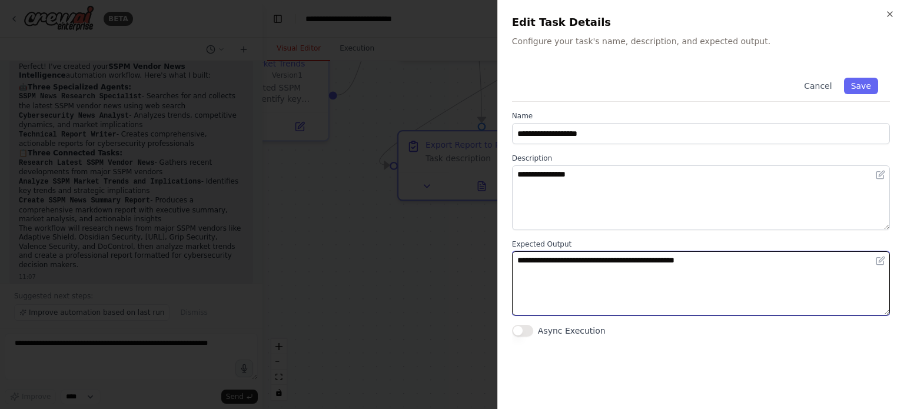
click at [783, 273] on textarea "**********" at bounding box center [701, 283] width 378 height 65
drag, startPoint x: 833, startPoint y: 270, endPoint x: 842, endPoint y: 267, distance: 9.1
click at [833, 270] on textarea "**********" at bounding box center [701, 283] width 378 height 65
drag, startPoint x: 847, startPoint y: 261, endPoint x: 494, endPoint y: 261, distance: 352.6
click at [494, 261] on body "BETA Summarize the latest news about SSPM vendors. 11:03 ▶ Thought process I'm …" at bounding box center [452, 204] width 904 height 409
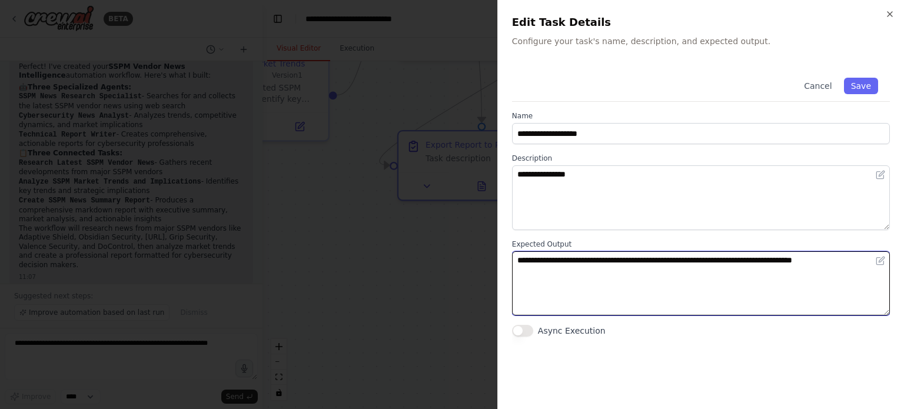
click at [617, 294] on textarea "**********" at bounding box center [701, 283] width 378 height 65
click at [806, 275] on textarea "**********" at bounding box center [701, 283] width 378 height 65
drag, startPoint x: 856, startPoint y: 263, endPoint x: 516, endPoint y: 261, distance: 340.8
click at [516, 261] on textarea "**********" at bounding box center [701, 283] width 378 height 65
paste textarea
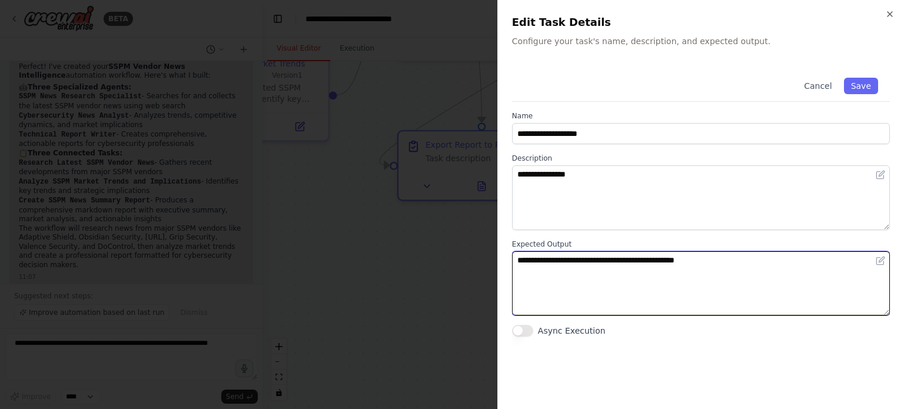
type textarea "**********"
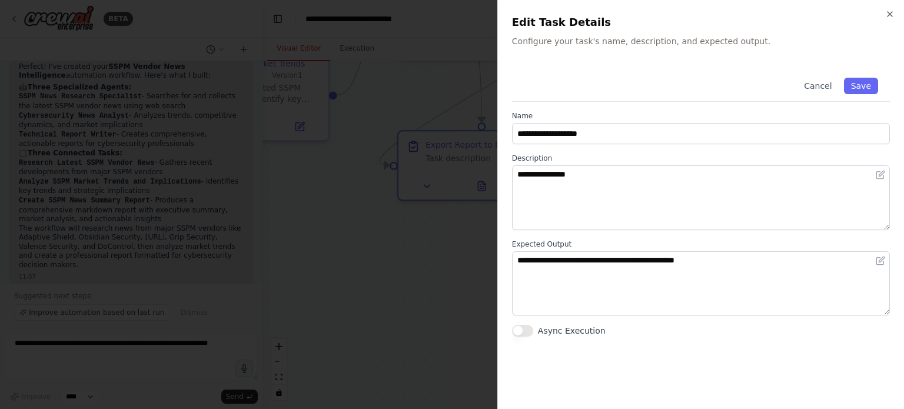
click at [725, 341] on div "**********" at bounding box center [701, 230] width 378 height 329
click at [865, 84] on button "Save" at bounding box center [861, 86] width 34 height 16
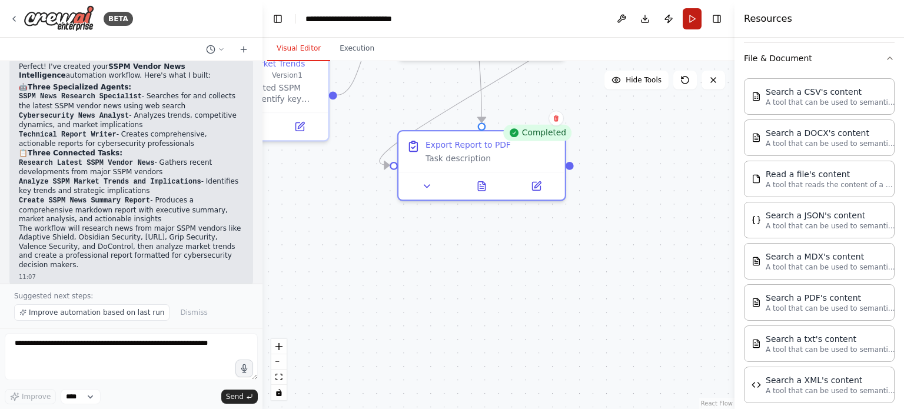
click at [697, 26] on button "Run" at bounding box center [692, 18] width 19 height 21
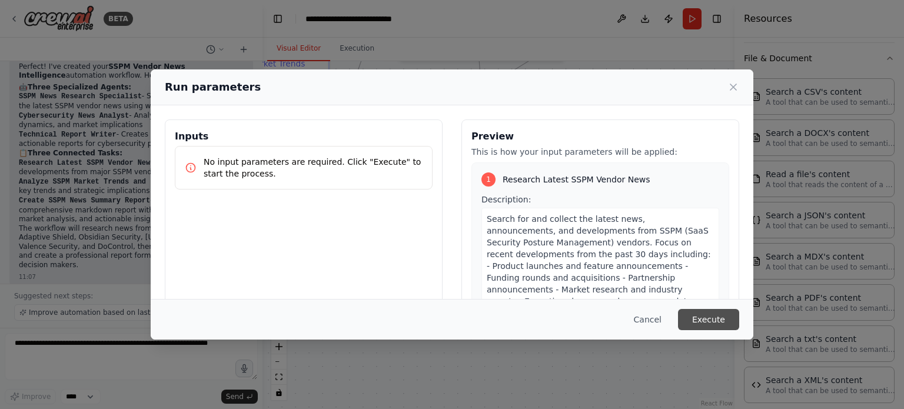
scroll to position [353, 0]
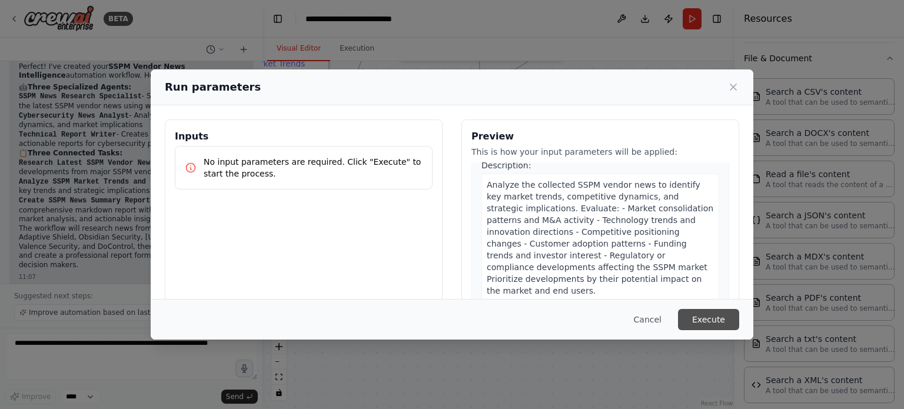
click at [719, 325] on button "Execute" at bounding box center [708, 319] width 61 height 21
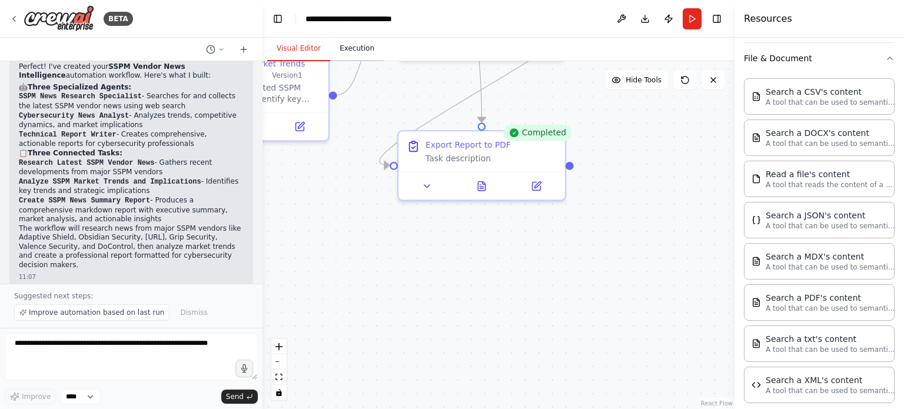
click at [350, 49] on button "Execution" at bounding box center [357, 48] width 54 height 25
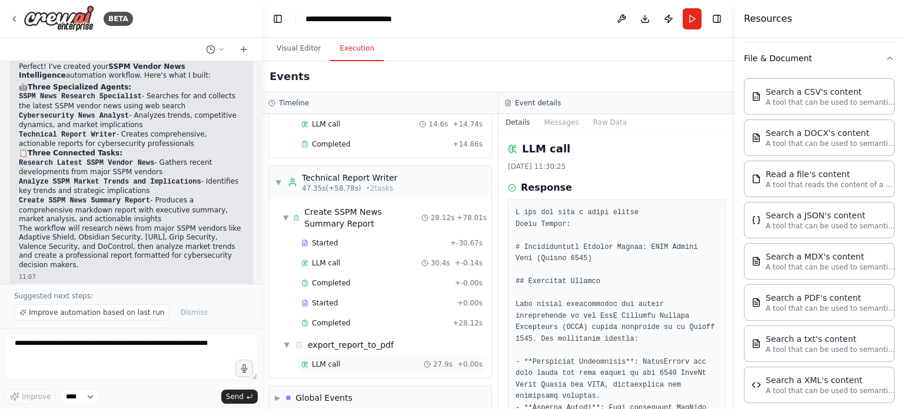
click at [346, 360] on div "LLM call 27.9s + 0.00s" at bounding box center [391, 364] width 181 height 9
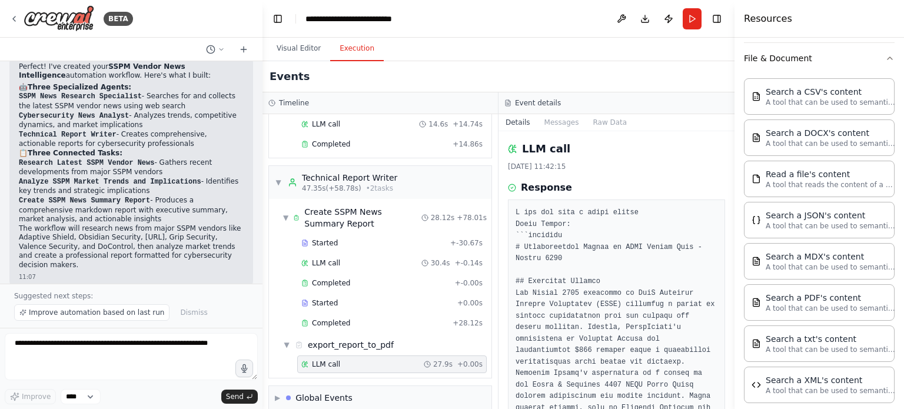
click at [351, 356] on div "LLM call 27.9s + 0.00s" at bounding box center [392, 365] width 190 height 18
click at [353, 356] on div "LLM call 27.9s + 0.00s" at bounding box center [392, 365] width 190 height 18
click at [350, 360] on div "LLM call 27.9s + 0.00s" at bounding box center [391, 364] width 181 height 9
click at [356, 339] on div "export_report_to_pdf" at bounding box center [351, 345] width 86 height 12
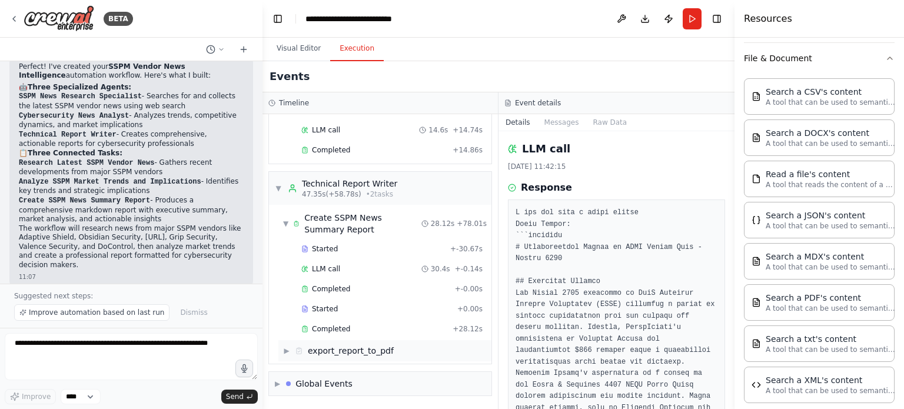
scroll to position [262, 0]
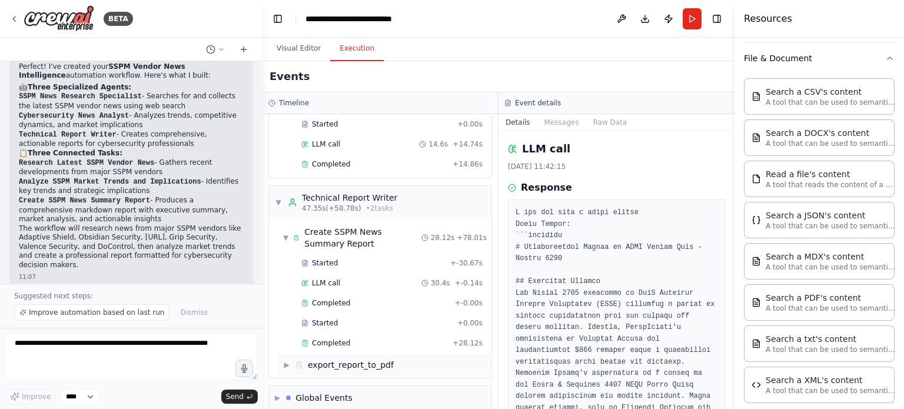
click at [352, 359] on div "export_report_to_pdf" at bounding box center [351, 365] width 86 height 12
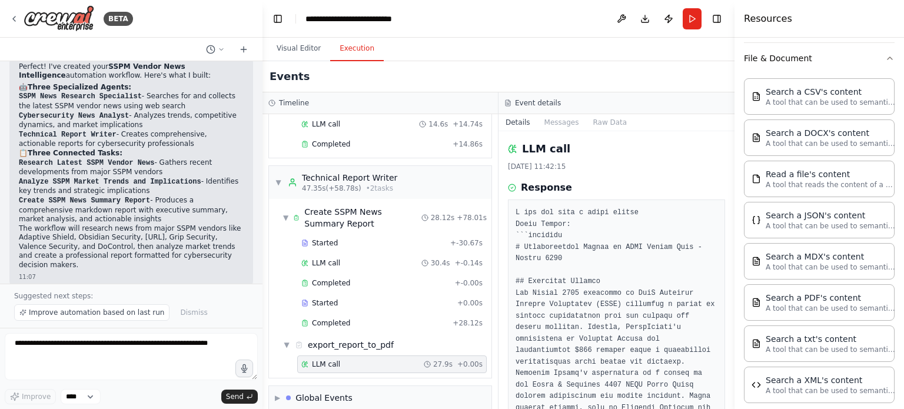
click at [352, 360] on div "LLM call 27.9s + 0.00s" at bounding box center [391, 364] width 181 height 9
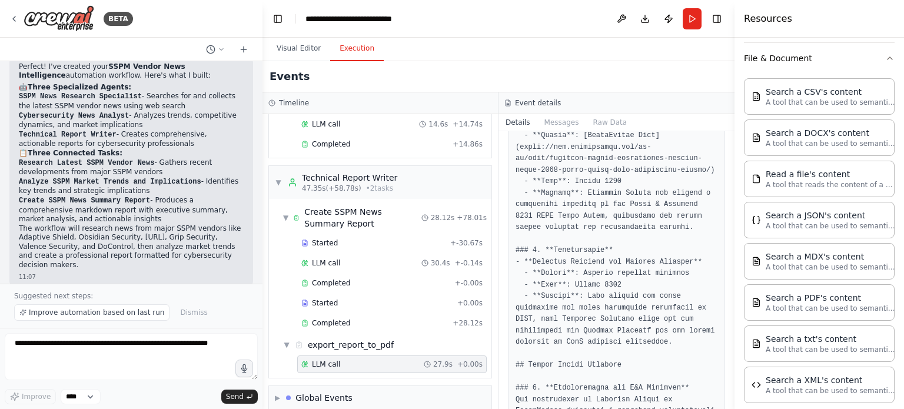
scroll to position [647, 0]
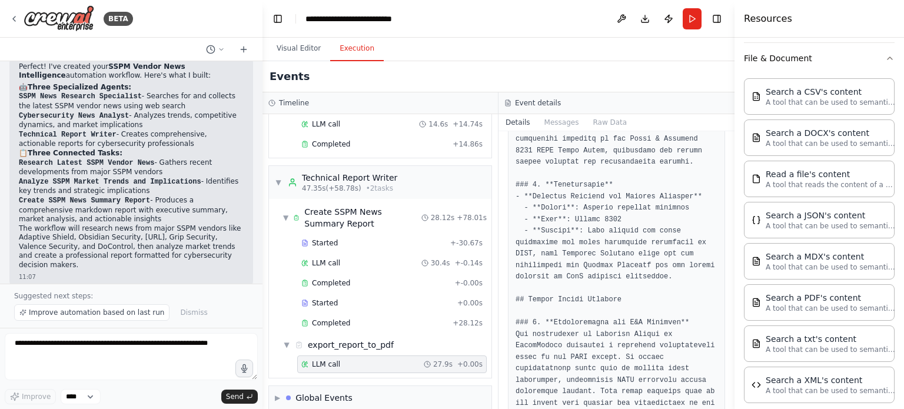
click at [594, 108] on div "Event details" at bounding box center [617, 103] width 236 height 22
click at [414, 98] on div "Timeline" at bounding box center [380, 102] width 224 height 9
click at [885, 54] on icon "button" at bounding box center [889, 58] width 9 height 9
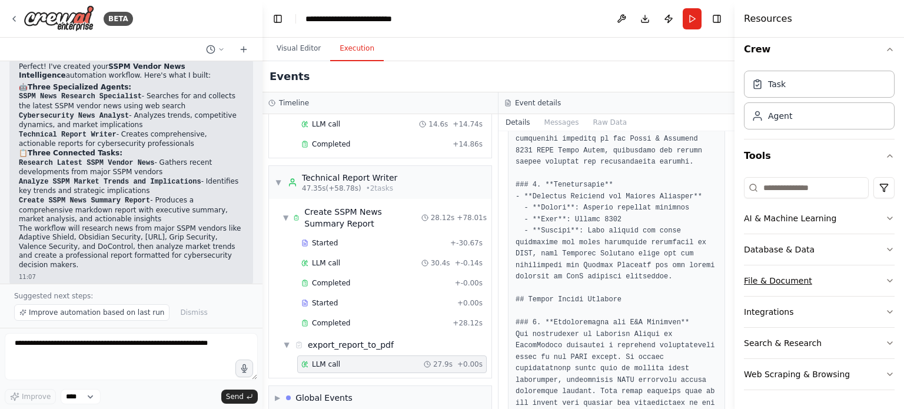
scroll to position [8, 0]
click at [287, 51] on button "Visual Editor" at bounding box center [298, 48] width 63 height 25
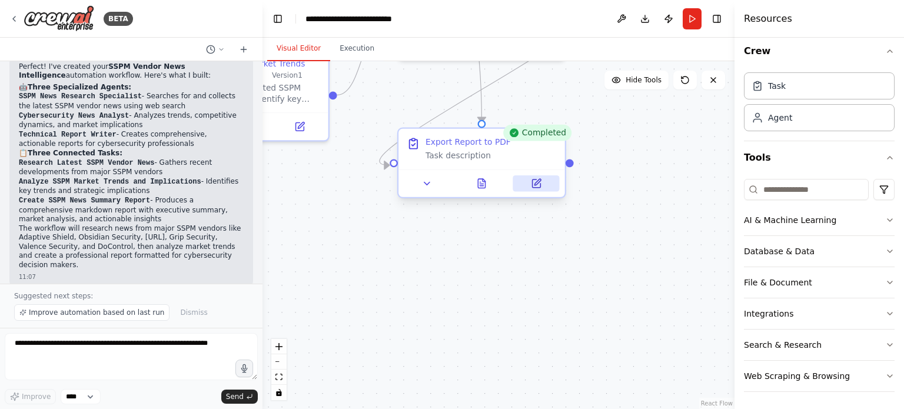
click at [540, 184] on icon at bounding box center [536, 184] width 8 height 8
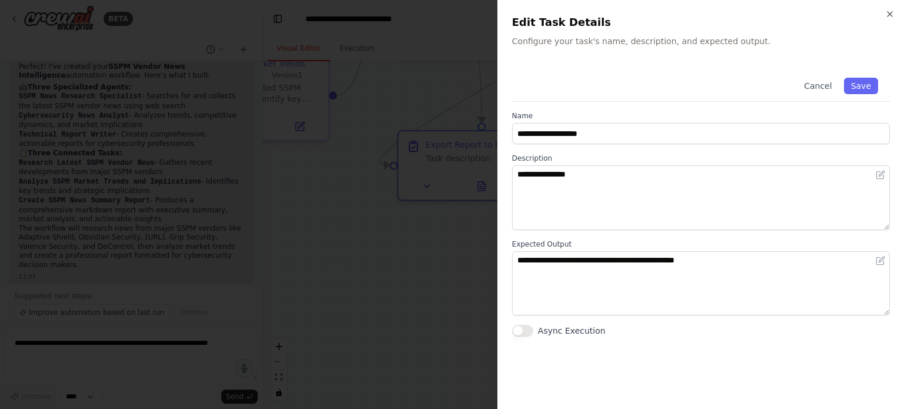
click at [612, 351] on div "**********" at bounding box center [701, 230] width 378 height 329
drag, startPoint x: 603, startPoint y: 336, endPoint x: 539, endPoint y: 329, distance: 63.9
click at [539, 329] on div "Async Execution" at bounding box center [701, 331] width 378 height 12
copy label "Async Execution"
click at [739, 351] on div "**********" at bounding box center [701, 230] width 378 height 329
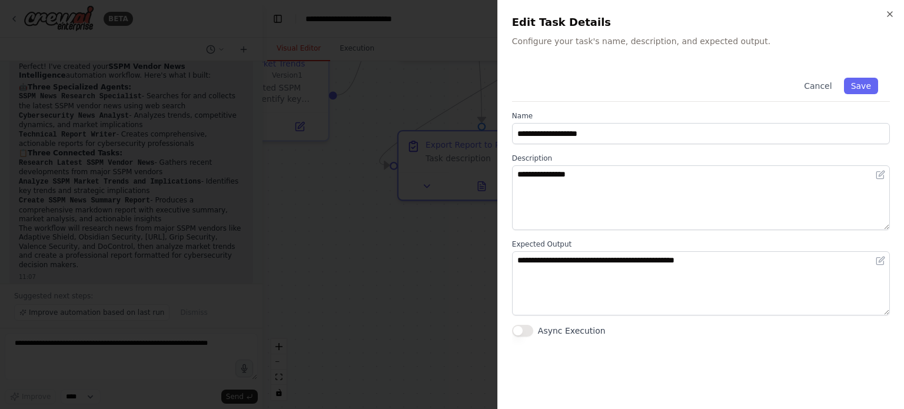
click at [823, 85] on button "Cancel" at bounding box center [818, 86] width 42 height 16
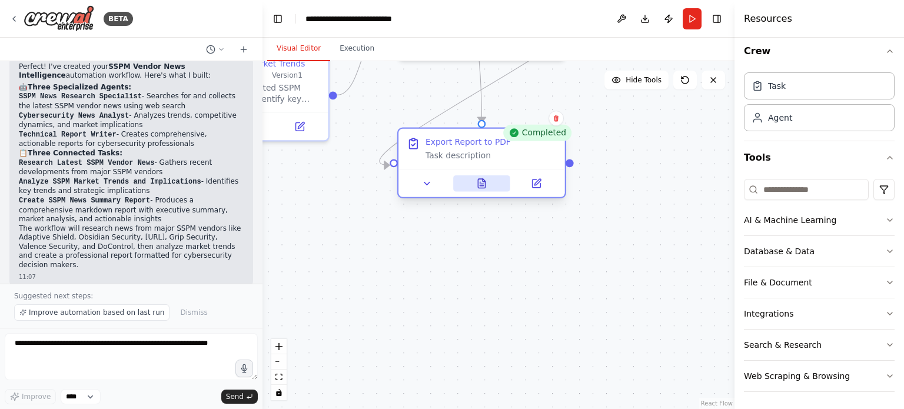
click at [483, 186] on icon at bounding box center [482, 186] width 4 height 0
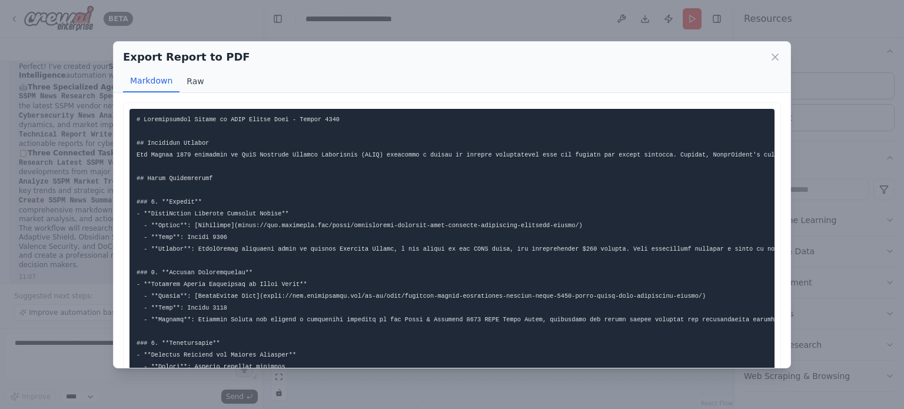
click at [203, 84] on button "Raw" at bounding box center [195, 81] width 31 height 22
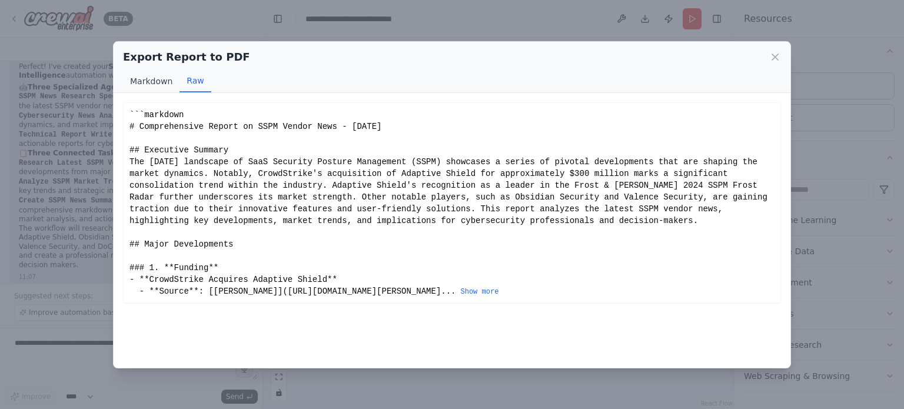
click at [158, 82] on button "Markdown" at bounding box center [151, 81] width 57 height 22
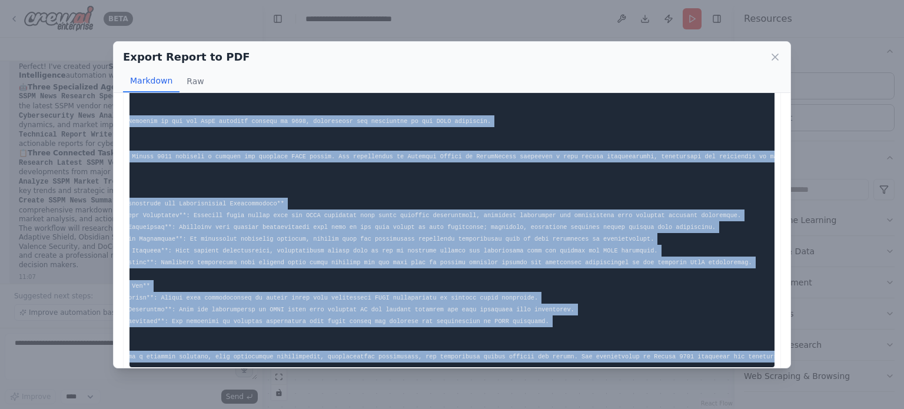
scroll to position [0, 0]
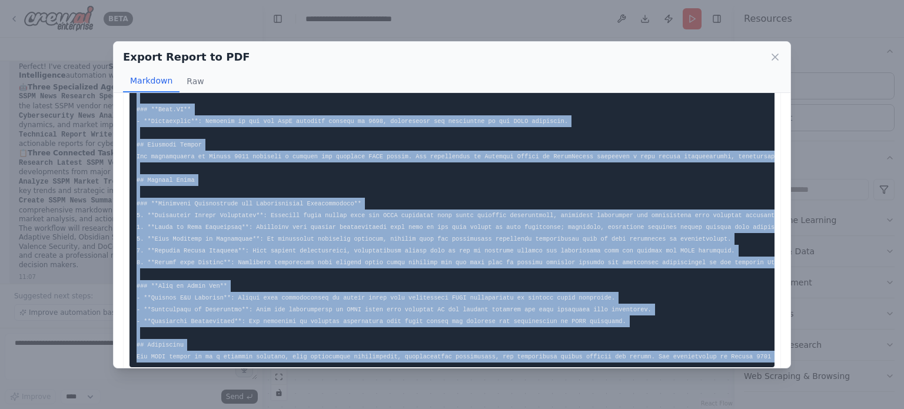
drag, startPoint x: 647, startPoint y: 336, endPoint x: 115, endPoint y: 102, distance: 580.4
click at [115, 102] on div "```markdown # Comprehensive Report on SSPM Vendor News - August 2025 ## Executi…" at bounding box center [452, 230] width 677 height 275
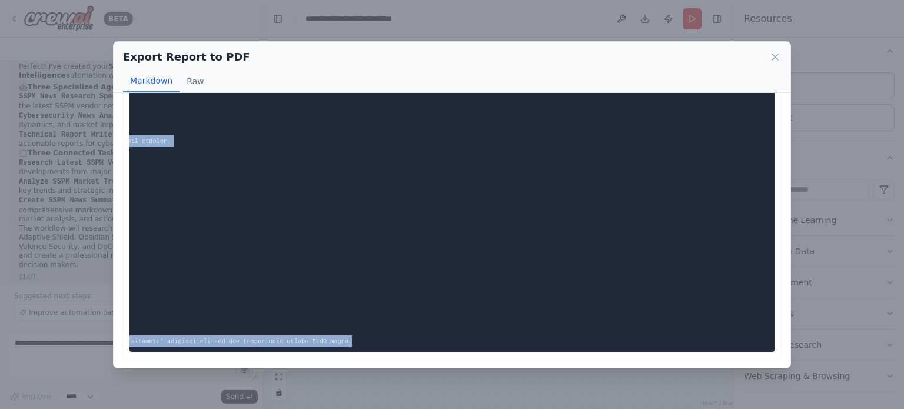
scroll to position [0, 1733]
drag, startPoint x: 135, startPoint y: 117, endPoint x: 237, endPoint y: 336, distance: 240.7
copy code "# Comprehensive Report on SSPM Vendor News - August 2025 ## Executive Summary T…"
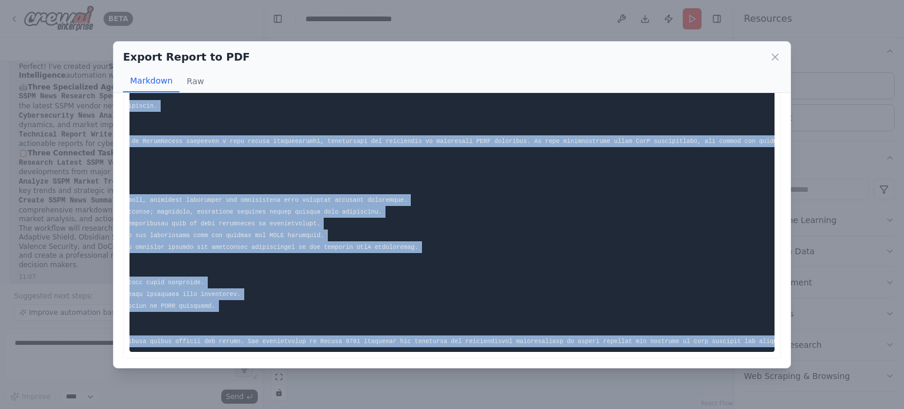
scroll to position [0, 0]
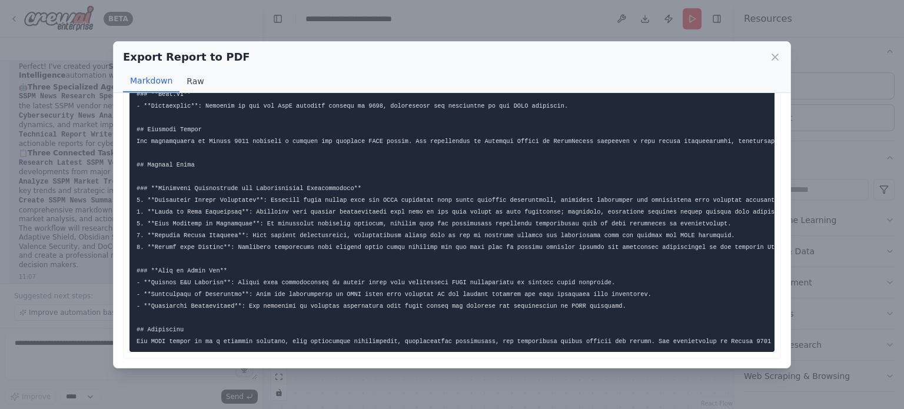
click at [200, 83] on button "Raw" at bounding box center [195, 81] width 31 height 22
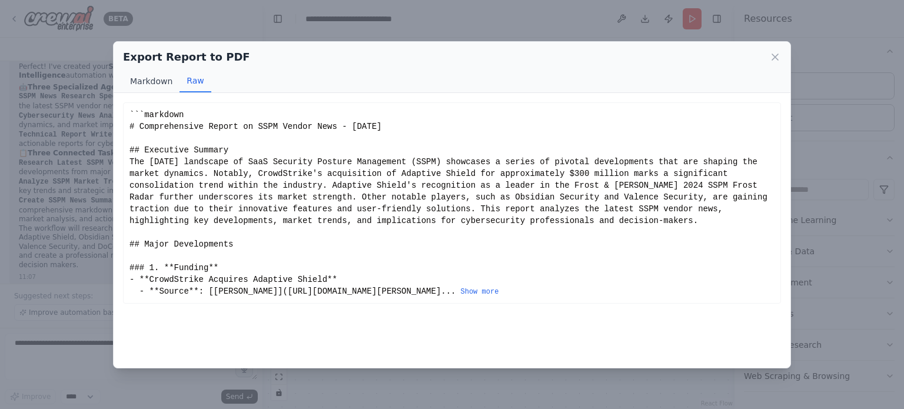
click at [158, 76] on button "Markdown" at bounding box center [151, 81] width 57 height 22
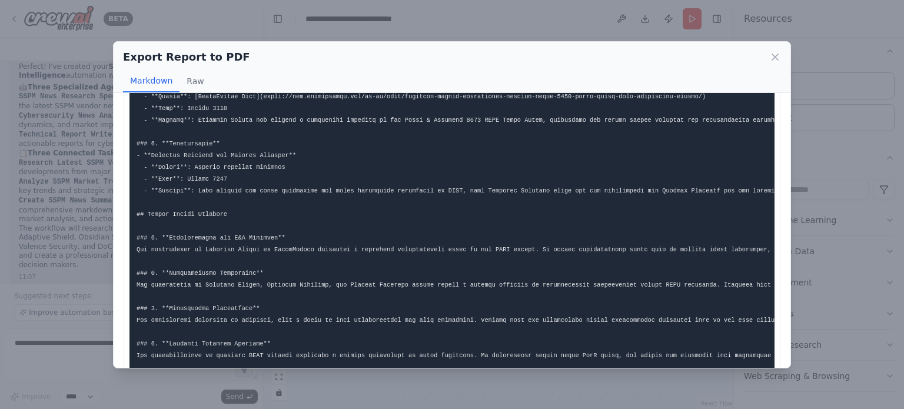
scroll to position [235, 0]
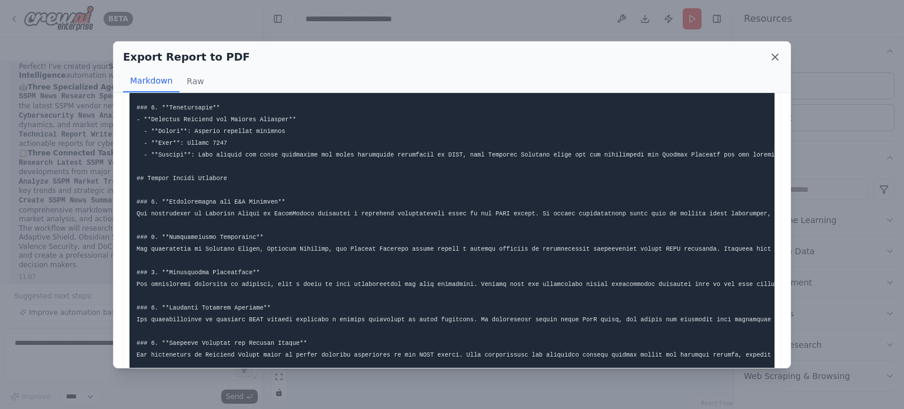
click at [778, 54] on icon at bounding box center [775, 57] width 6 height 6
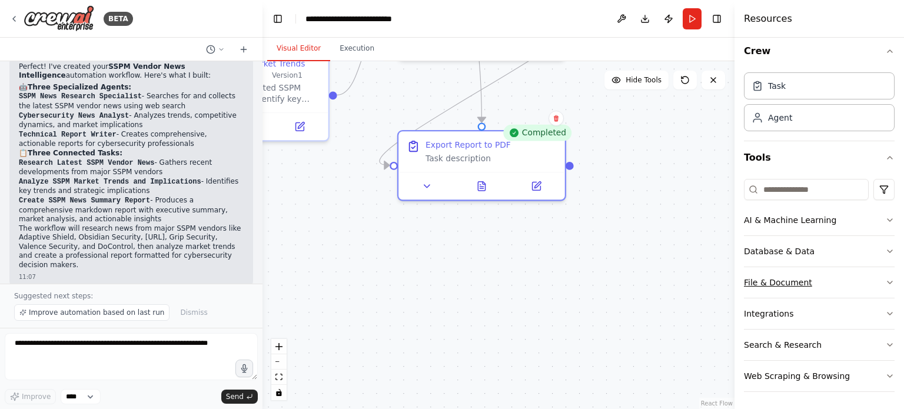
click at [811, 287] on button "File & Document" at bounding box center [819, 282] width 151 height 31
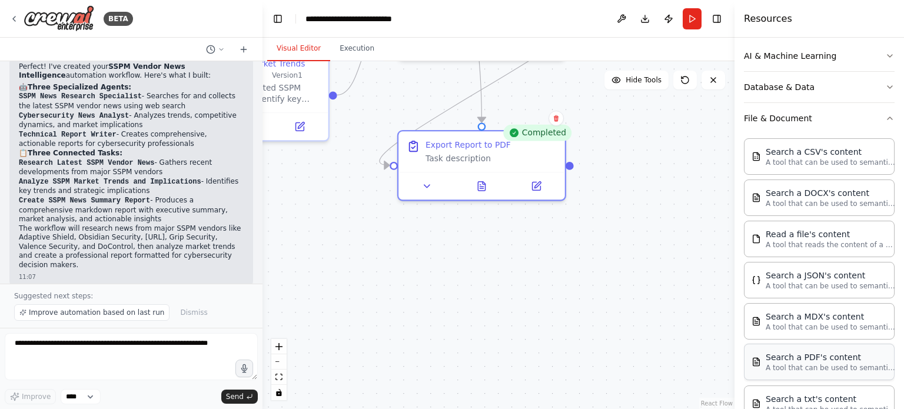
scroll to position [243, 0]
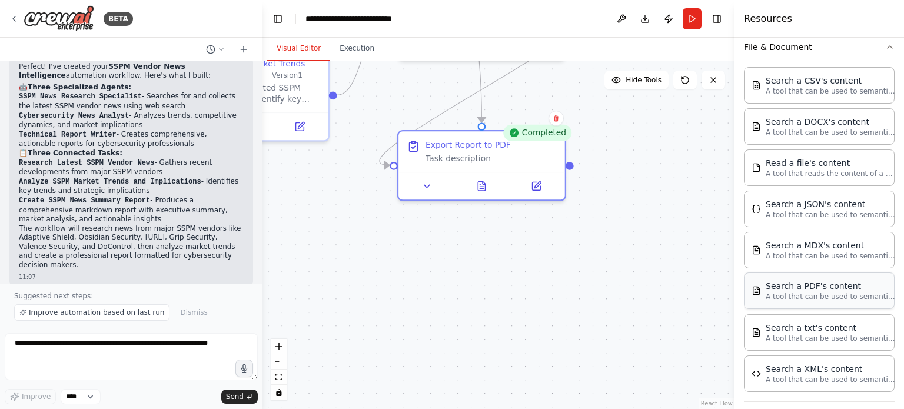
click at [810, 284] on div "Search a PDF's content" at bounding box center [830, 286] width 129 height 12
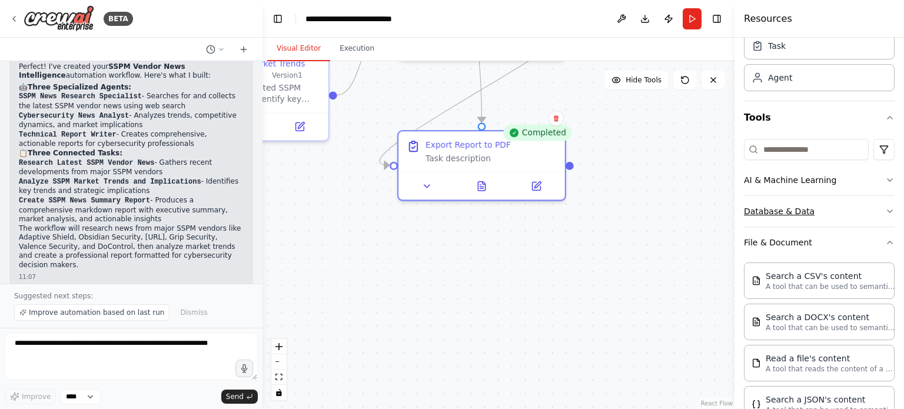
scroll to position [0, 0]
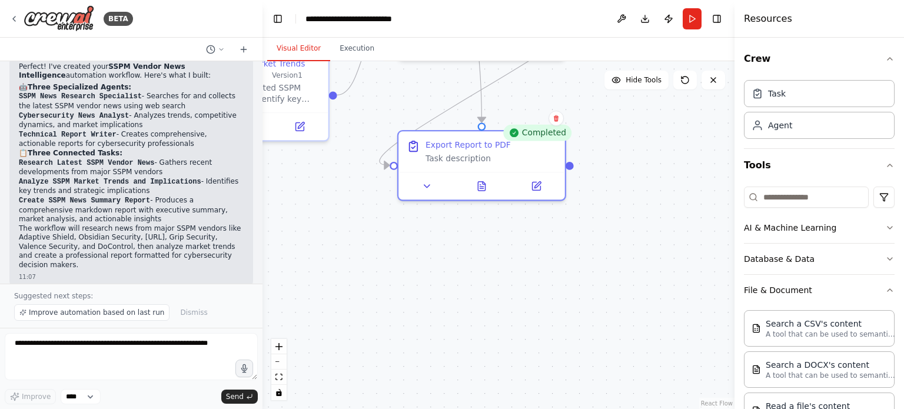
click at [324, 49] on button "Visual Editor" at bounding box center [298, 48] width 63 height 25
click at [341, 49] on button "Execution" at bounding box center [357, 48] width 54 height 25
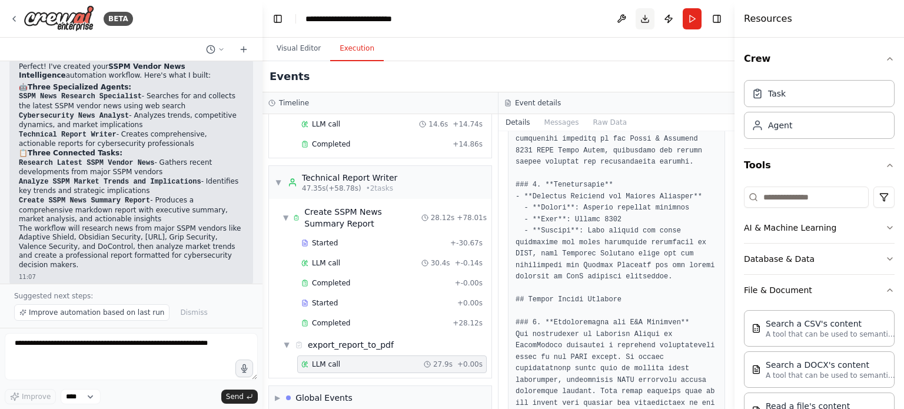
click at [644, 15] on button "Download" at bounding box center [645, 18] width 19 height 21
click at [659, 40] on div "Visual Editor Execution" at bounding box center [499, 50] width 472 height 24
click at [609, 16] on header "**********" at bounding box center [499, 19] width 472 height 38
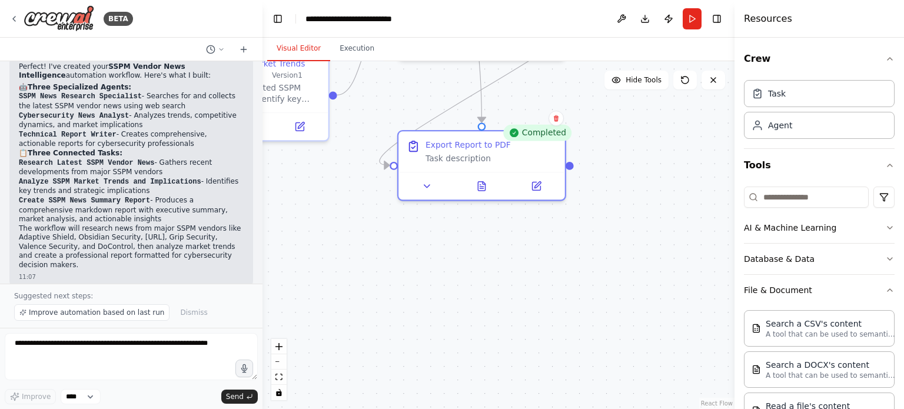
click at [307, 55] on button "Visual Editor" at bounding box center [298, 48] width 63 height 25
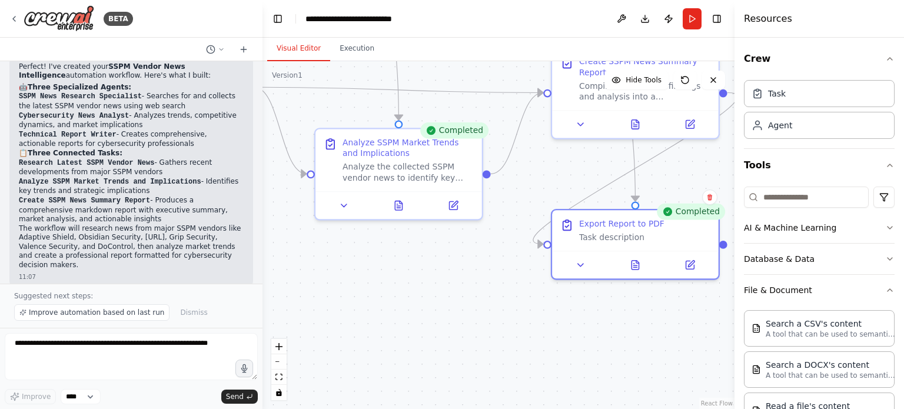
drag, startPoint x: 346, startPoint y: 242, endPoint x: 464, endPoint y: 310, distance: 136.1
click at [499, 321] on div ".deletable-edge-delete-btn { width: 20px; height: 20px; border: 0px solid #ffff…" at bounding box center [499, 235] width 472 height 348
drag, startPoint x: 315, startPoint y: 91, endPoint x: 407, endPoint y: 138, distance: 104.0
click at [66, 14] on img at bounding box center [59, 18] width 71 height 26
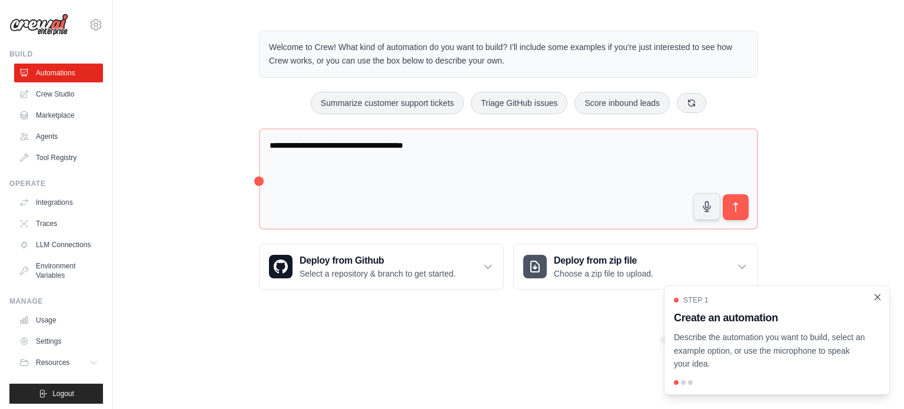
click at [881, 301] on icon "Close walkthrough" at bounding box center [877, 297] width 11 height 11
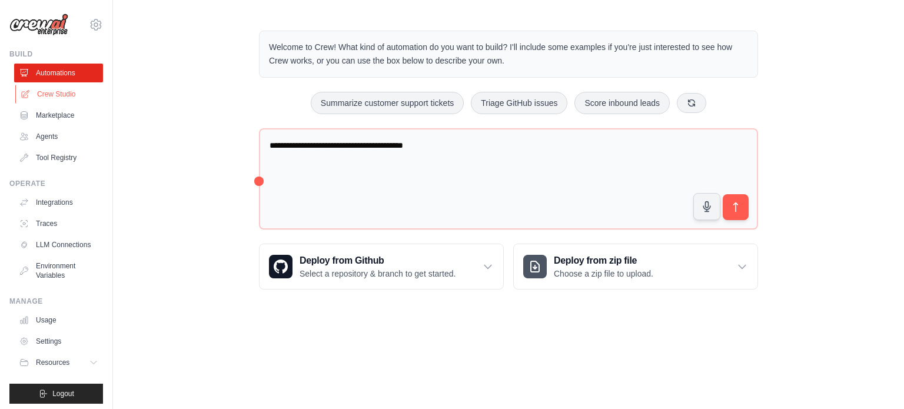
click at [71, 96] on link "Crew Studio" at bounding box center [59, 94] width 89 height 19
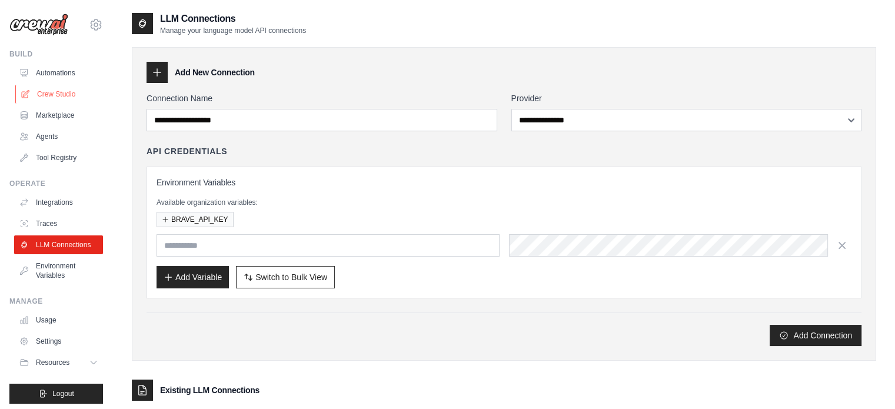
click at [59, 91] on link "Crew Studio" at bounding box center [59, 94] width 89 height 19
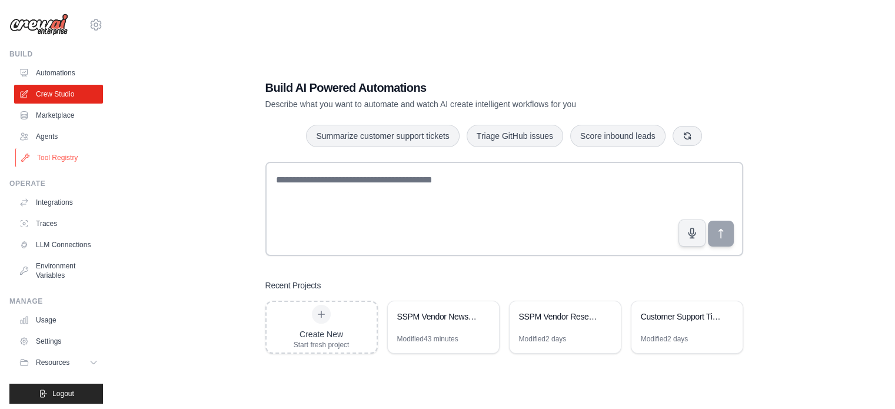
click at [49, 159] on link "Tool Registry" at bounding box center [59, 157] width 89 height 19
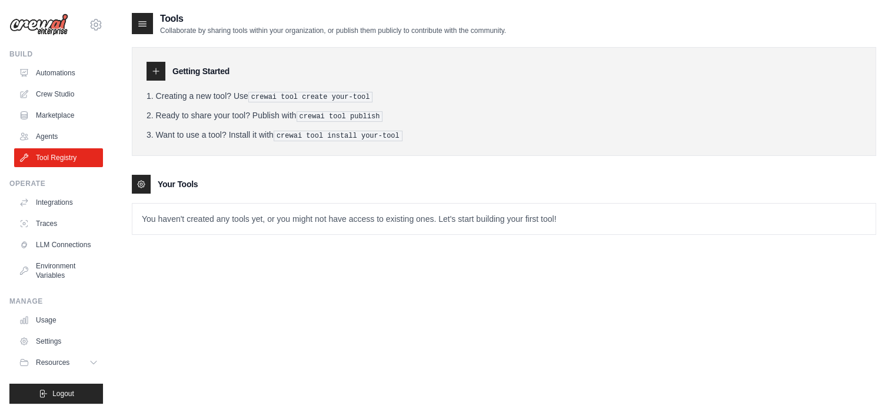
click at [427, 132] on li "Want to use a tool? Install it with crewai tool install your-tool" at bounding box center [504, 135] width 715 height 12
click at [480, 220] on p "You haven't created any tools yet, or you might not have access to existing one…" at bounding box center [503, 219] width 743 height 31
click at [509, 215] on p "You haven't created any tools yet, or you might not have access to existing one…" at bounding box center [503, 219] width 743 height 31
click at [161, 73] on div at bounding box center [156, 71] width 19 height 19
click at [160, 72] on div at bounding box center [156, 71] width 19 height 19
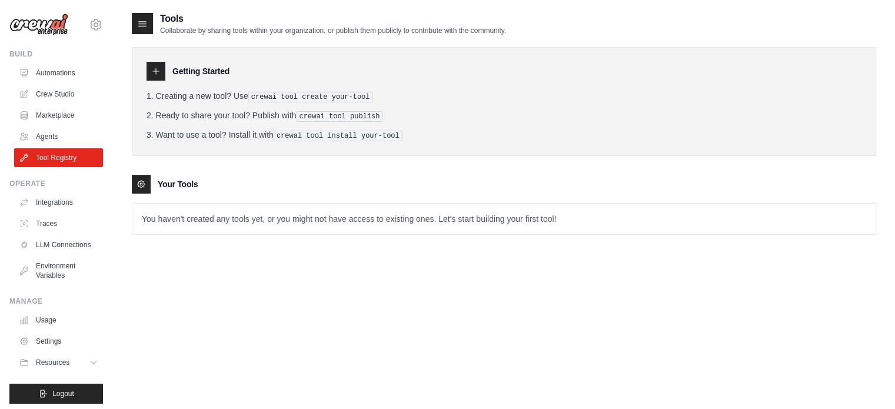
click at [158, 72] on icon at bounding box center [155, 71] width 9 height 9
click at [148, 31] on div at bounding box center [142, 23] width 21 height 21
click at [144, 180] on icon at bounding box center [141, 184] width 9 height 9
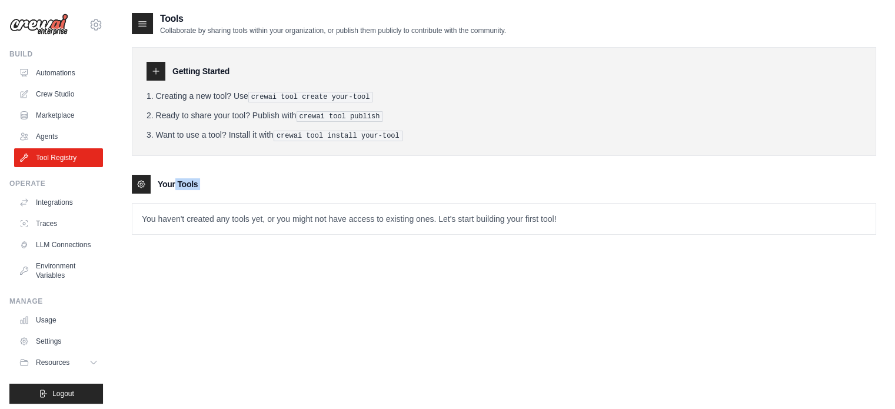
click at [263, 176] on div "Your Tools" at bounding box center [504, 184] width 745 height 19
click at [55, 330] on link "Usage" at bounding box center [59, 320] width 89 height 19
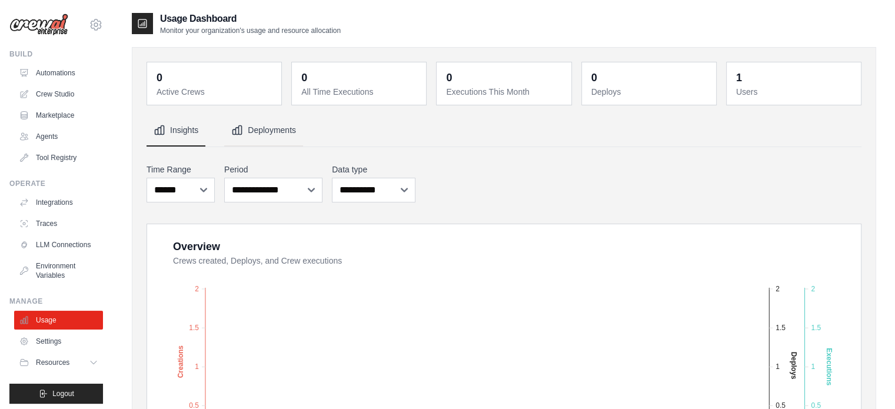
click at [285, 136] on button "Deployments" at bounding box center [263, 131] width 79 height 32
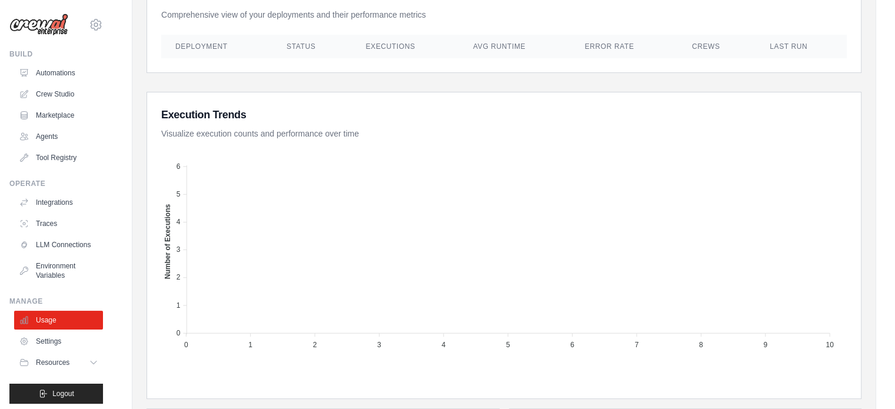
scroll to position [294, 0]
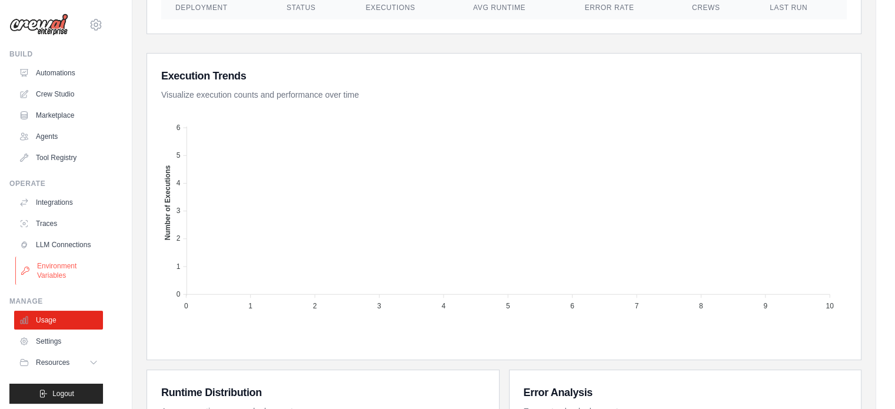
click at [44, 275] on link "Environment Variables" at bounding box center [59, 271] width 89 height 28
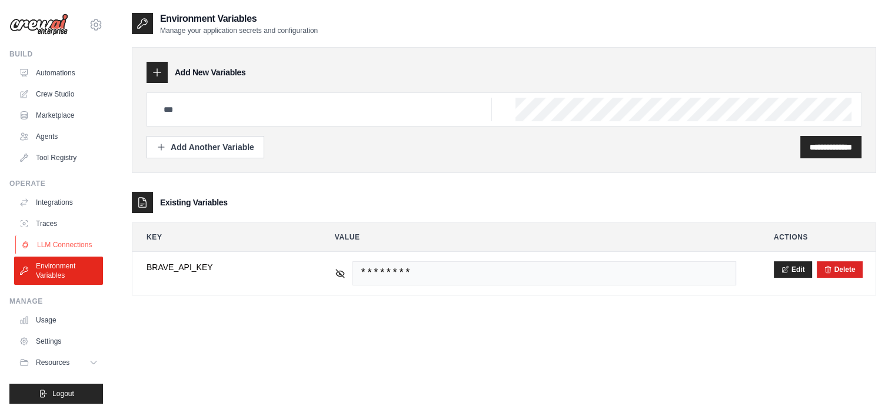
click at [79, 244] on link "LLM Connections" at bounding box center [59, 244] width 89 height 19
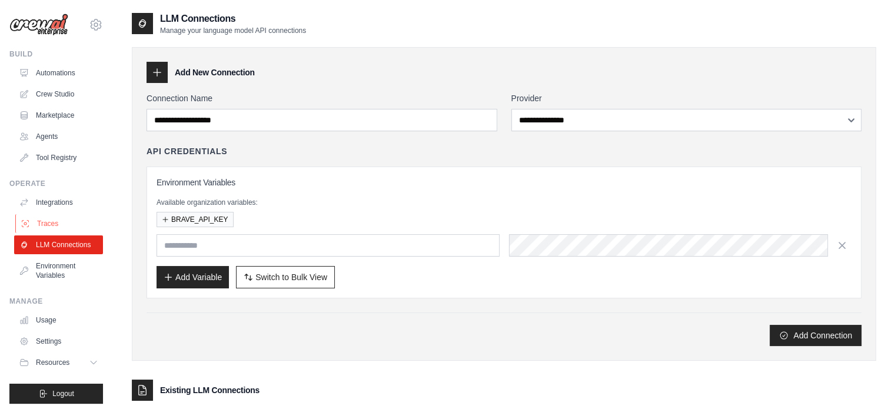
click at [75, 229] on link "Traces" at bounding box center [59, 223] width 89 height 19
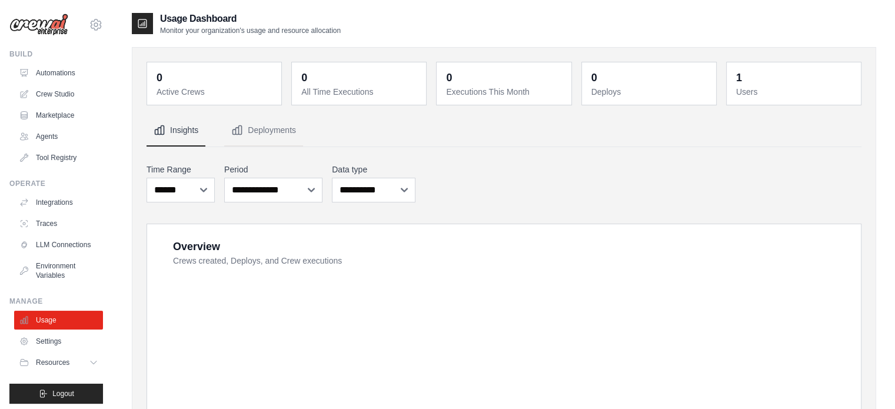
scroll to position [294, 0]
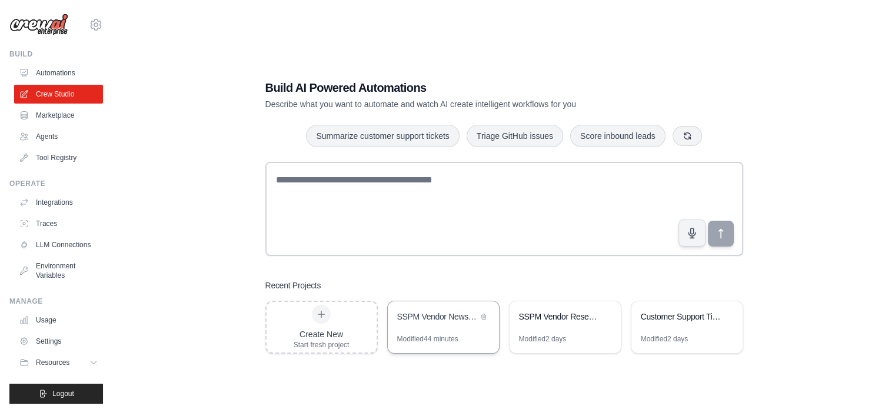
click at [440, 327] on div "SSPM Vendor News Intelligence" at bounding box center [443, 317] width 111 height 33
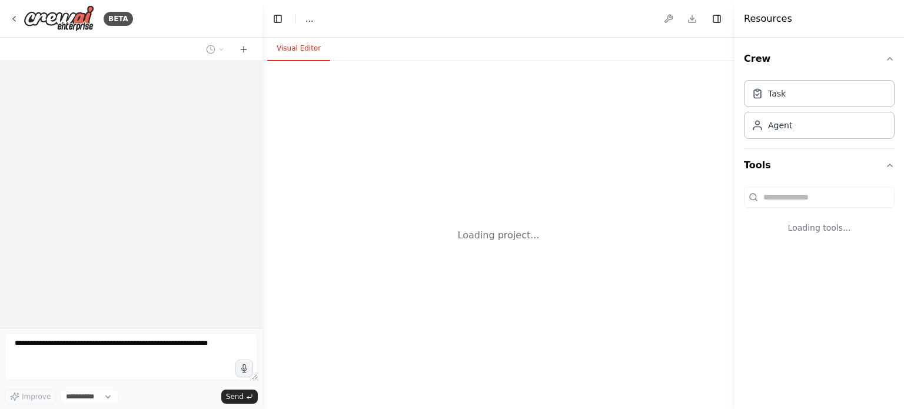
select select "****"
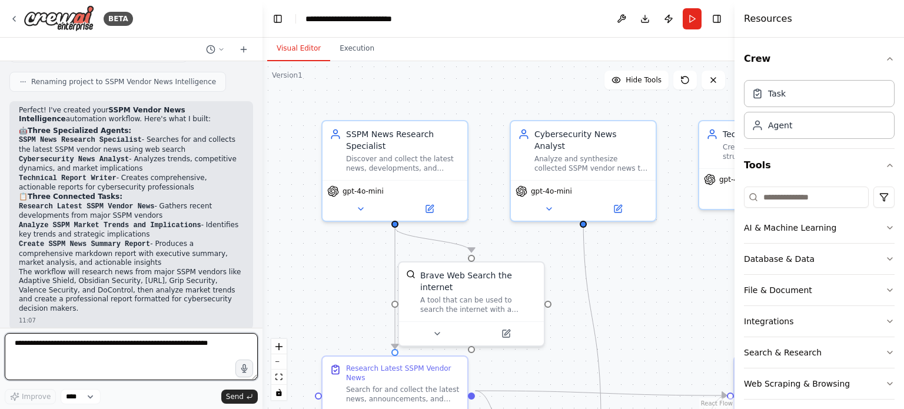
click at [177, 348] on textarea at bounding box center [131, 356] width 253 height 47
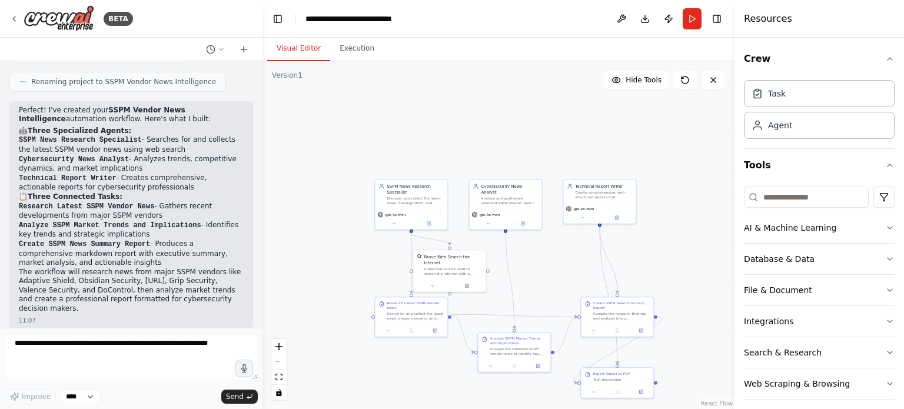
drag, startPoint x: 631, startPoint y: 355, endPoint x: 542, endPoint y: 271, distance: 122.4
click at [537, 269] on div ".deletable-edge-delete-btn { width: 20px; height: 20px; border: 0px solid #ffff…" at bounding box center [499, 235] width 472 height 348
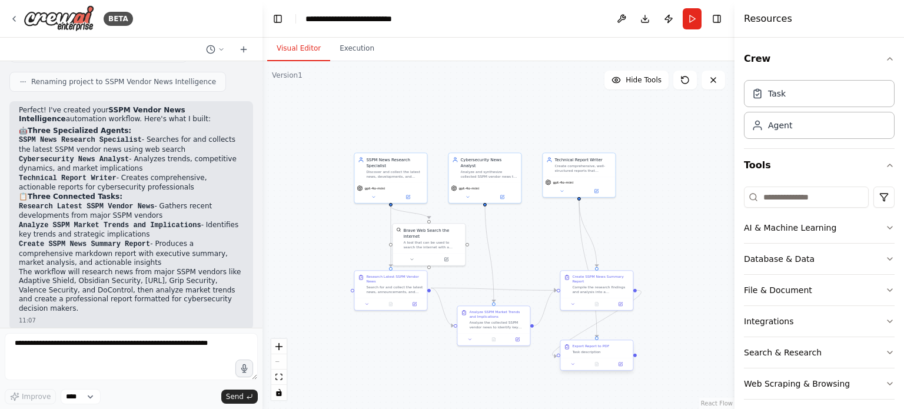
click at [598, 359] on div at bounding box center [596, 364] width 72 height 12
click at [622, 366] on icon at bounding box center [621, 365] width 4 height 4
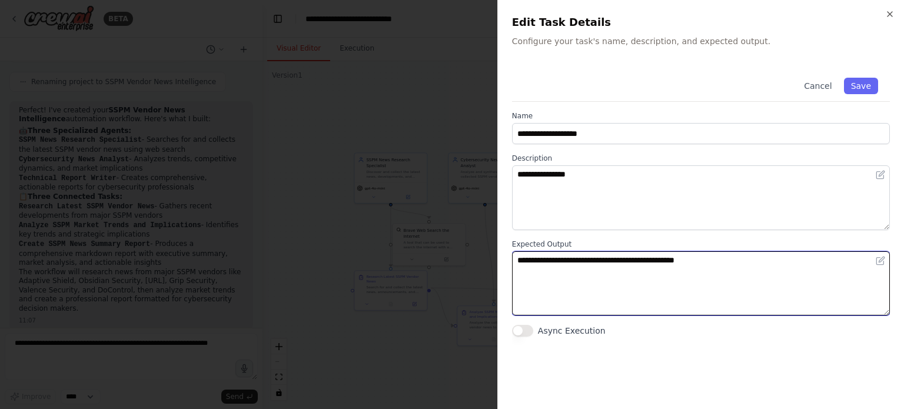
drag, startPoint x: 722, startPoint y: 260, endPoint x: 457, endPoint y: 264, distance: 264.9
click at [457, 264] on body "BETA Summarize the latest news about SSPM vendors. 11:03 ▶ Thought process I'm …" at bounding box center [452, 204] width 904 height 409
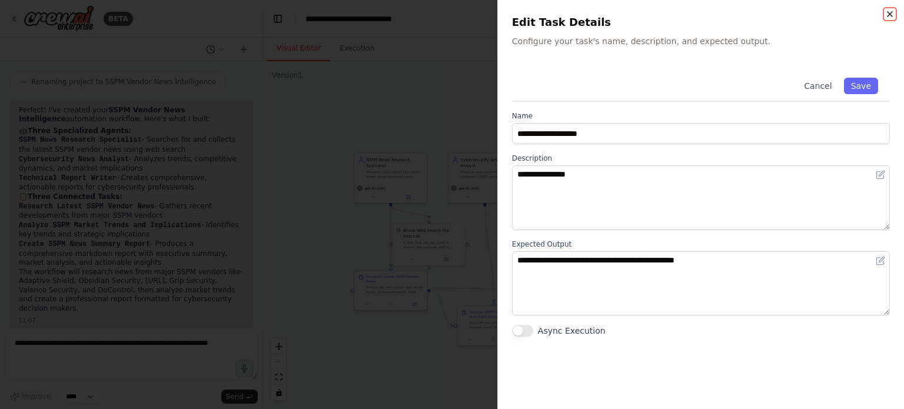
click at [892, 18] on icon "button" at bounding box center [889, 13] width 9 height 9
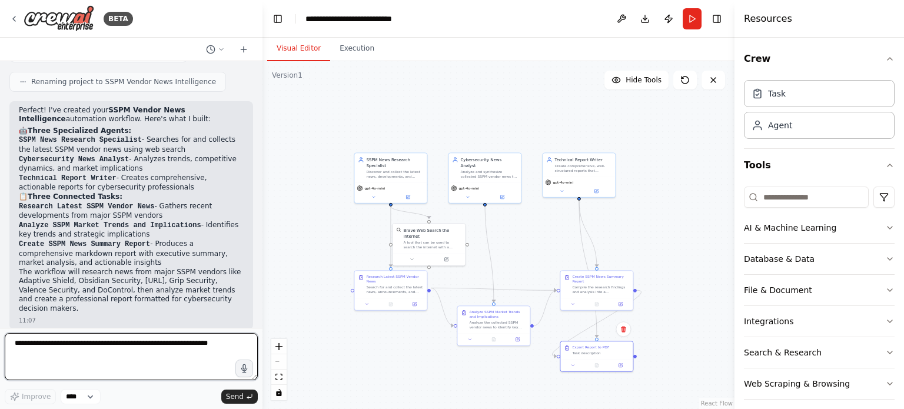
click at [128, 354] on textarea at bounding box center [131, 356] width 253 height 47
paste textarea "**********"
type textarea "**********"
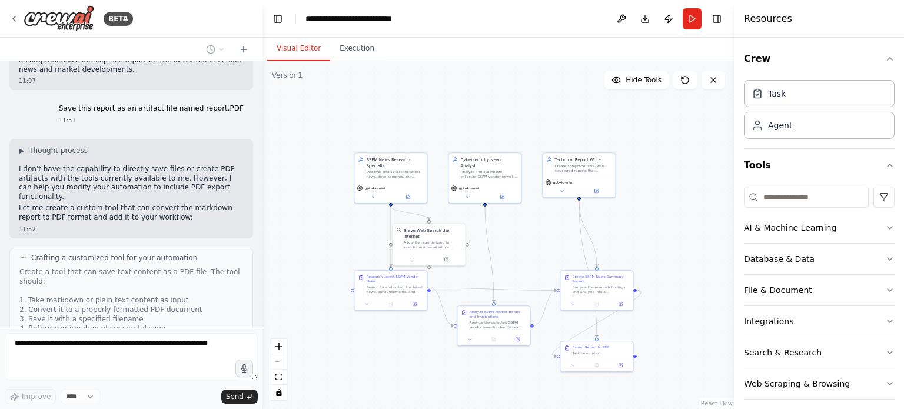
scroll to position [1090, 0]
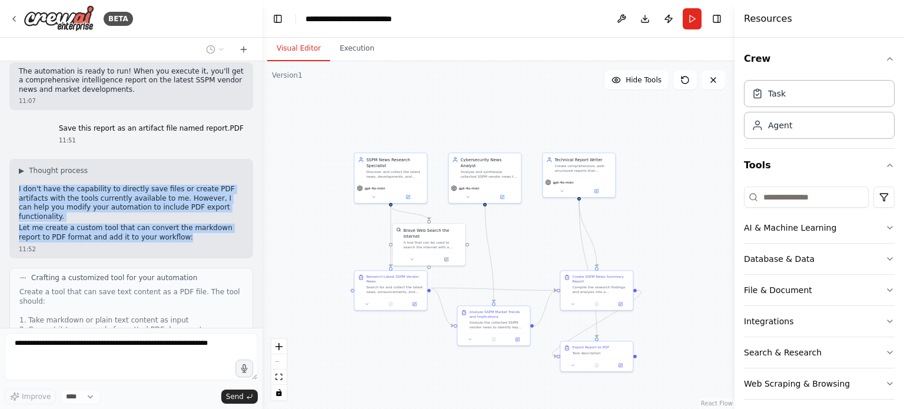
drag, startPoint x: 152, startPoint y: 162, endPoint x: 17, endPoint y: 118, distance: 141.7
click at [17, 159] on div "▶ Thought process I don't have the capability to directly save files or create …" at bounding box center [131, 208] width 244 height 99
copy div "I don't have the capability to directly save files or create PDF artifacts with…"
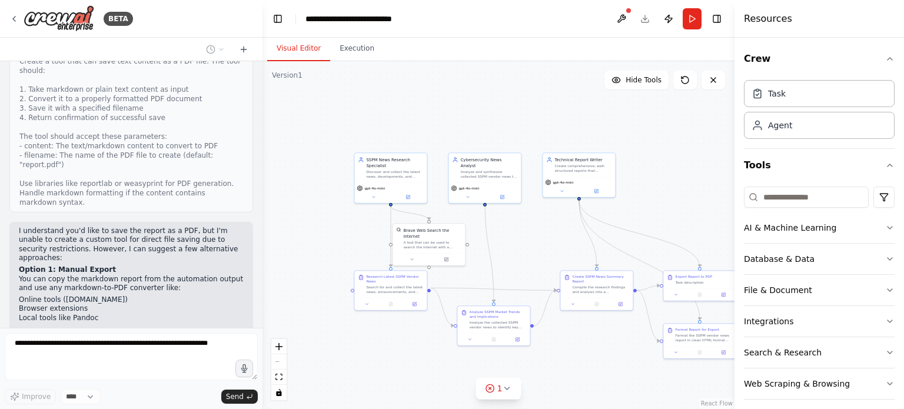
scroll to position [1330, 0]
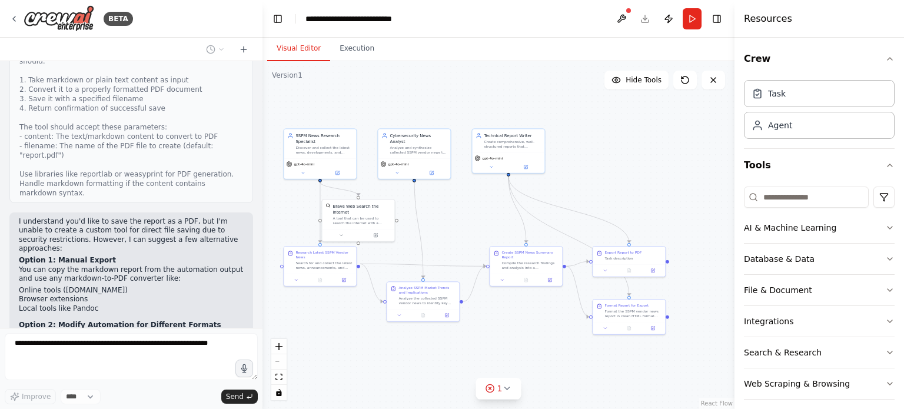
drag, startPoint x: 611, startPoint y: 339, endPoint x: 539, endPoint y: 315, distance: 75.8
click at [540, 315] on div ".deletable-edge-delete-btn { width: 20px; height: 20px; border: 0px solid #ffff…" at bounding box center [499, 235] width 472 height 348
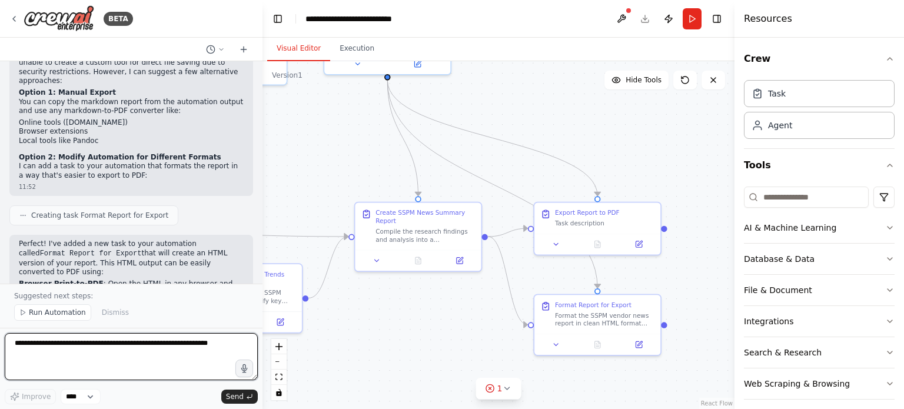
scroll to position [1508, 0]
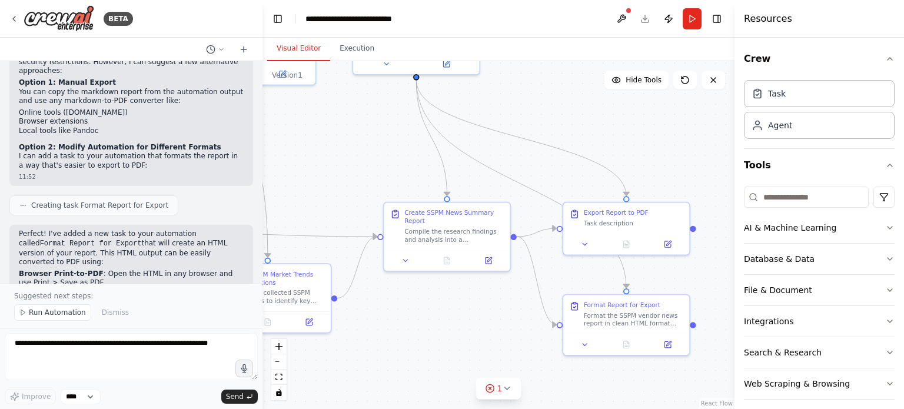
drag, startPoint x: 397, startPoint y: 310, endPoint x: 426, endPoint y: 310, distance: 28.8
click at [426, 310] on div ".deletable-edge-delete-btn { width: 20px; height: 20px; border: 0px solid #ffff…" at bounding box center [499, 235] width 472 height 348
click at [47, 313] on span "Run Automation" at bounding box center [57, 312] width 57 height 9
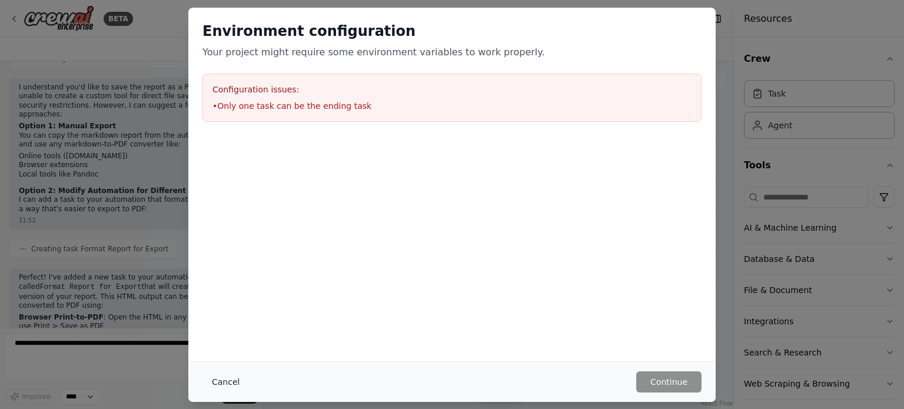
click at [212, 371] on button "Cancel" at bounding box center [225, 381] width 46 height 21
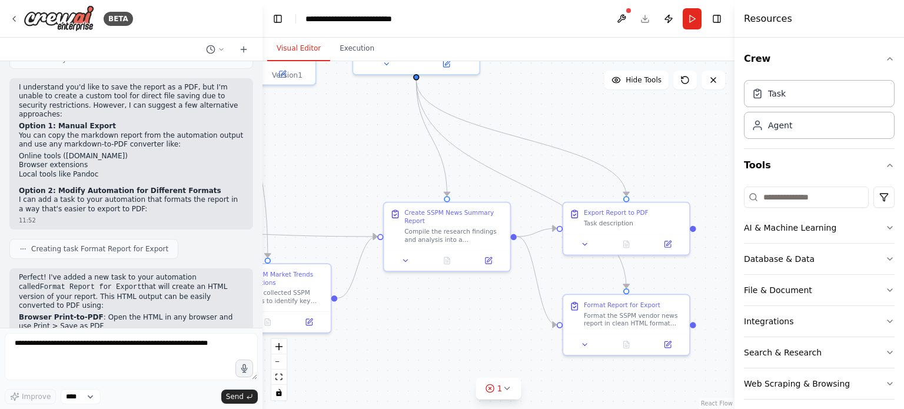
click at [607, 16] on header "**********" at bounding box center [499, 19] width 472 height 38
click at [626, 18] on button at bounding box center [621, 18] width 19 height 21
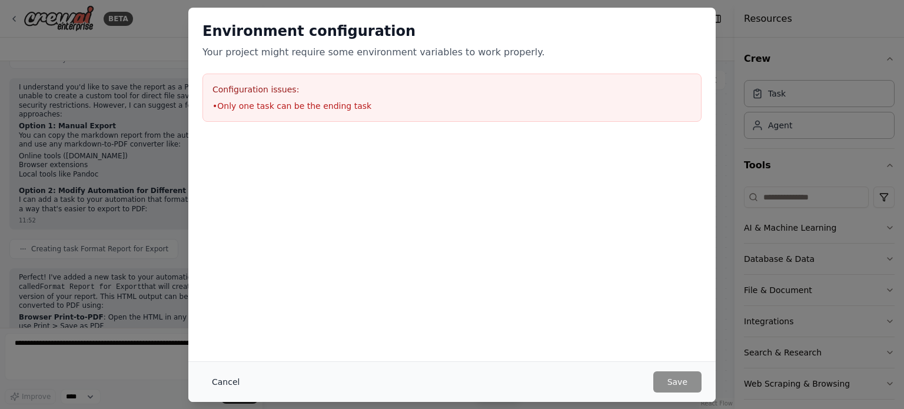
click at [215, 388] on button "Cancel" at bounding box center [225, 381] width 46 height 21
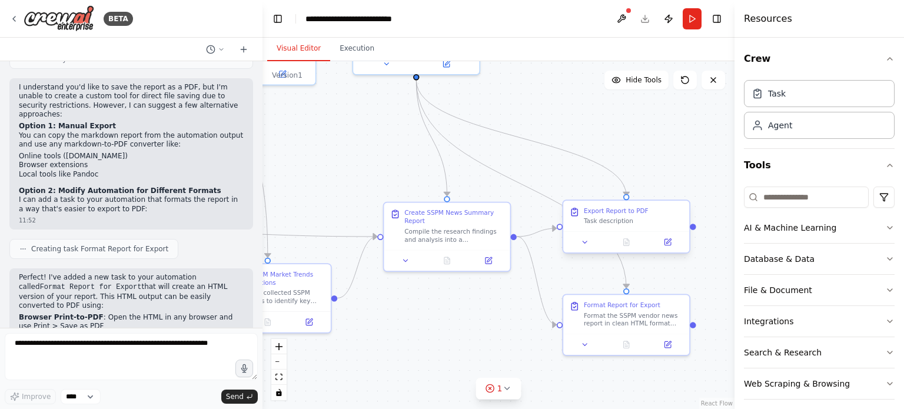
click at [666, 221] on div "Task description" at bounding box center [633, 221] width 99 height 8
click at [680, 192] on icon at bounding box center [680, 190] width 5 height 6
click at [648, 195] on button "Confirm" at bounding box center [647, 190] width 42 height 14
click at [691, 22] on button "Run" at bounding box center [692, 18] width 19 height 21
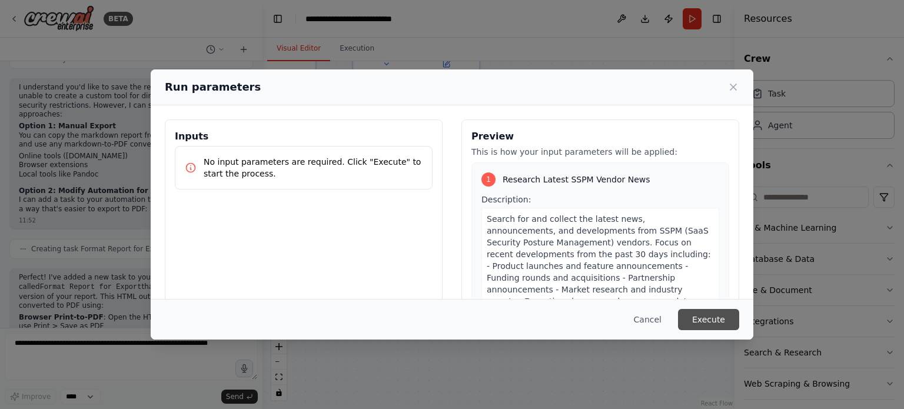
click at [705, 324] on button "Execute" at bounding box center [708, 319] width 61 height 21
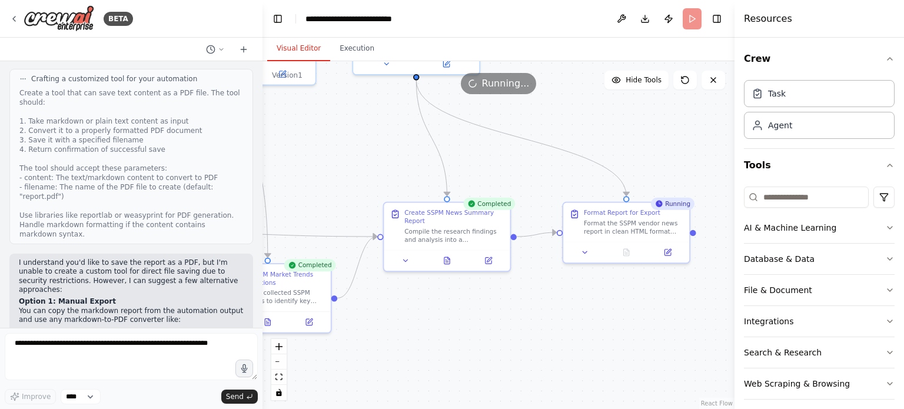
scroll to position [1288, 0]
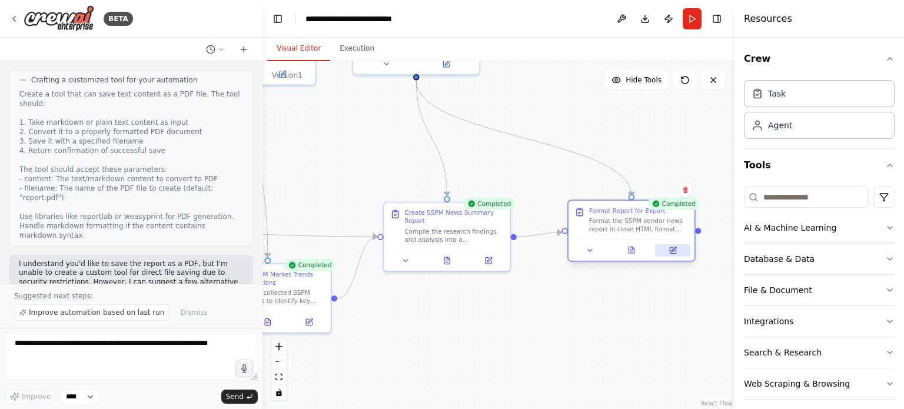
click at [673, 245] on button at bounding box center [672, 250] width 35 height 12
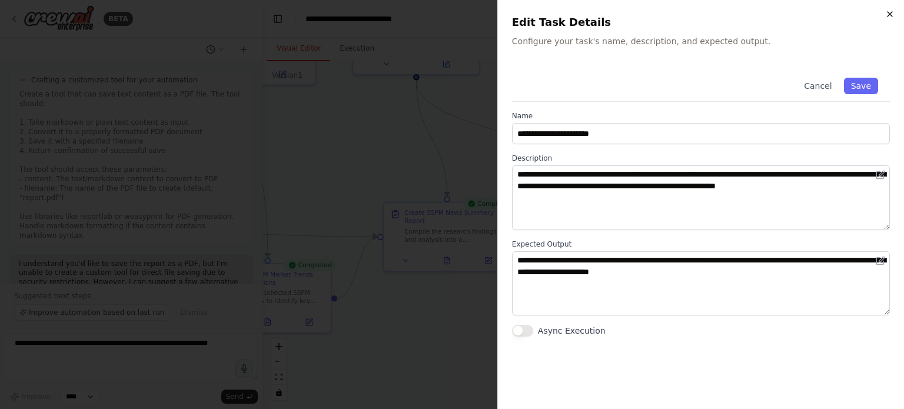
click at [886, 12] on icon "button" at bounding box center [889, 13] width 9 height 9
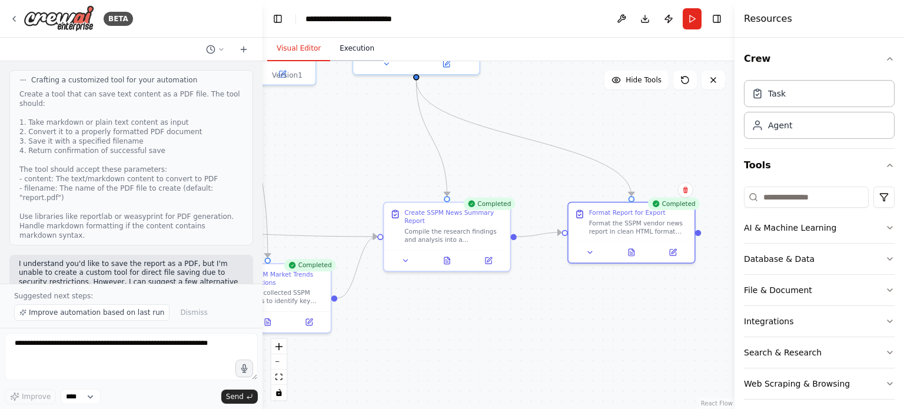
click at [351, 46] on button "Execution" at bounding box center [357, 48] width 54 height 25
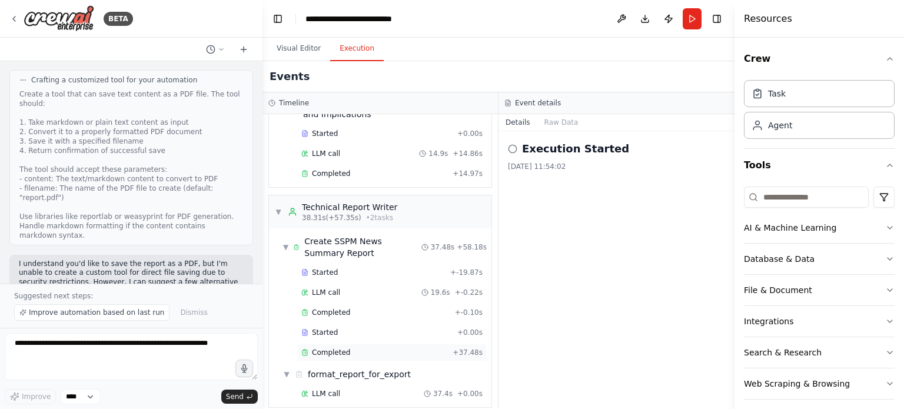
scroll to position [282, 0]
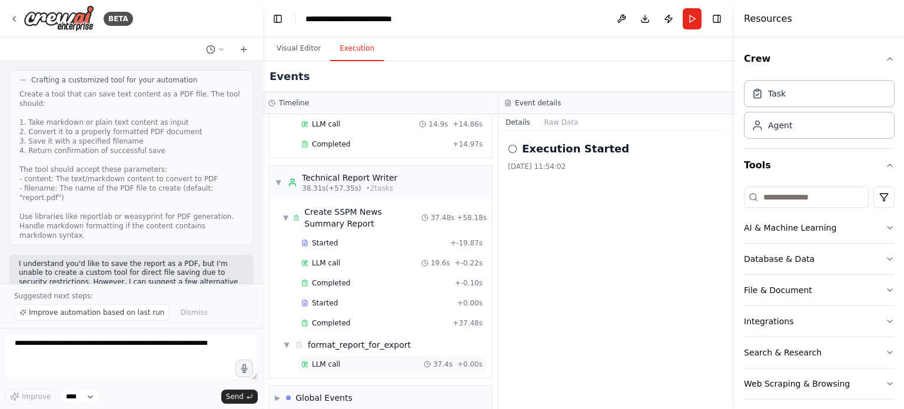
click at [351, 360] on div "LLM call 37.4s + 0.00s" at bounding box center [391, 364] width 181 height 9
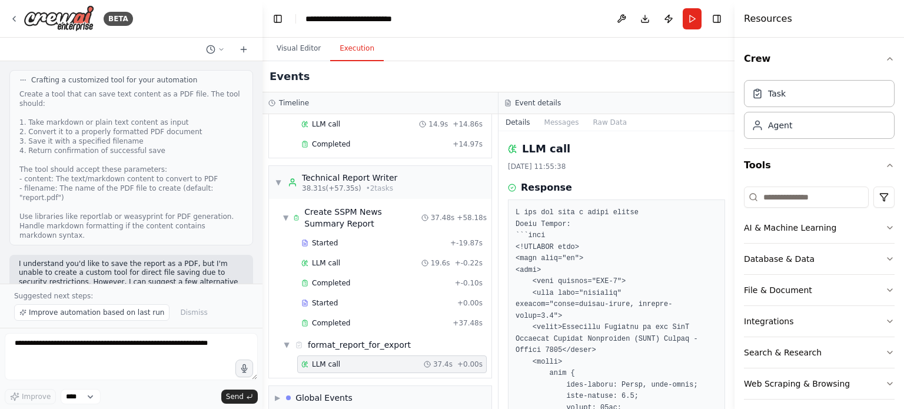
click at [351, 356] on div "LLM call 37.4s + 0.00s" at bounding box center [392, 365] width 190 height 18
click at [351, 339] on div "format_report_for_export" at bounding box center [359, 345] width 103 height 12
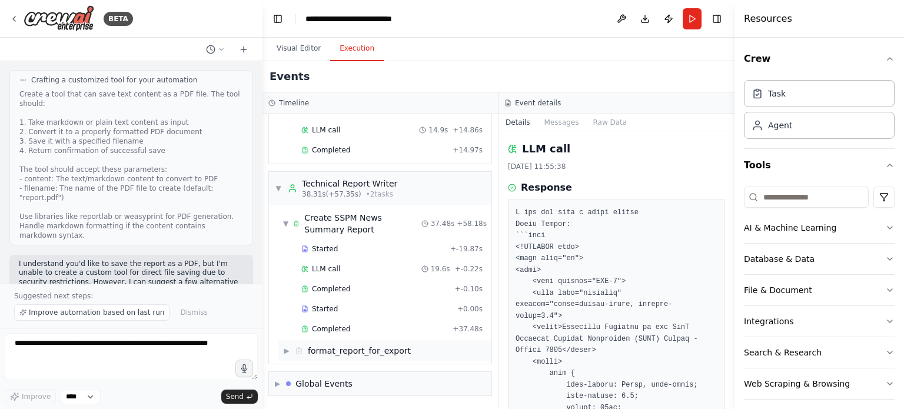
scroll to position [262, 0]
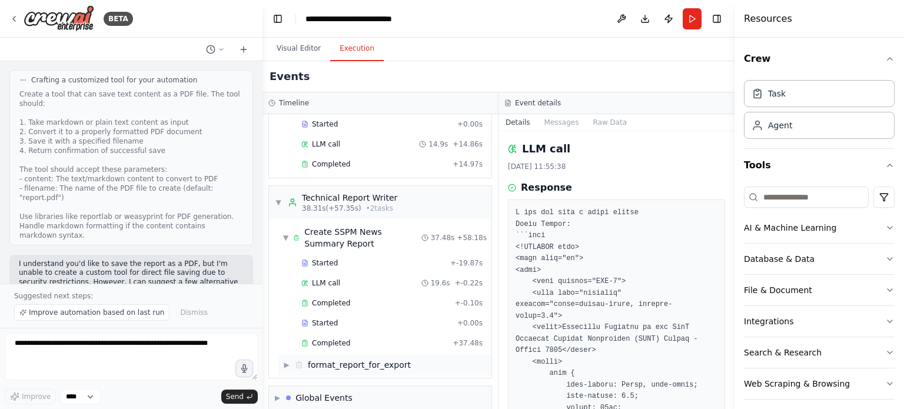
click at [348, 359] on div "format_report_for_export" at bounding box center [359, 365] width 103 height 12
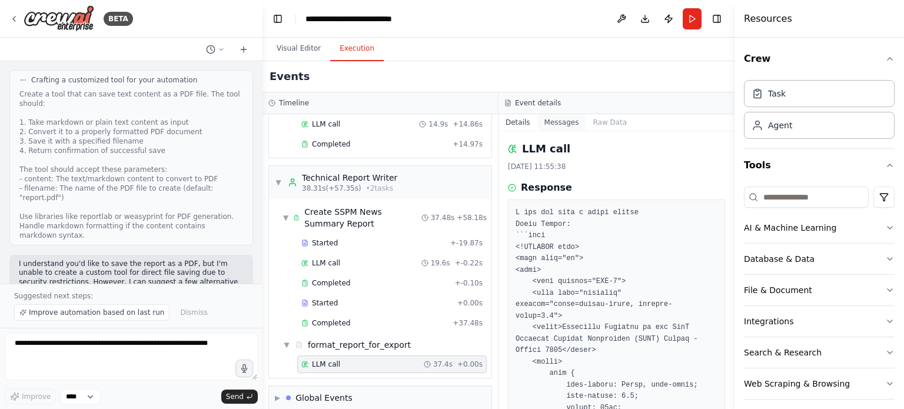
click at [552, 121] on button "Messages" at bounding box center [561, 122] width 49 height 16
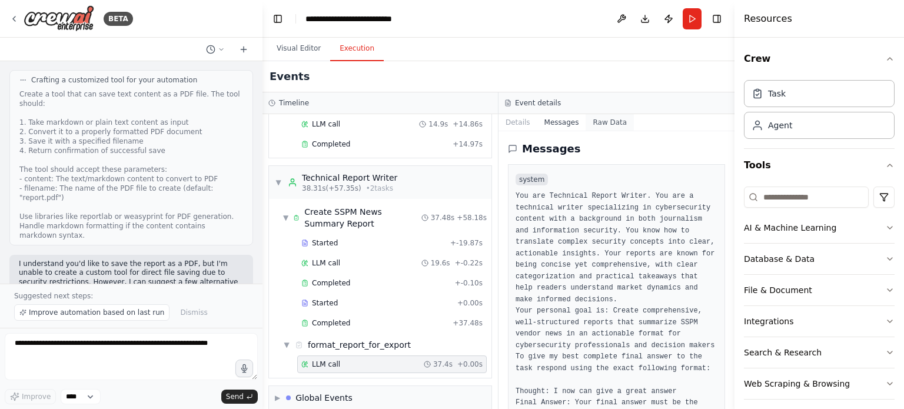
click at [598, 122] on button "Raw Data" at bounding box center [610, 122] width 48 height 16
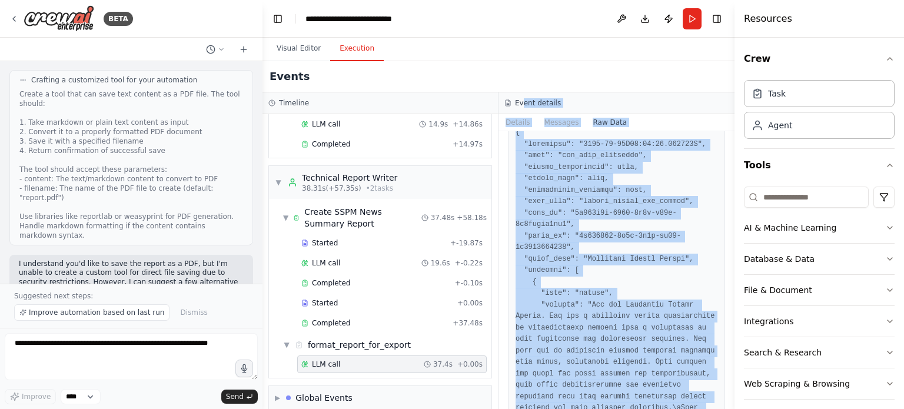
scroll to position [0, 0]
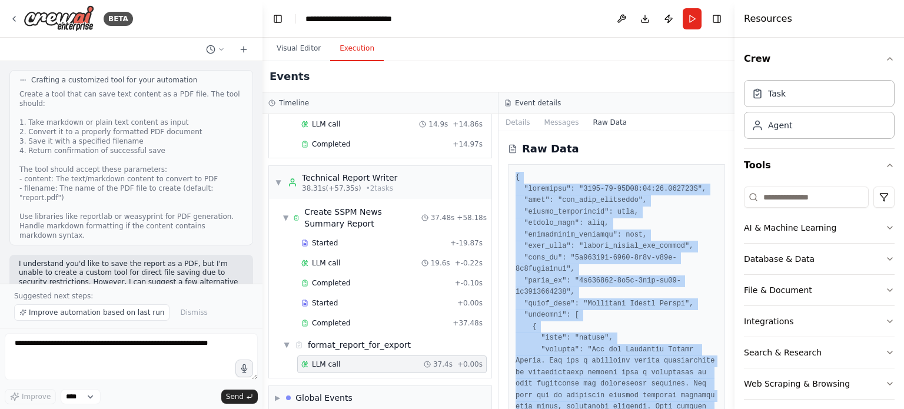
drag, startPoint x: 554, startPoint y: 387, endPoint x: 517, endPoint y: 175, distance: 215.1
copy pre "{ "timestamp": "[DATE]T18:55:38.184405Z", "type": "llm_call_completed", "source…"
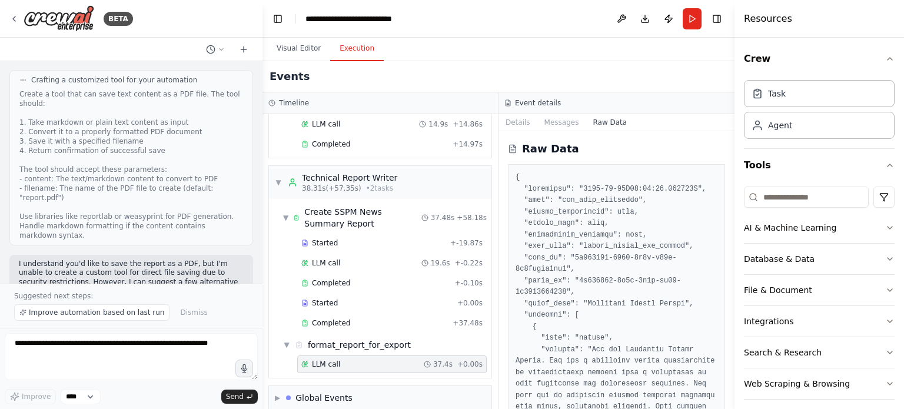
click at [218, 347] on li "Local tools like Pandoc" at bounding box center [131, 351] width 225 height 9
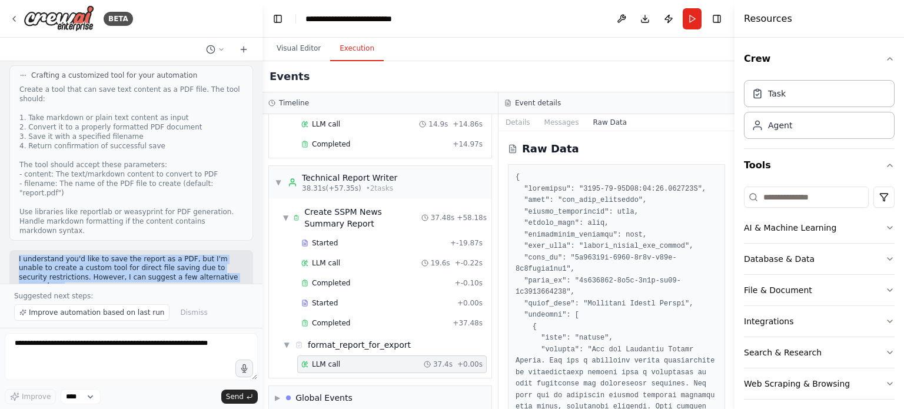
drag, startPoint x: 114, startPoint y: 281, endPoint x: 16, endPoint y: 160, distance: 155.4
click at [16, 250] on div "I understand you'd like to save the report as a PDF, but I'm unable to create a…" at bounding box center [131, 326] width 244 height 152
copy div "I understand you'd like to save the report as a PDF, but I'm unable to create a…"
click at [87, 367] on p "I can add a task to your automation that formats the report in a way that's eas…" at bounding box center [131, 376] width 225 height 18
drag, startPoint x: 126, startPoint y: 275, endPoint x: 19, endPoint y: 168, distance: 151.5
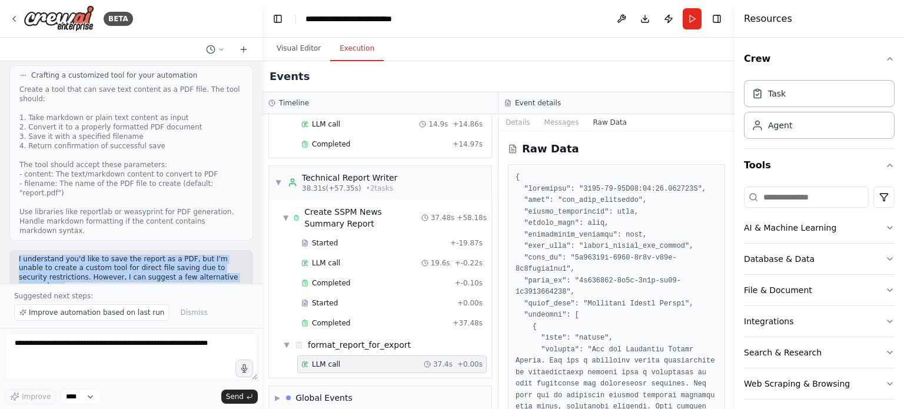
click at [19, 255] on div "I understand you'd like to save the report as a PDF, but I'm unable to create a…" at bounding box center [131, 320] width 225 height 131
copy div "I understand you'd like to save the report as a PDF, but I'm unable to create a…"
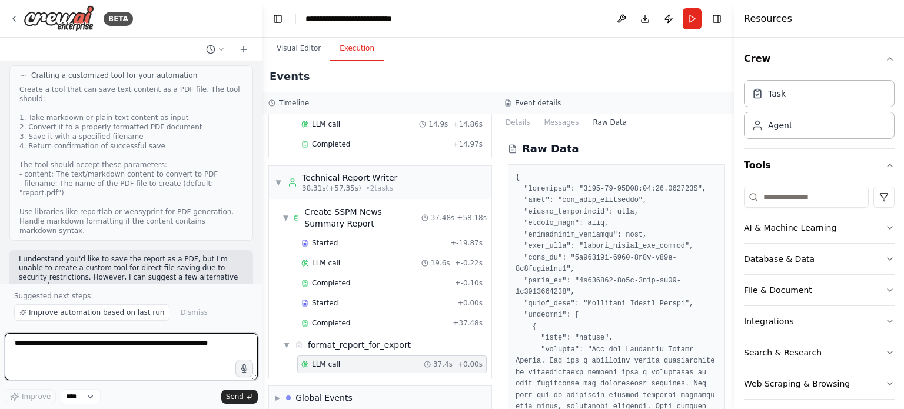
click at [114, 355] on textarea at bounding box center [131, 356] width 253 height 47
type textarea "**********"
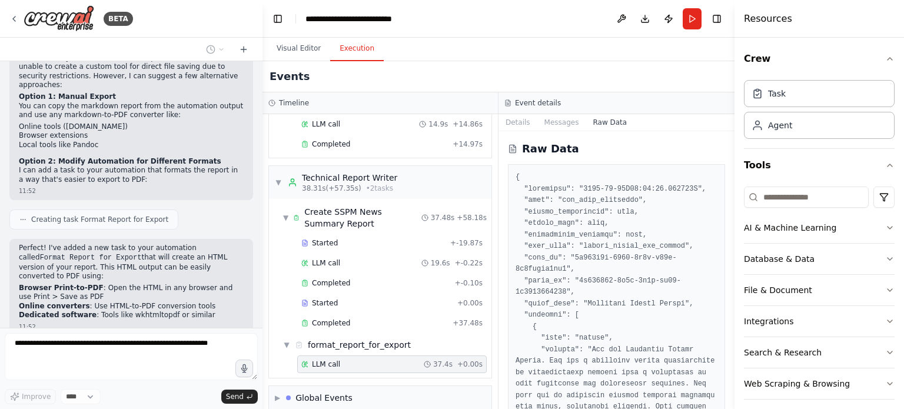
scroll to position [1534, 0]
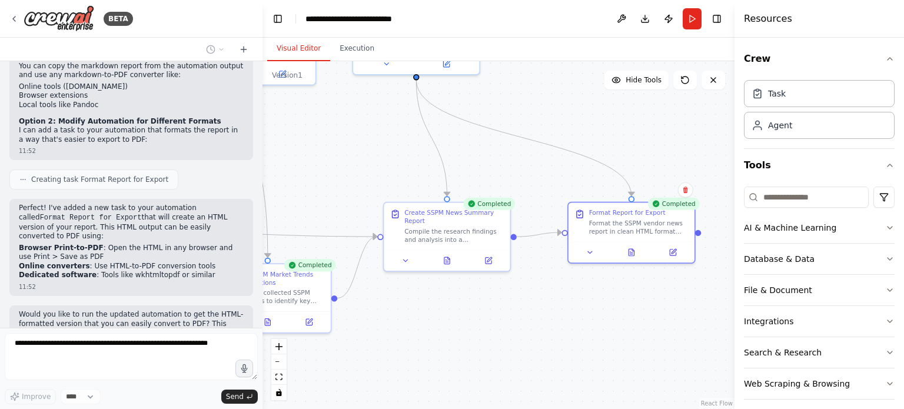
click at [293, 52] on button "Visual Editor" at bounding box center [298, 48] width 63 height 25
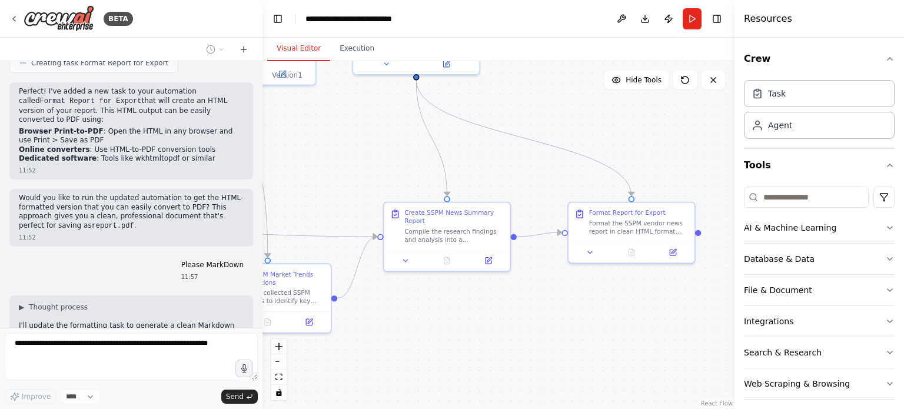
scroll to position [1710, 0]
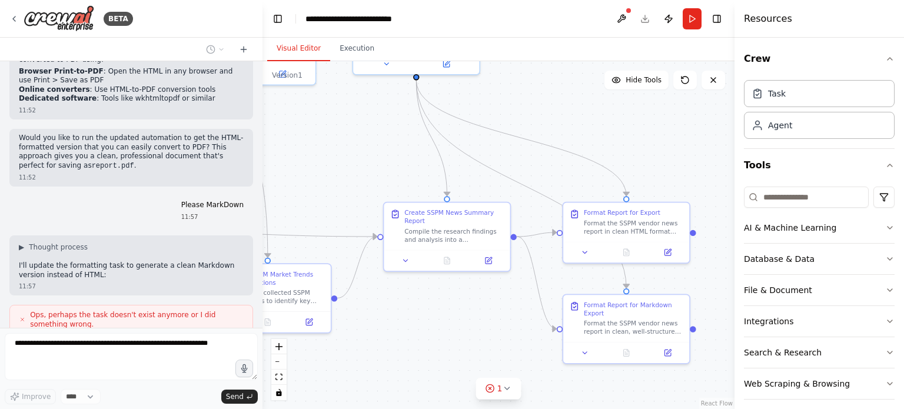
drag, startPoint x: 85, startPoint y: 228, endPoint x: 97, endPoint y: 232, distance: 12.1
click at [96, 232] on div "Summarize the latest news about SSPM vendors. 11:03 ▶ Thought process I'm speci…" at bounding box center [131, 194] width 263 height 267
click at [101, 344] on div "Let me create a new task for Markdown formatting: 11:57" at bounding box center [109, 359] width 201 height 30
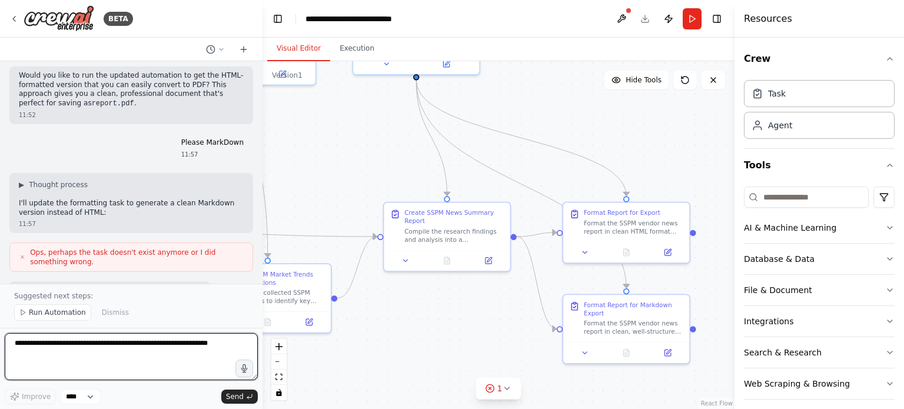
drag, startPoint x: 59, startPoint y: 212, endPoint x: 30, endPoint y: 198, distance: 32.1
click at [30, 198] on div "Summarize the latest news about SSPM vendors. 11:03 ▶ Thought process I'm speci…" at bounding box center [131, 172] width 263 height 222
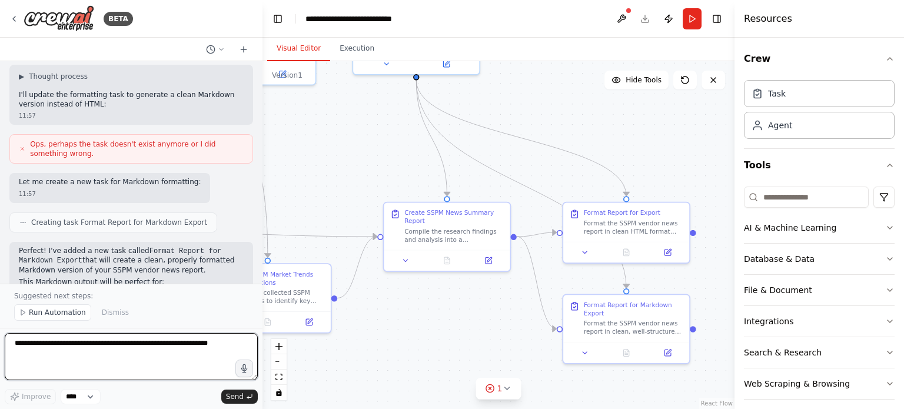
scroll to position [1881, 0]
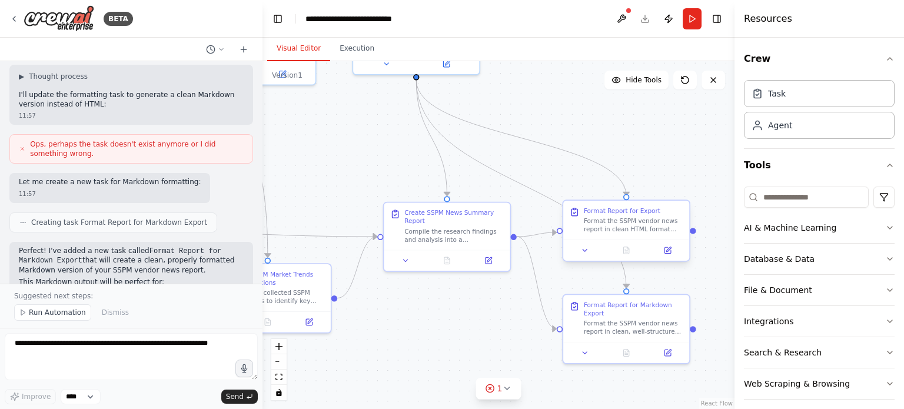
click at [658, 211] on div "Format Report for Export" at bounding box center [633, 211] width 99 height 8
click at [685, 191] on button at bounding box center [680, 189] width 15 height 15
click at [658, 192] on button "Confirm" at bounding box center [647, 190] width 42 height 14
drag, startPoint x: 209, startPoint y: 209, endPoint x: 16, endPoint y: 136, distance: 205.8
click at [16, 242] on div "Perfect! I've added a new task called Format Report for Markdown Export that wi…" at bounding box center [131, 292] width 244 height 100
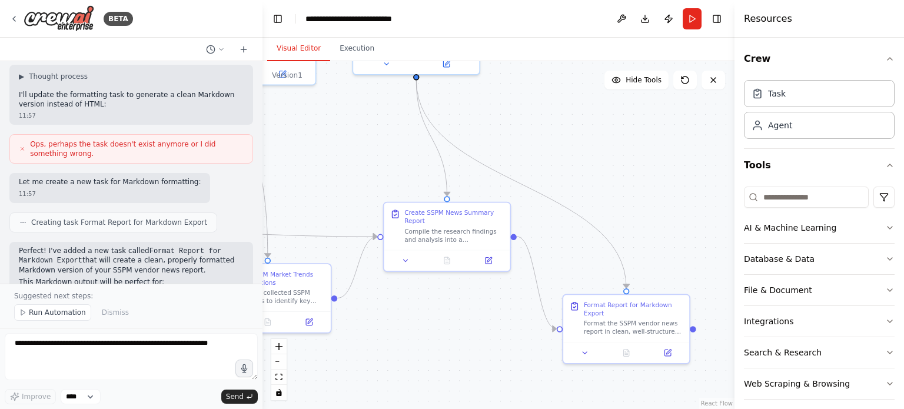
copy div "Perfect! I've added a new task called Format Report for Markdown Export that wi…"
click at [62, 317] on span "Run Automation" at bounding box center [57, 312] width 57 height 9
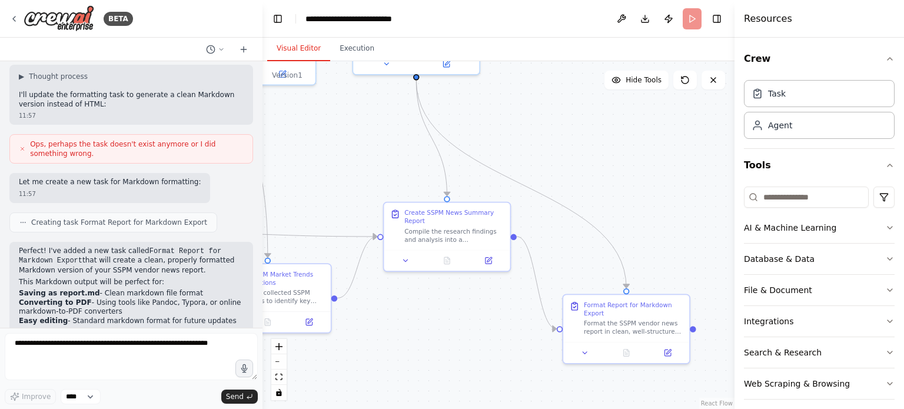
scroll to position [1838, 0]
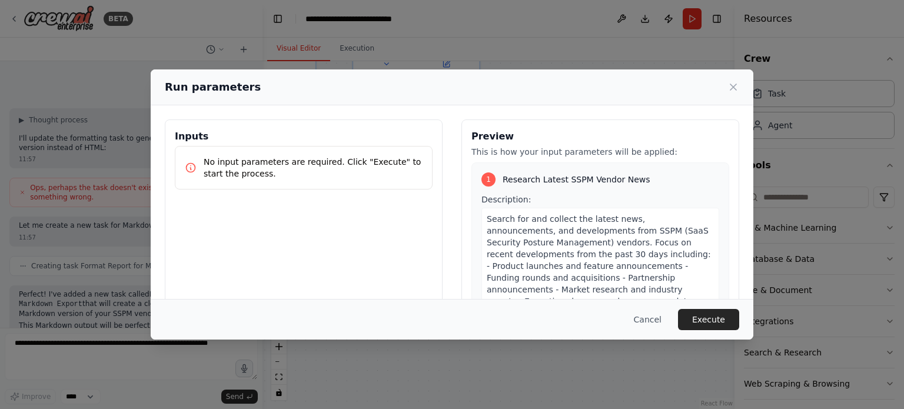
click at [725, 321] on button "Execute" at bounding box center [708, 319] width 61 height 21
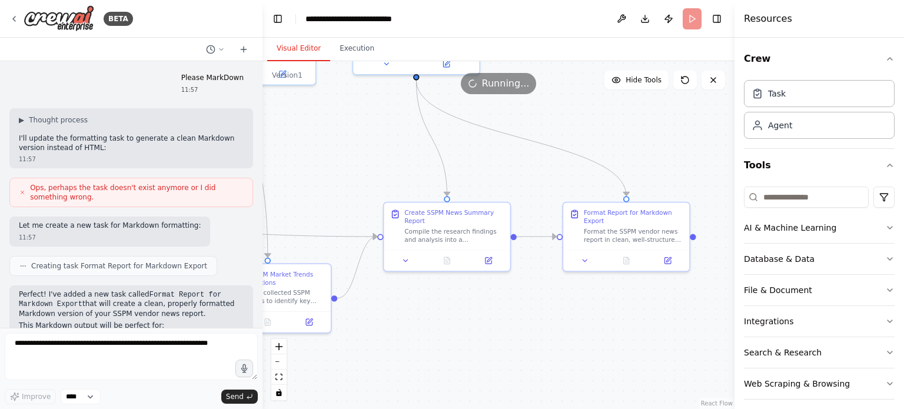
click at [166, 285] on div "Perfect! I've added a new task called Format Report for Markdown Export that wi…" at bounding box center [131, 335] width 244 height 100
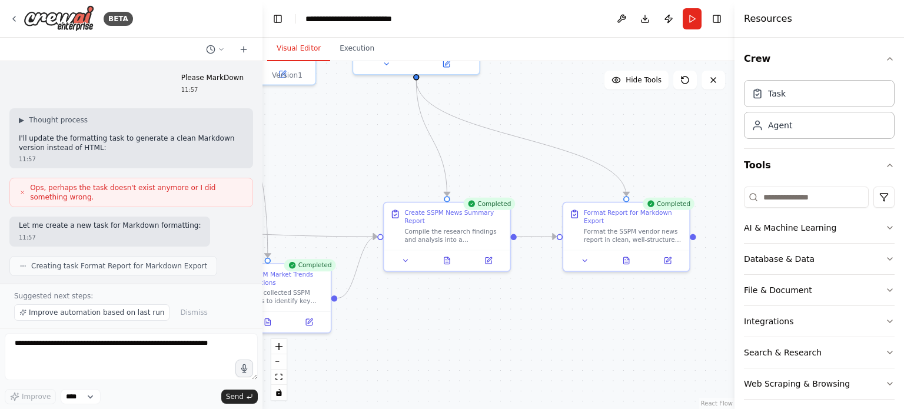
scroll to position [1881, 0]
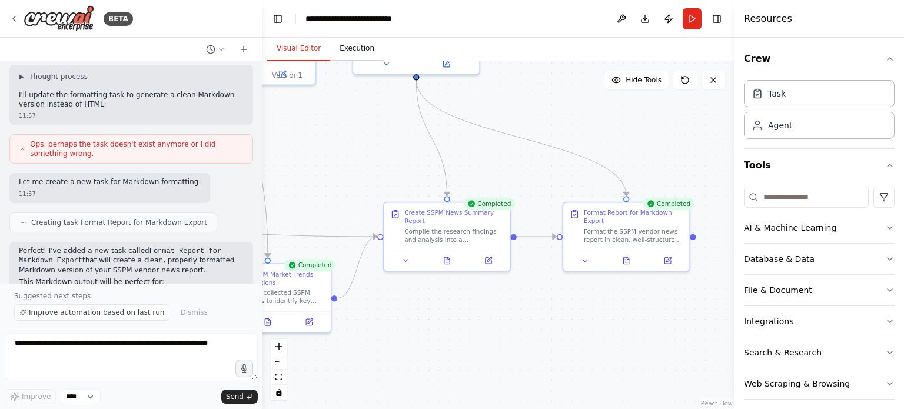
click at [355, 51] on button "Execution" at bounding box center [357, 48] width 54 height 25
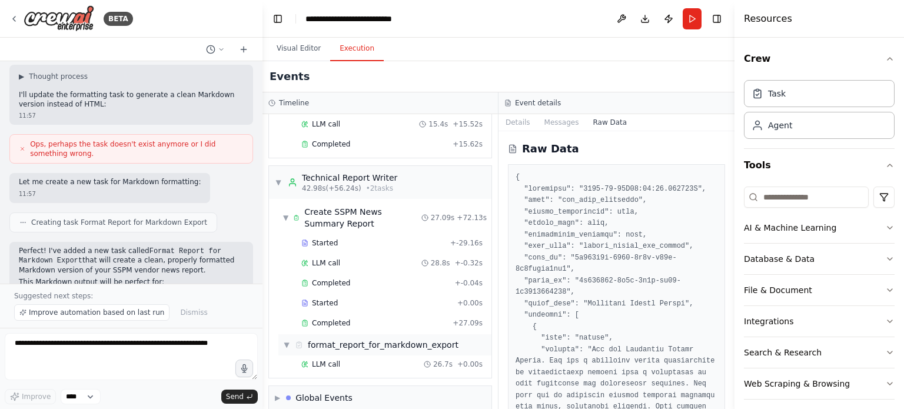
click at [358, 339] on div "format_report_for_markdown_export" at bounding box center [383, 345] width 151 height 12
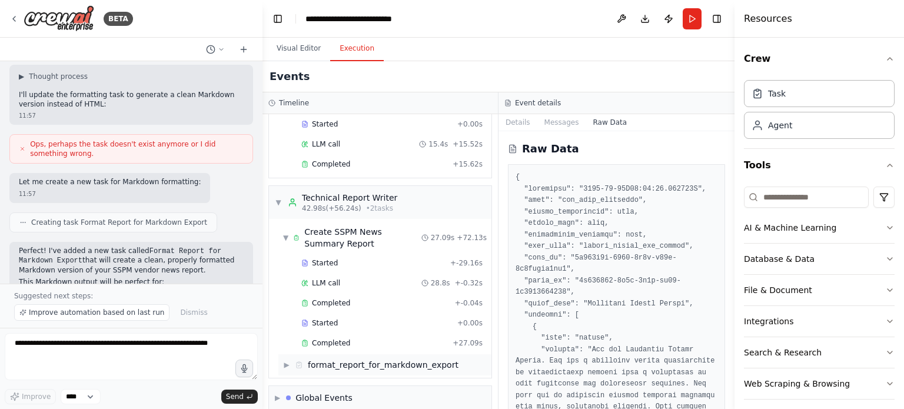
click at [352, 359] on div "format_report_for_markdown_export" at bounding box center [383, 365] width 151 height 12
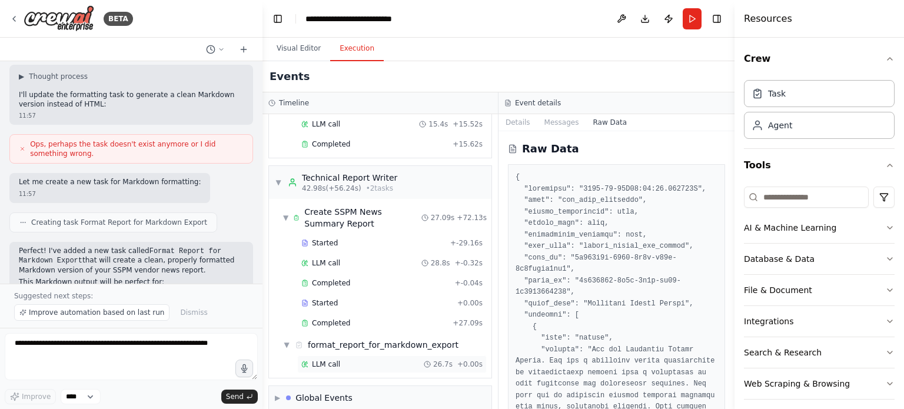
click at [351, 360] on div "LLM call 26.7s + 0.00s" at bounding box center [391, 364] width 181 height 9
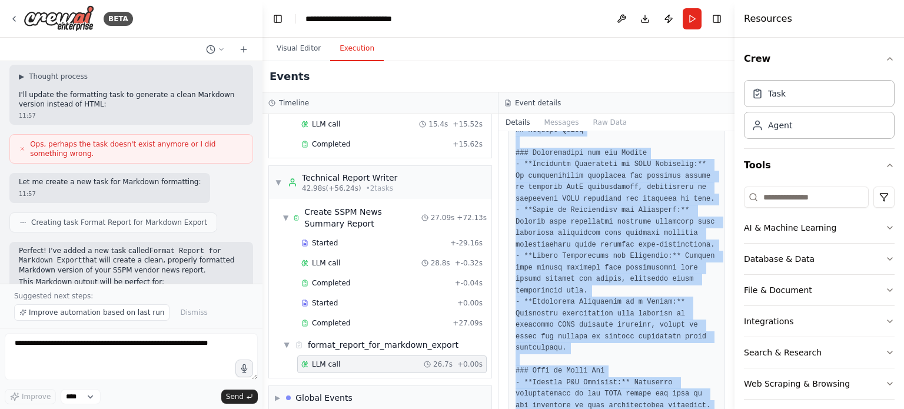
scroll to position [2581, 0]
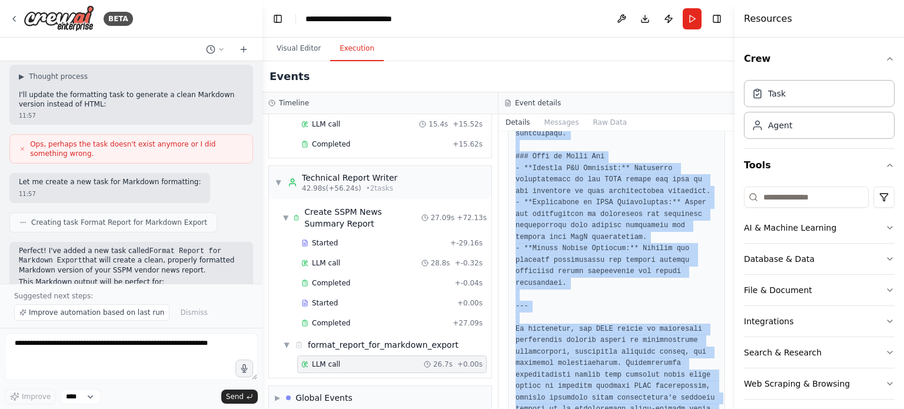
drag, startPoint x: 514, startPoint y: 185, endPoint x: 662, endPoint y: 347, distance: 218.3
copy pre "```loremips # DOLO Sitame Cons Adipisc Elitse - Doeius 5908 ## Temporinc Utlabo…"
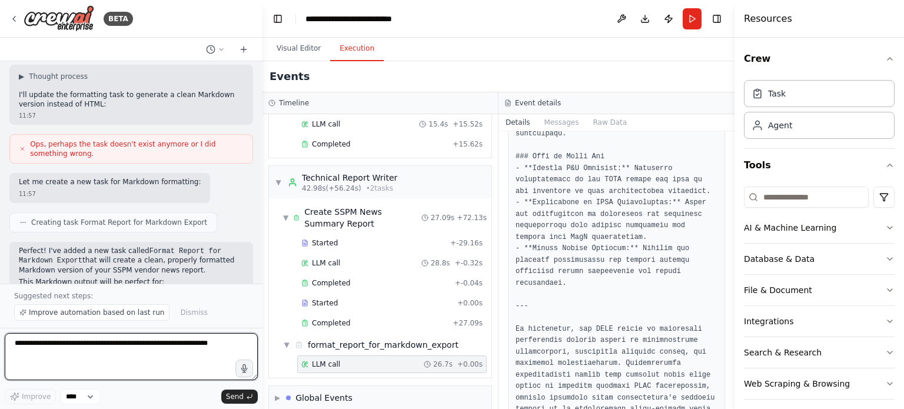
click at [195, 360] on textarea at bounding box center [131, 356] width 253 height 47
click at [190, 344] on textarea at bounding box center [131, 356] width 253 height 47
type textarea "**********"
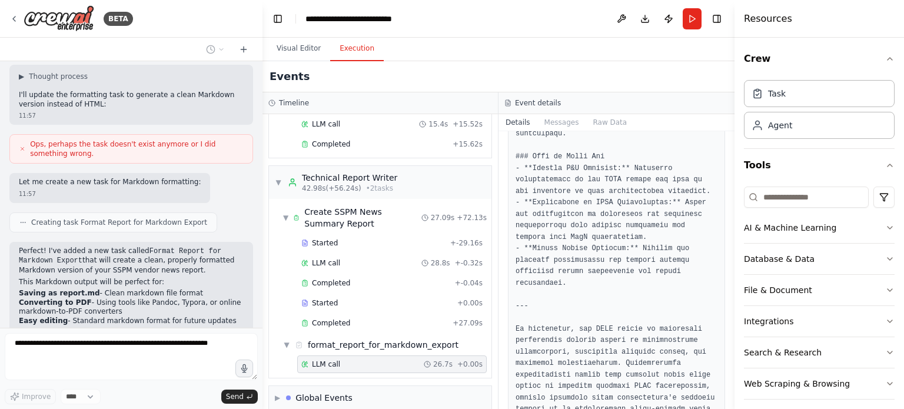
scroll to position [1908, 0]
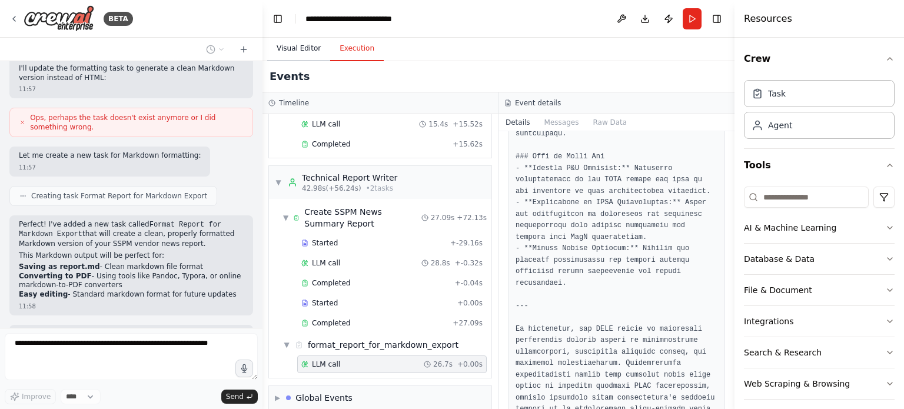
click at [293, 51] on button "Visual Editor" at bounding box center [298, 48] width 63 height 25
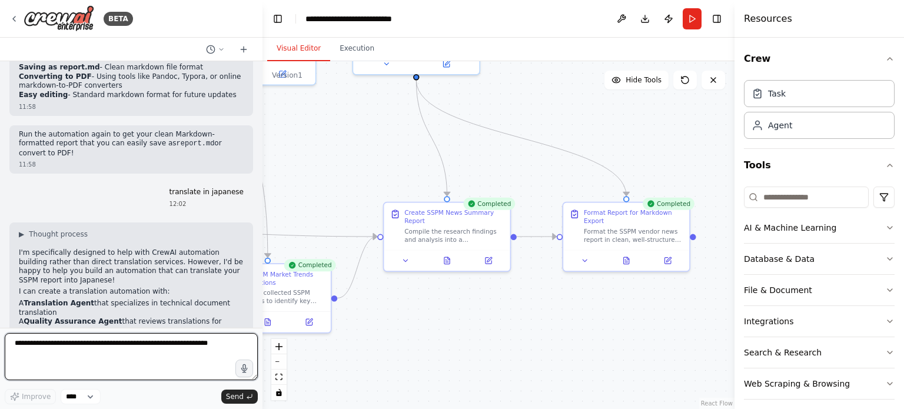
scroll to position [2117, 0]
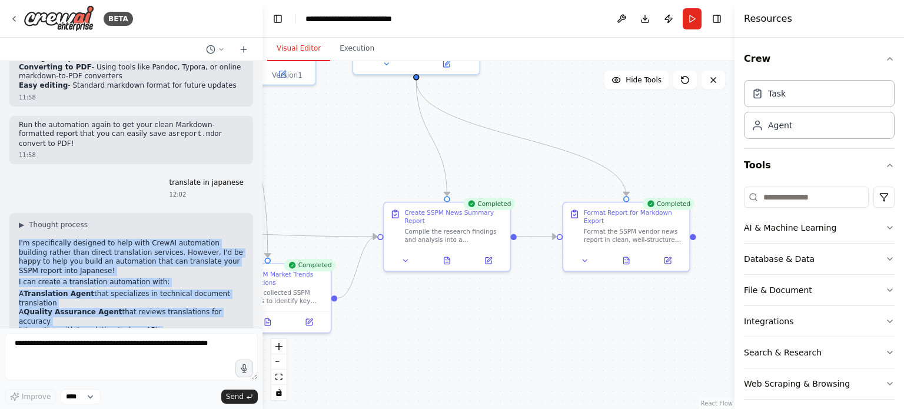
drag, startPoint x: 18, startPoint y: 117, endPoint x: 174, endPoint y: 298, distance: 239.2
click at [174, 298] on div "▶ Thought process I'm specifically designed to help with CrewAI automation buil…" at bounding box center [131, 333] width 244 height 240
copy div "I'm specifically designed to help with CrewAI automation building rather than d…"
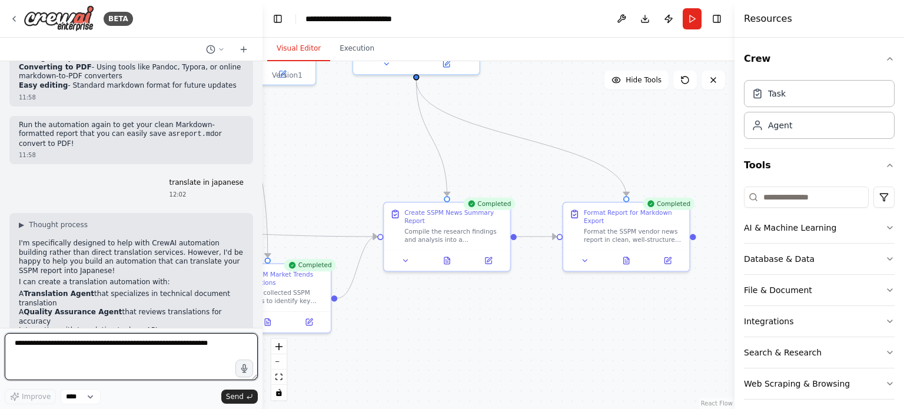
drag, startPoint x: 75, startPoint y: 350, endPoint x: 84, endPoint y: 350, distance: 8.8
click at [79, 350] on textarea at bounding box center [131, 356] width 253 height 47
type textarea "******"
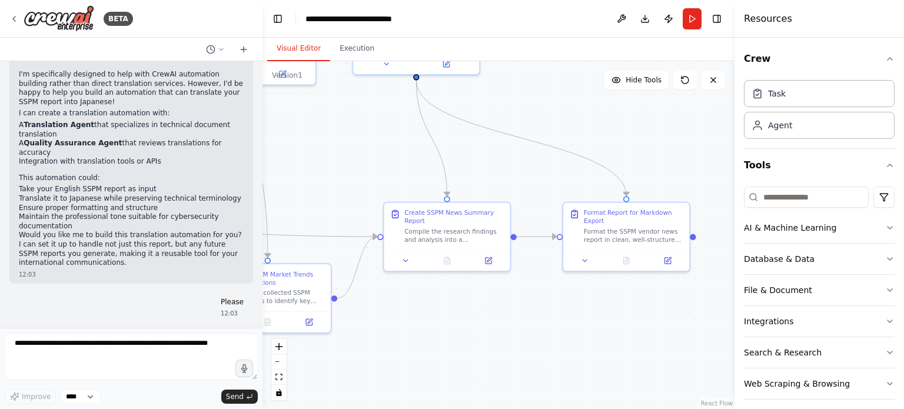
scroll to position [2363, 0]
